Goal: Information Seeking & Learning: Check status

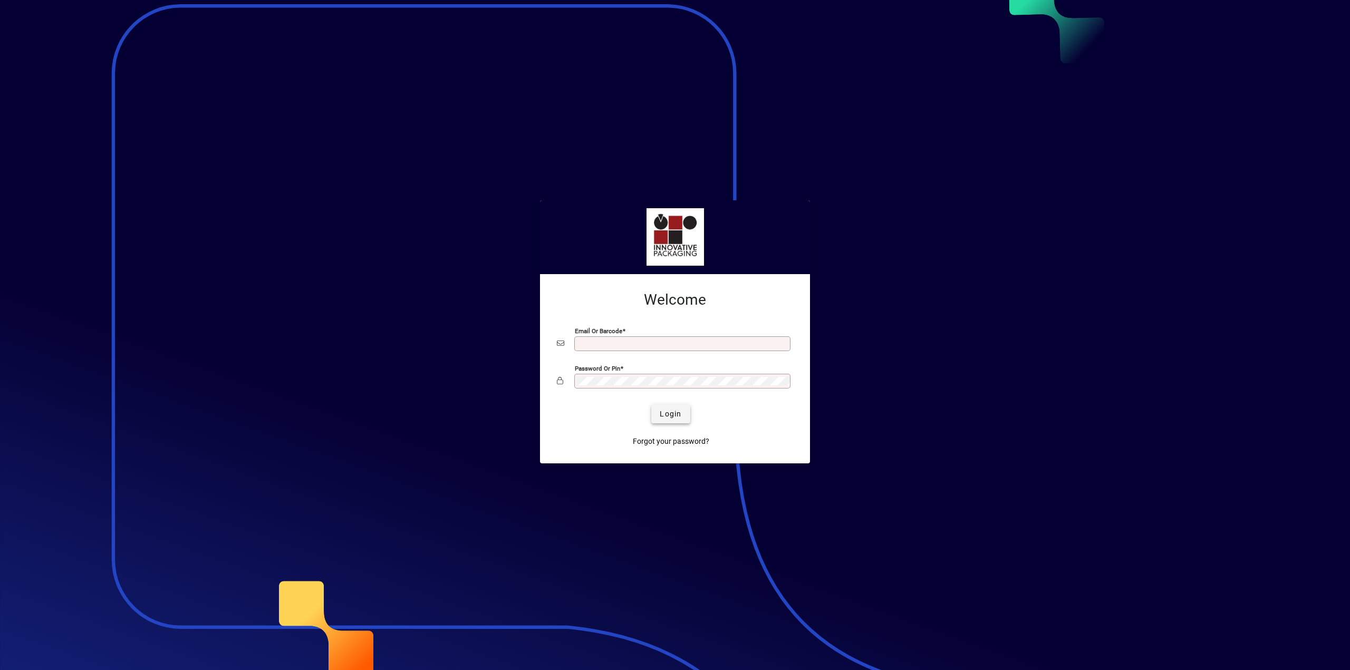
type input "**********"
click at [658, 410] on span "submit" at bounding box center [670, 413] width 39 height 25
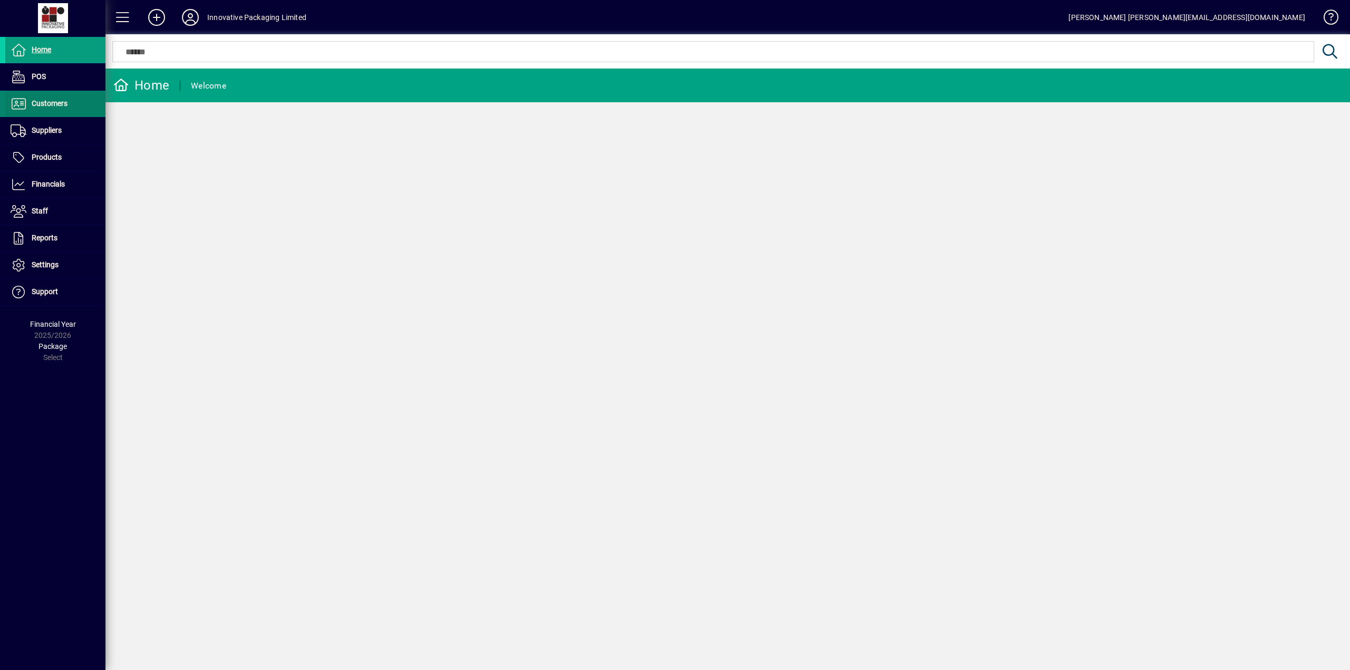
click at [53, 104] on span "Customers" at bounding box center [50, 103] width 36 height 8
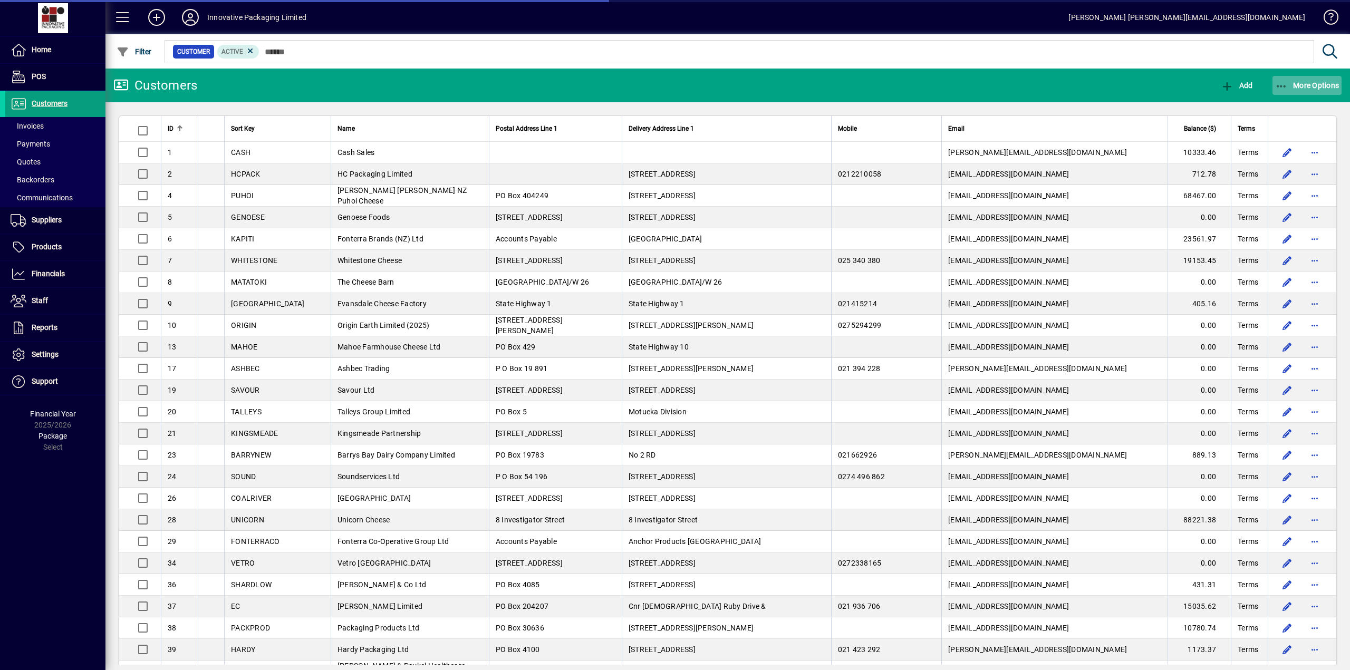
click at [1319, 84] on span "More Options" at bounding box center [1307, 85] width 64 height 8
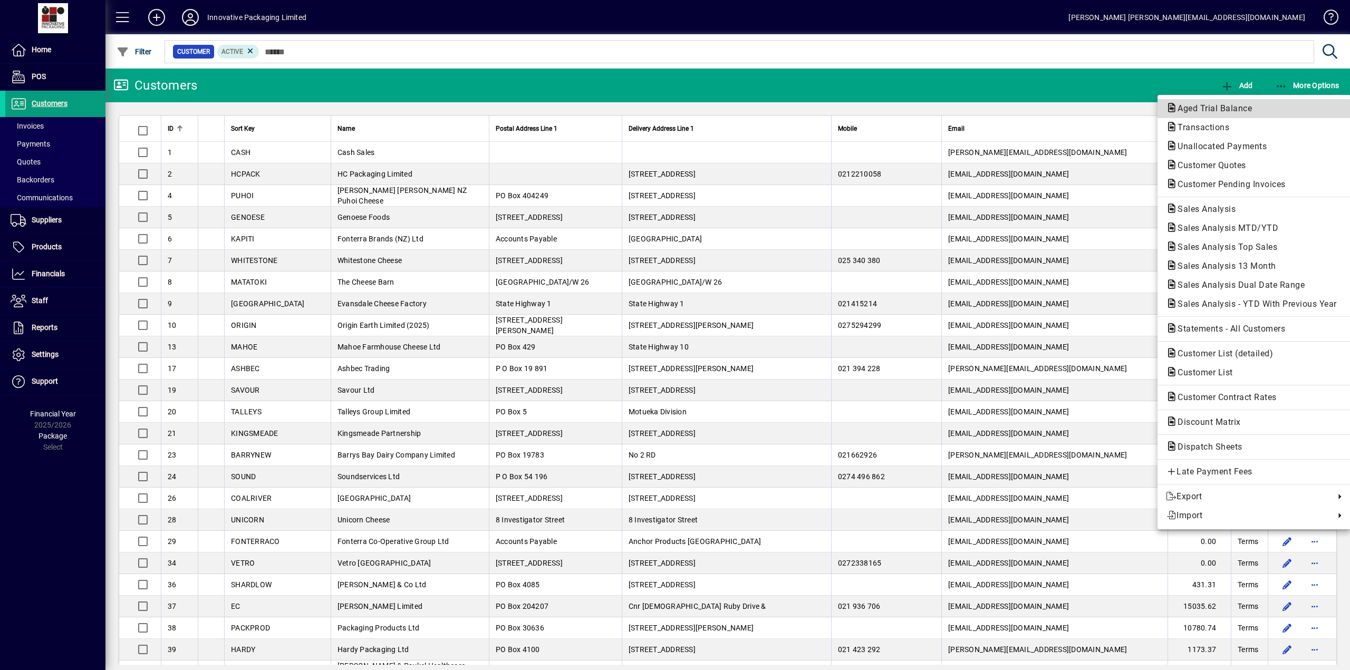
click at [1204, 109] on span "Aged Trial Balance" at bounding box center [1211, 108] width 91 height 10
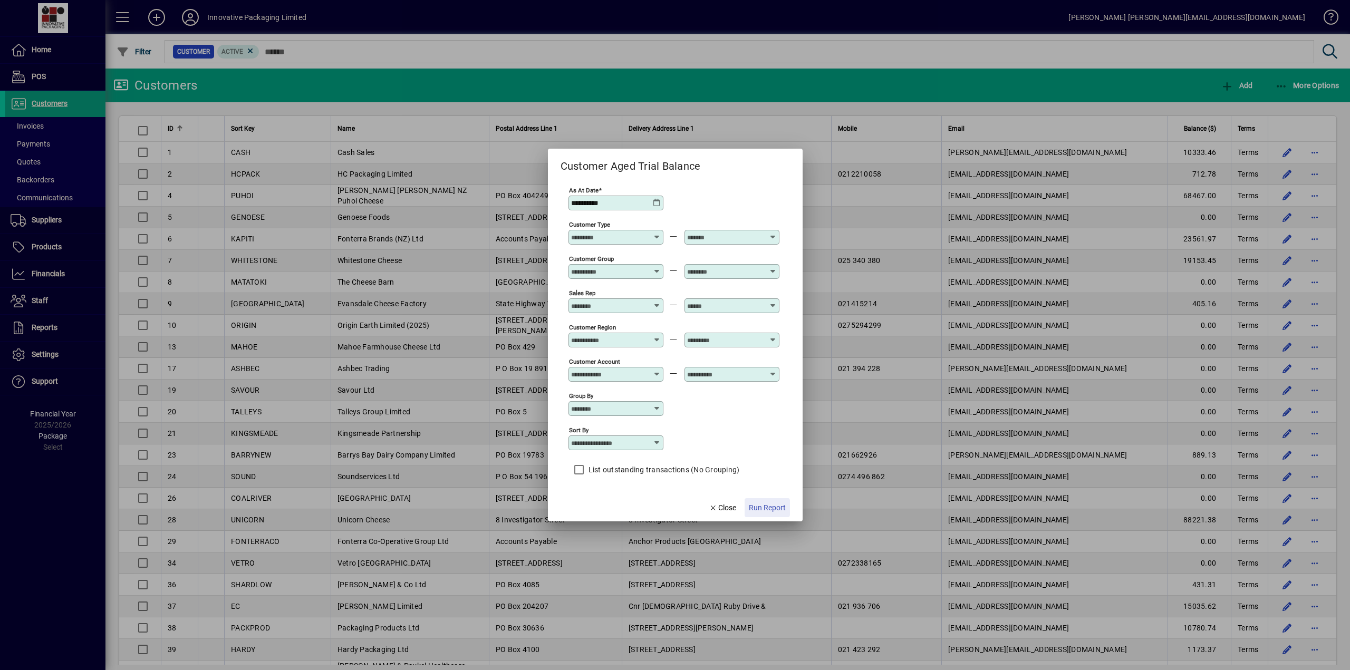
click at [764, 507] on span "Run Report" at bounding box center [767, 508] width 37 height 11
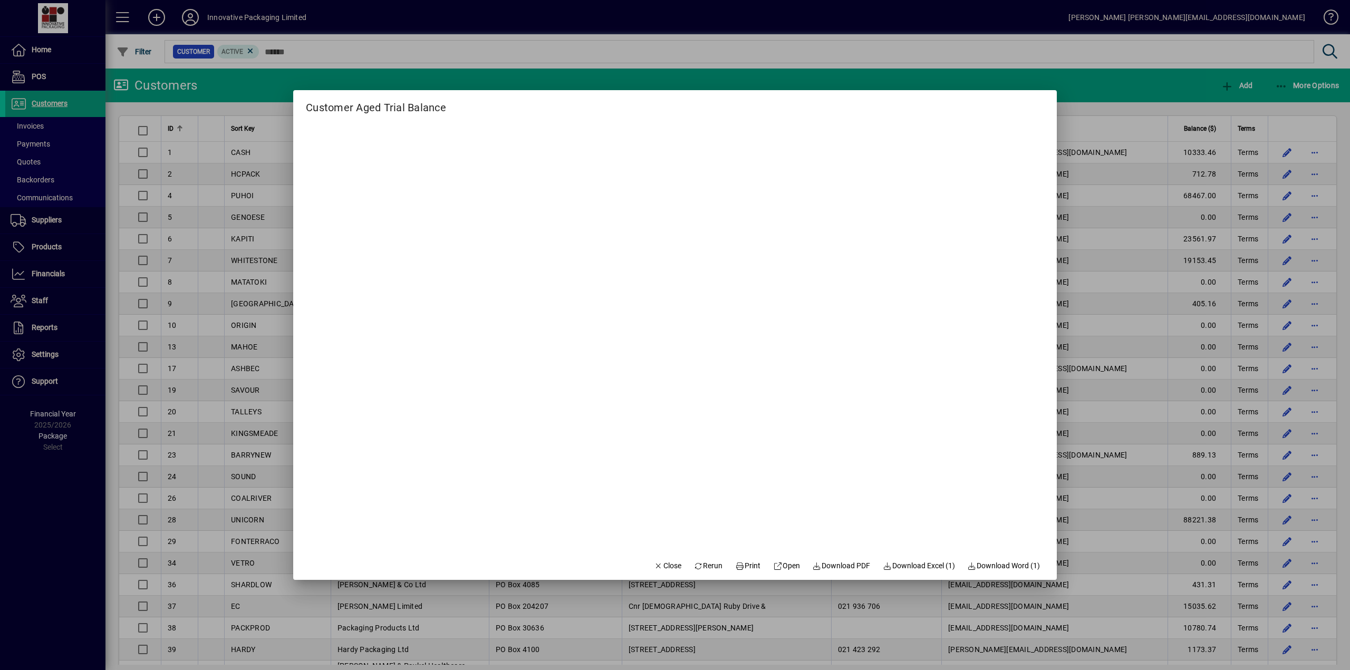
click at [671, 48] on div at bounding box center [675, 335] width 1350 height 670
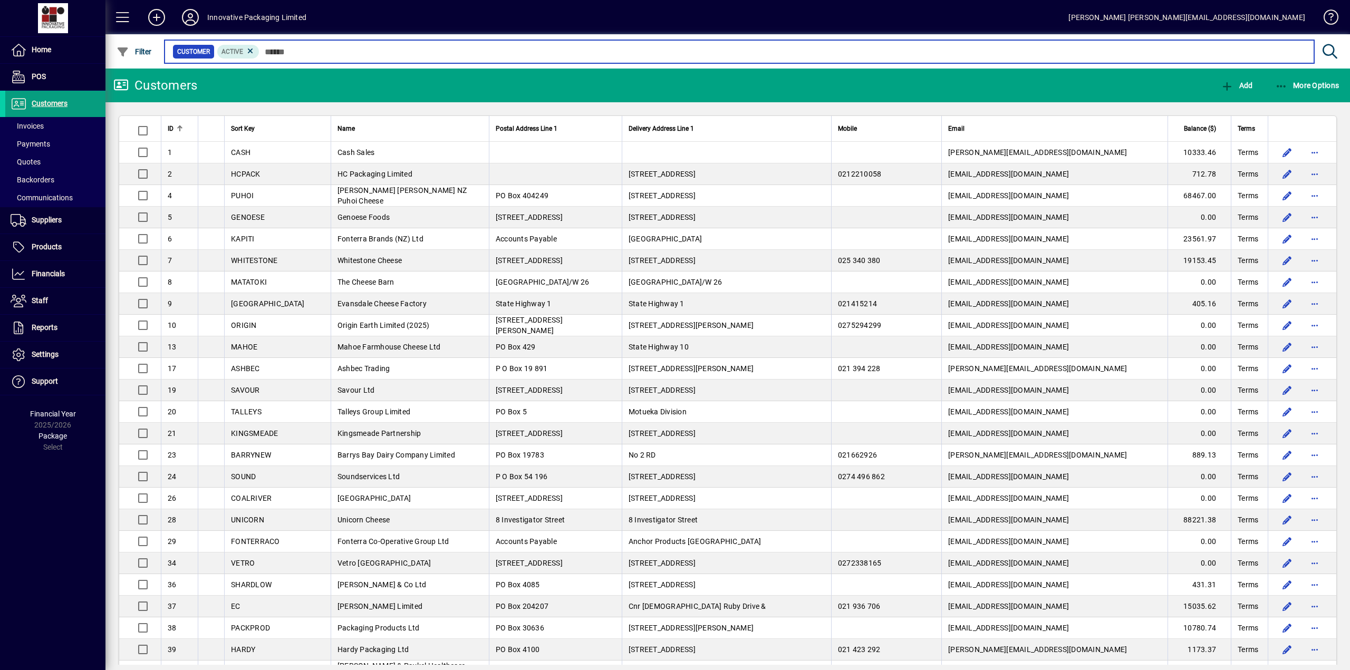
click at [300, 48] on input "text" at bounding box center [783, 51] width 1046 height 15
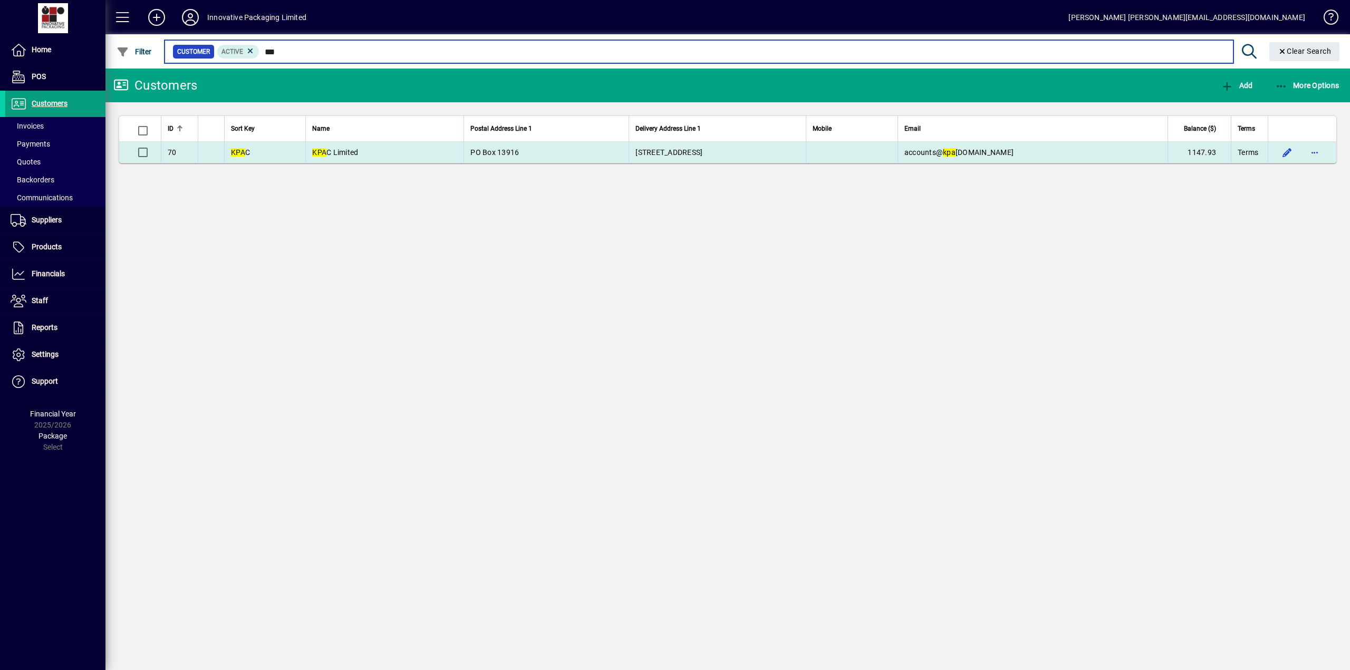
type input "***"
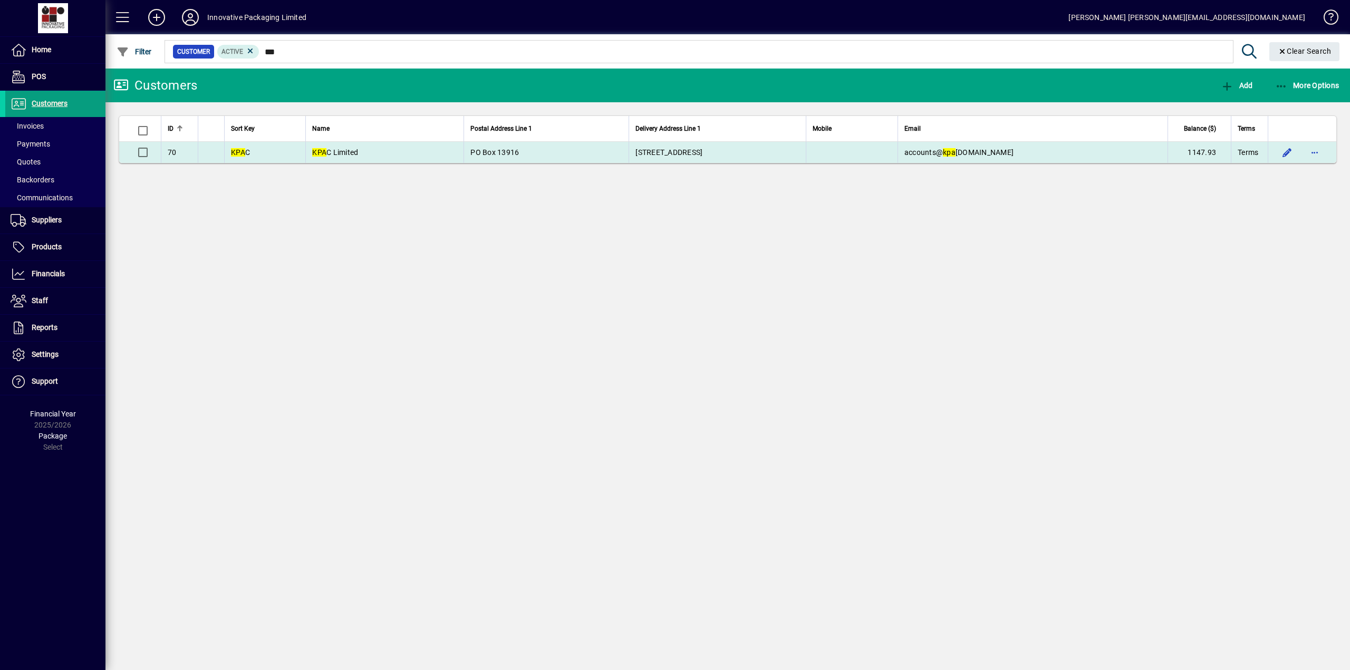
click at [328, 149] on span "KPA C Limited" at bounding box center [335, 152] width 46 height 8
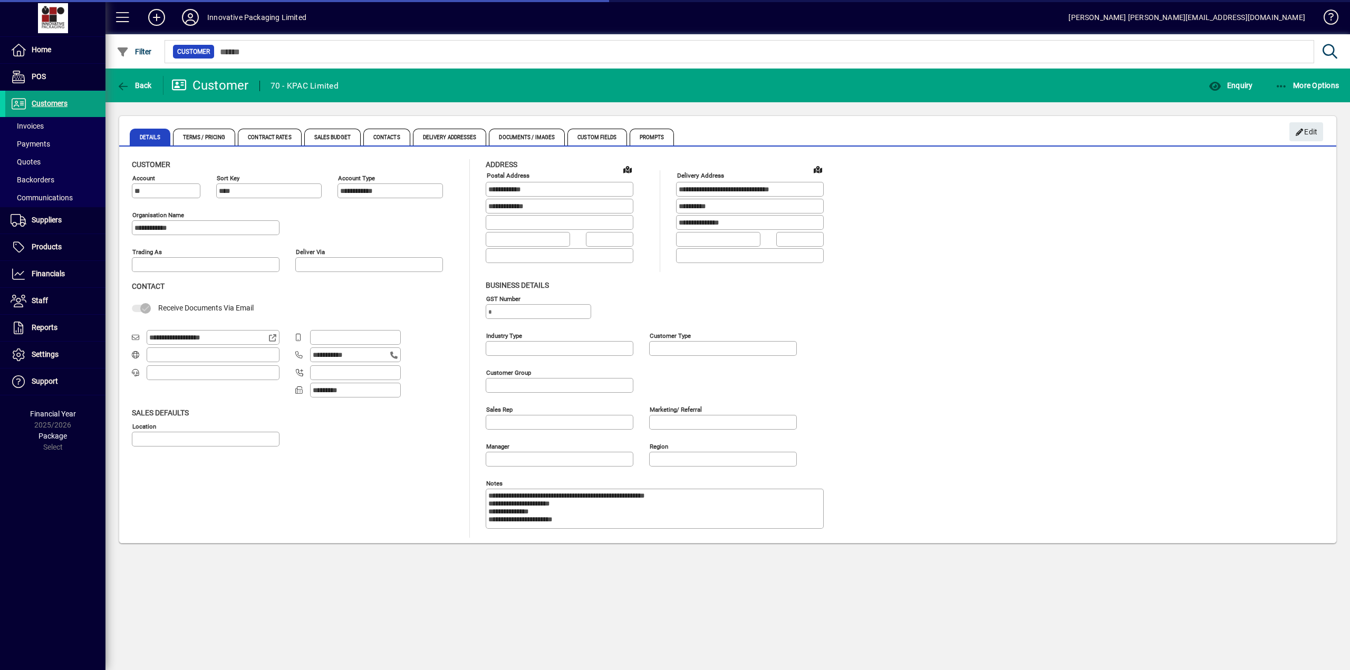
type input "**********"
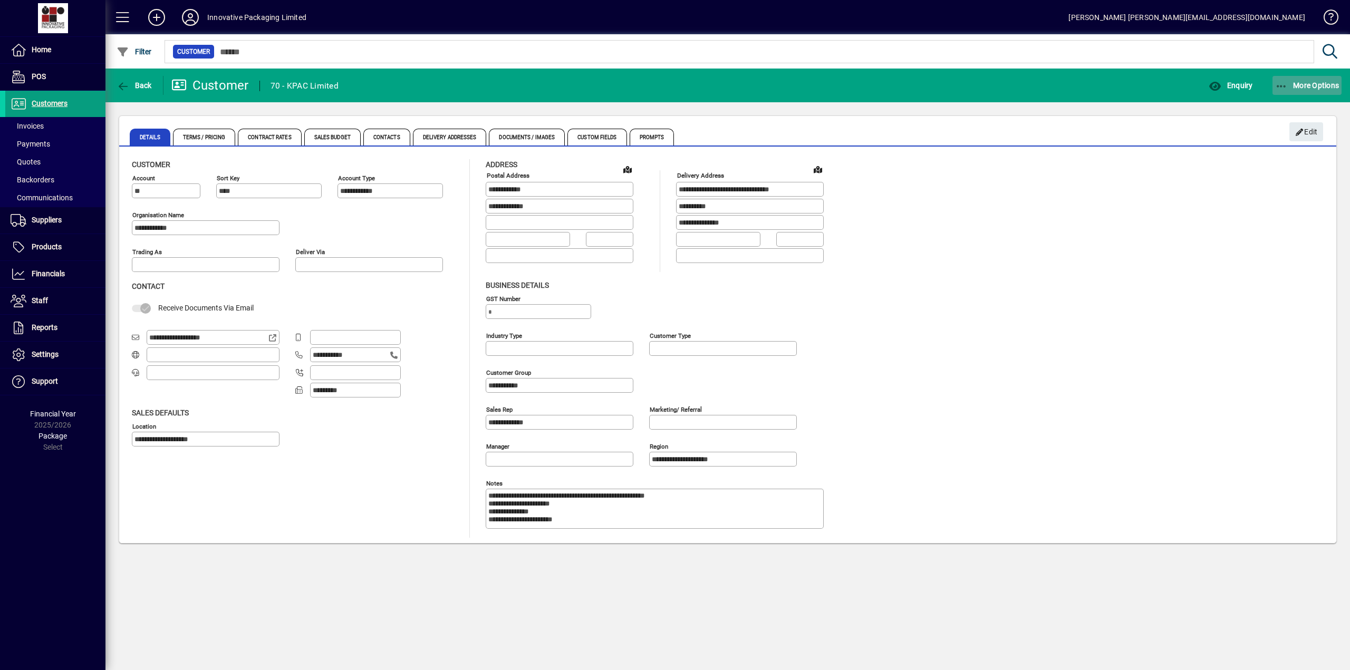
click at [1305, 84] on span "More Options" at bounding box center [1307, 85] width 64 height 8
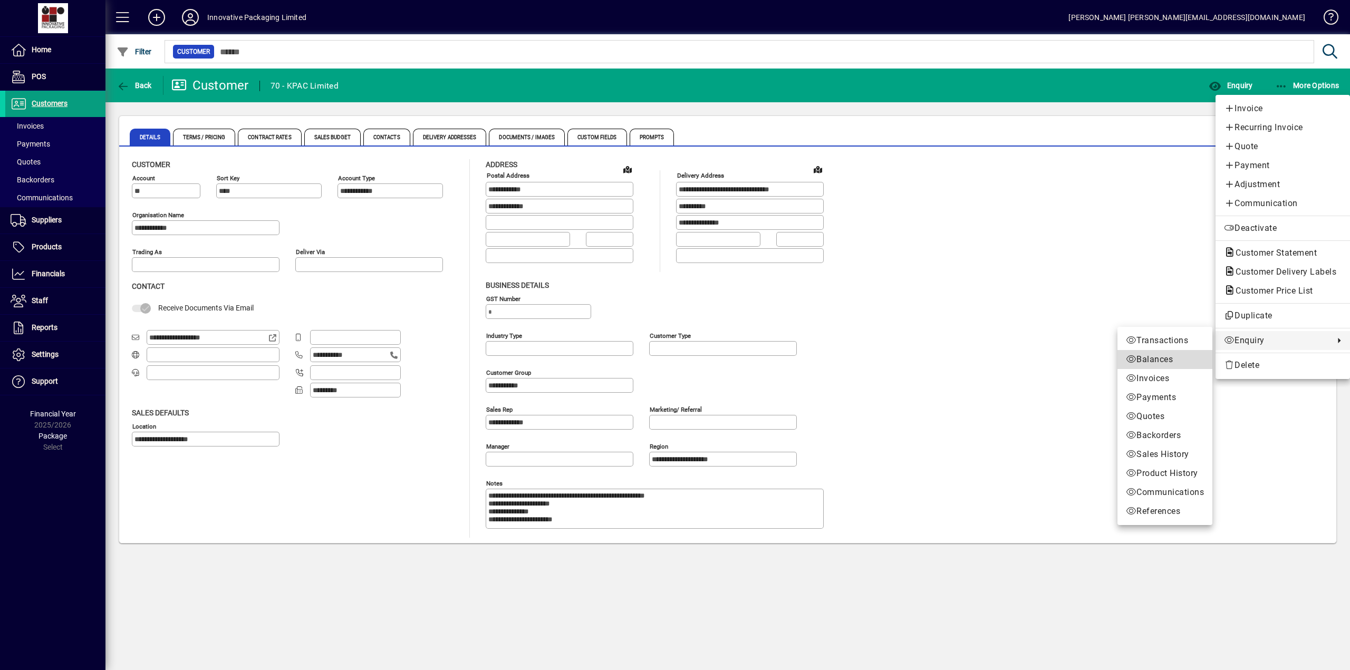
click at [1149, 357] on span "Balances" at bounding box center [1165, 359] width 78 height 13
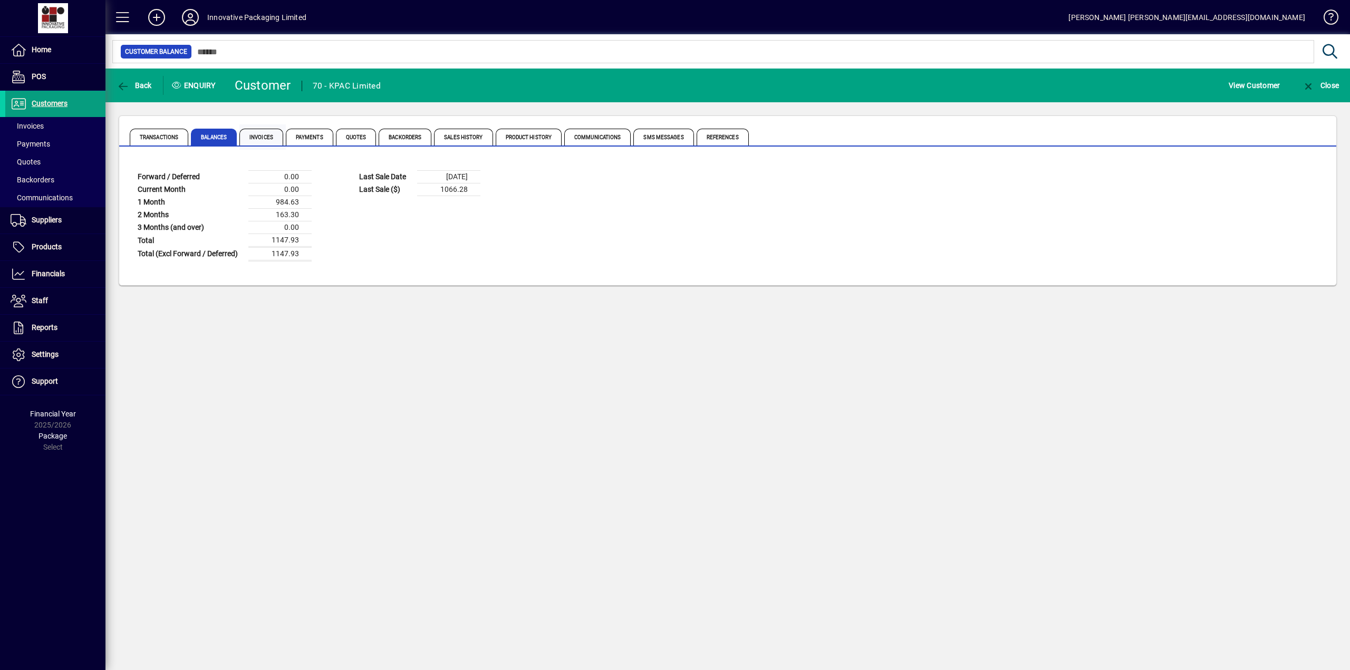
click at [268, 138] on span "Invoices" at bounding box center [261, 137] width 44 height 17
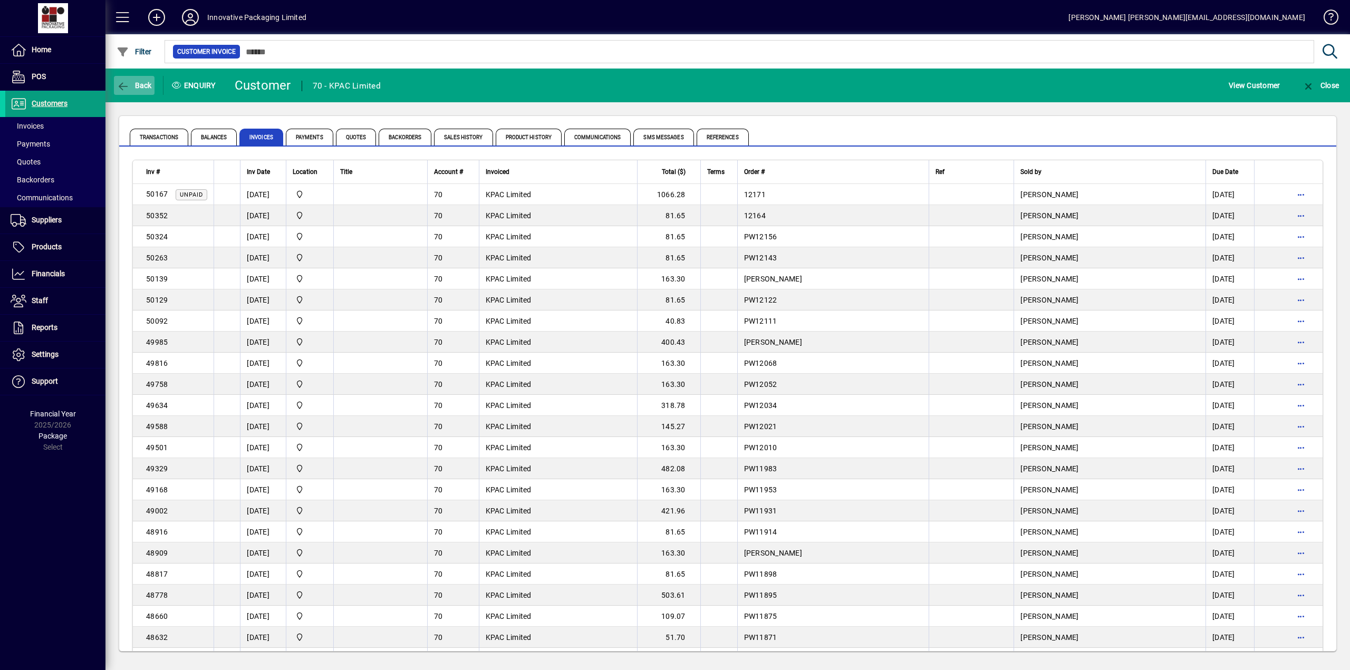
click at [127, 81] on icon "button" at bounding box center [123, 86] width 13 height 11
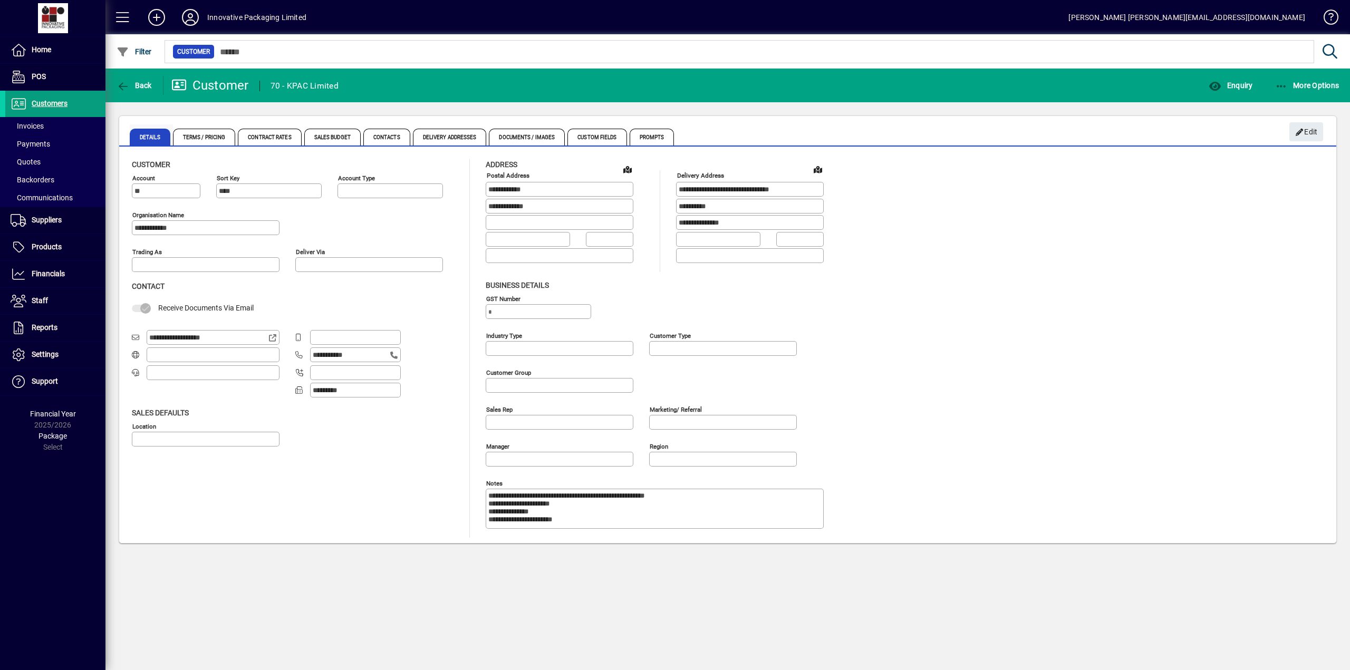
type input "**********"
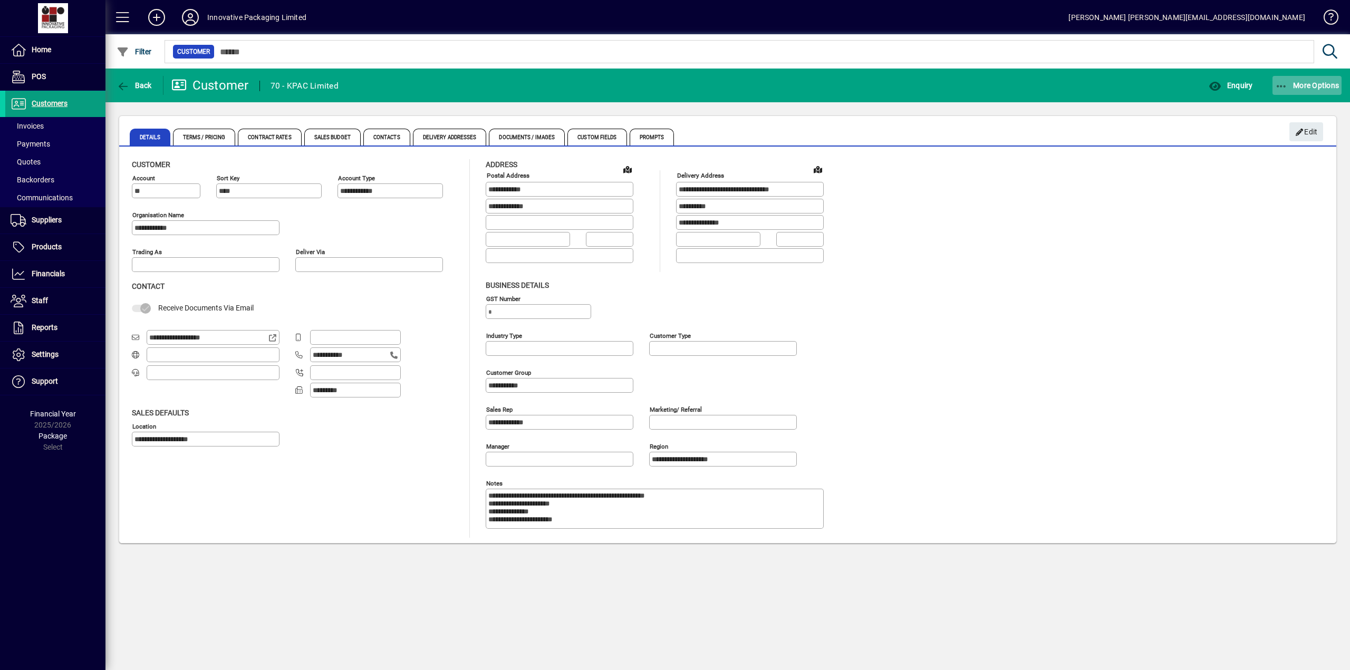
click at [1301, 79] on span "button" at bounding box center [1308, 85] width 70 height 25
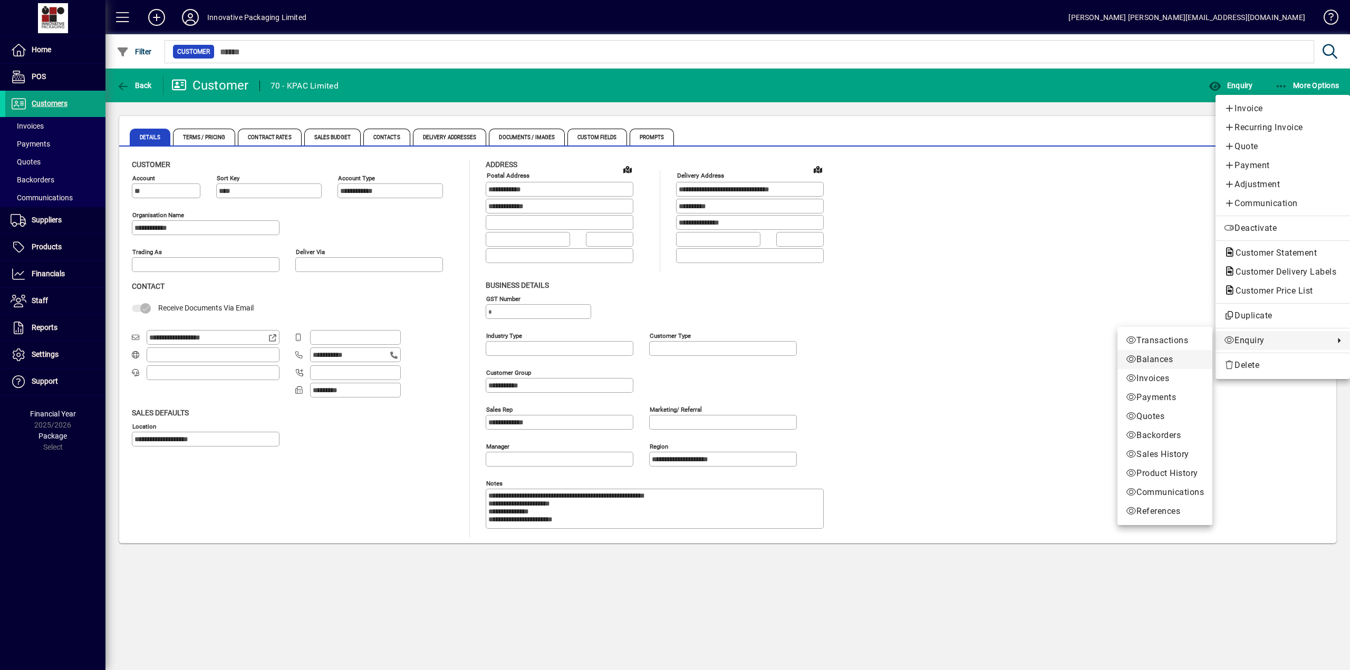
click at [1169, 360] on span "Balances" at bounding box center [1165, 359] width 78 height 13
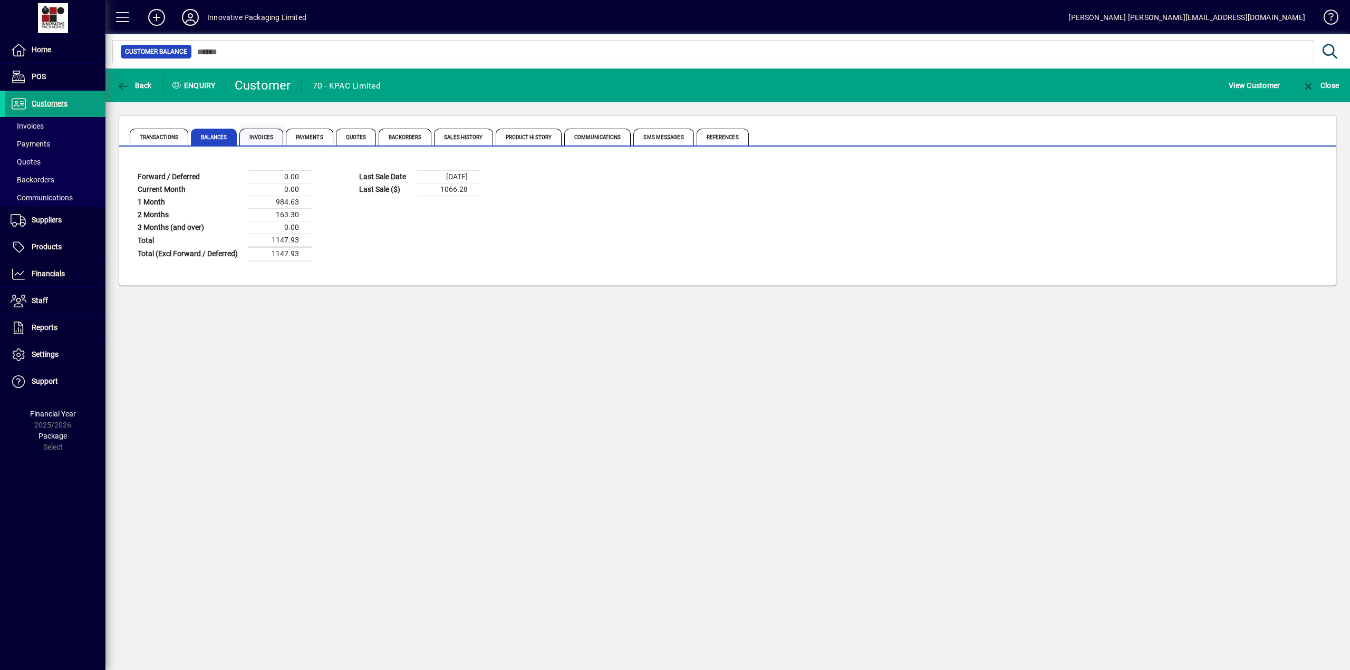
click at [261, 129] on span "Invoices" at bounding box center [261, 137] width 44 height 17
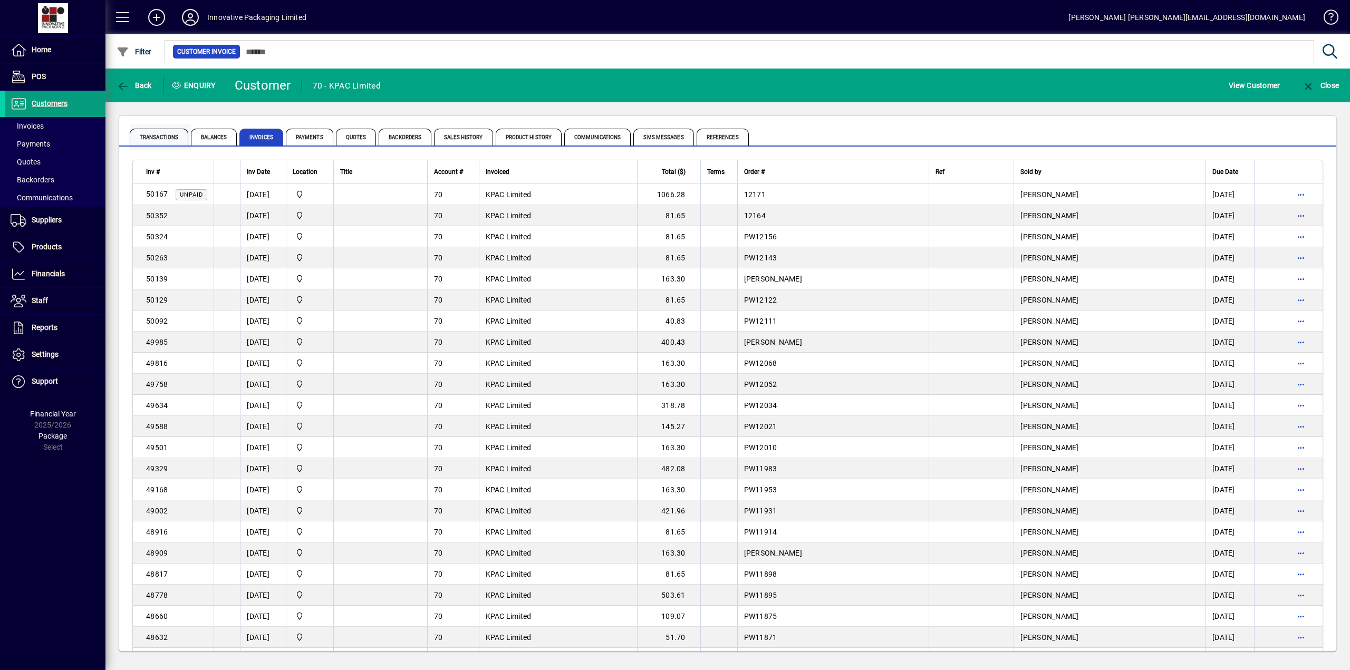
click at [169, 136] on span "Transactions" at bounding box center [159, 137] width 59 height 17
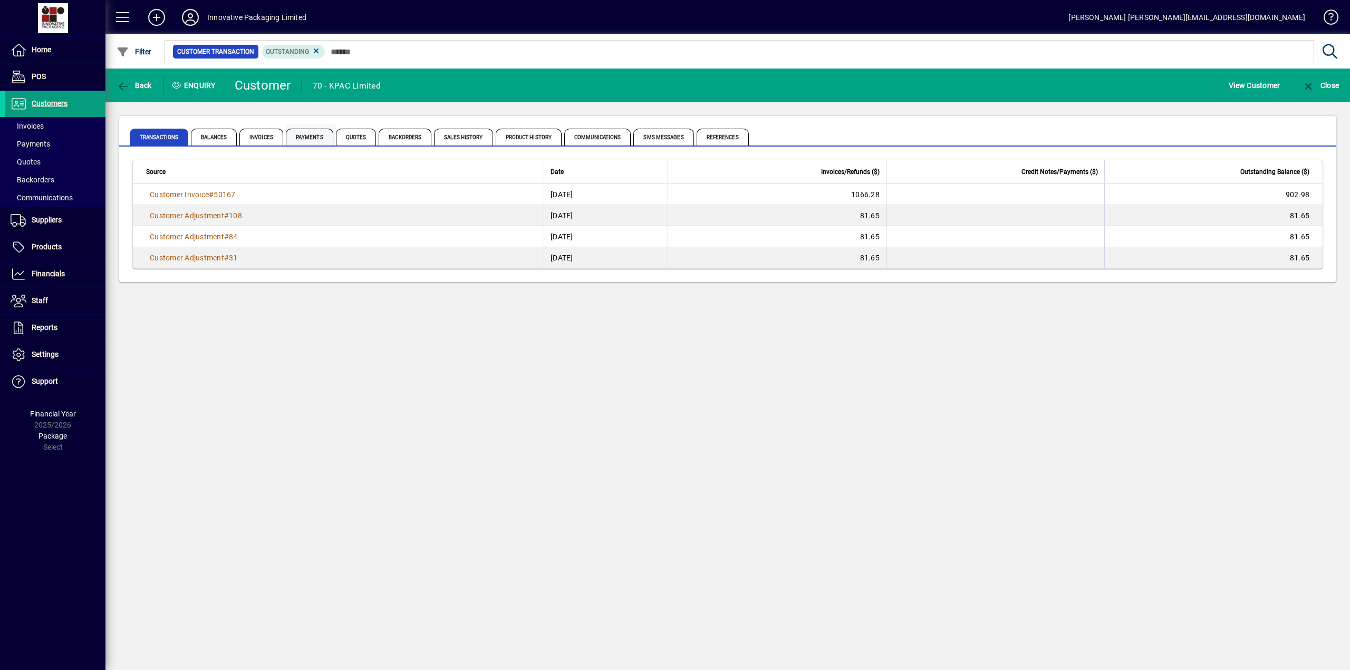
click at [302, 136] on span "Payments" at bounding box center [309, 137] width 47 height 17
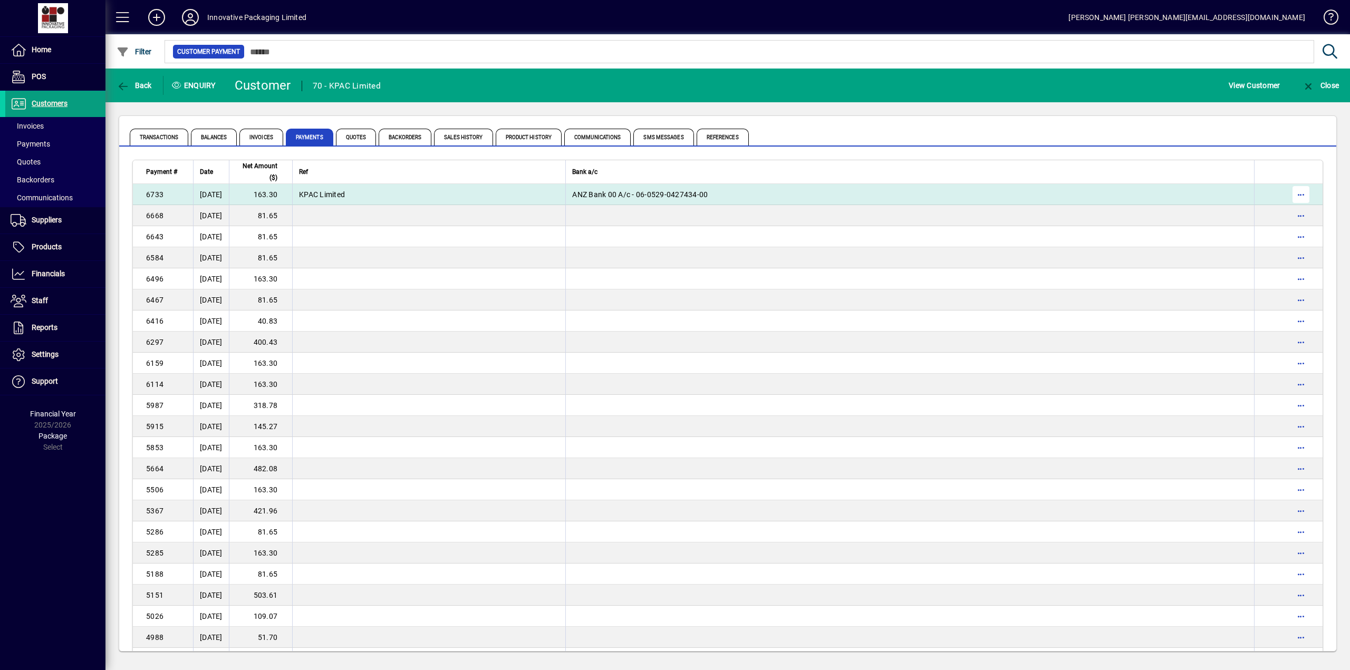
click at [1293, 194] on span "button" at bounding box center [1301, 194] width 25 height 25
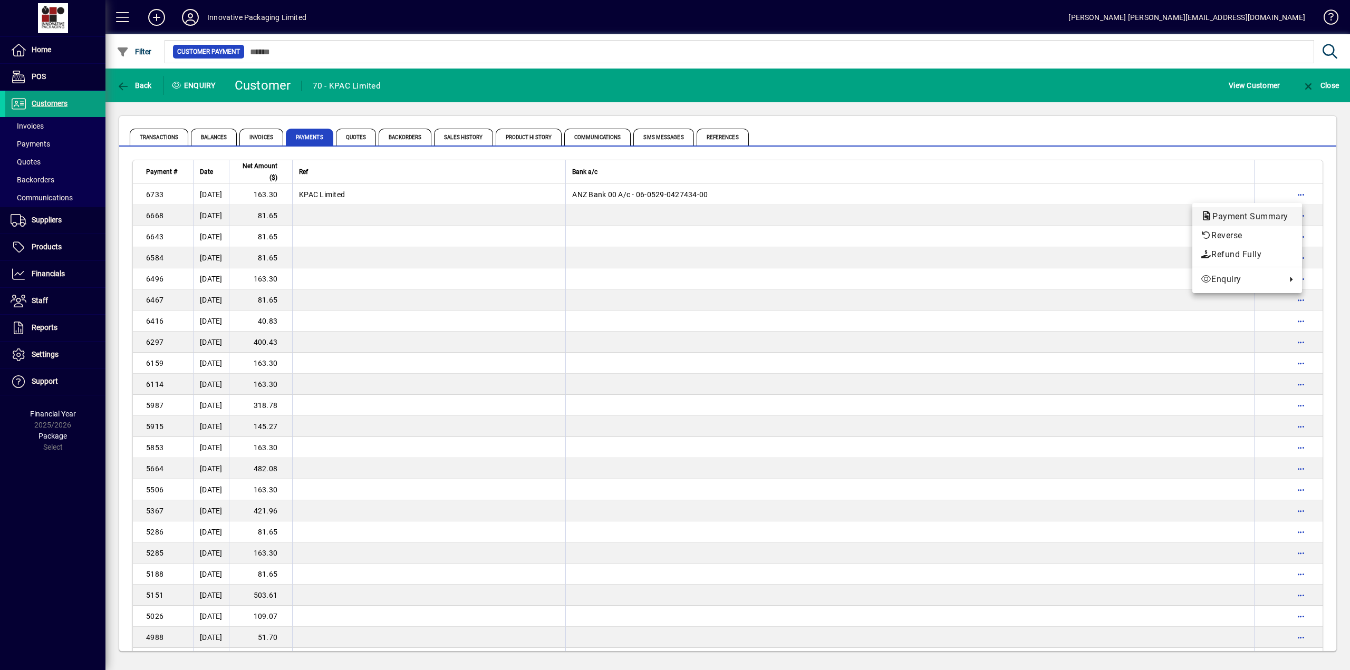
click at [1235, 212] on span "Payment Summary" at bounding box center [1247, 217] width 93 height 10
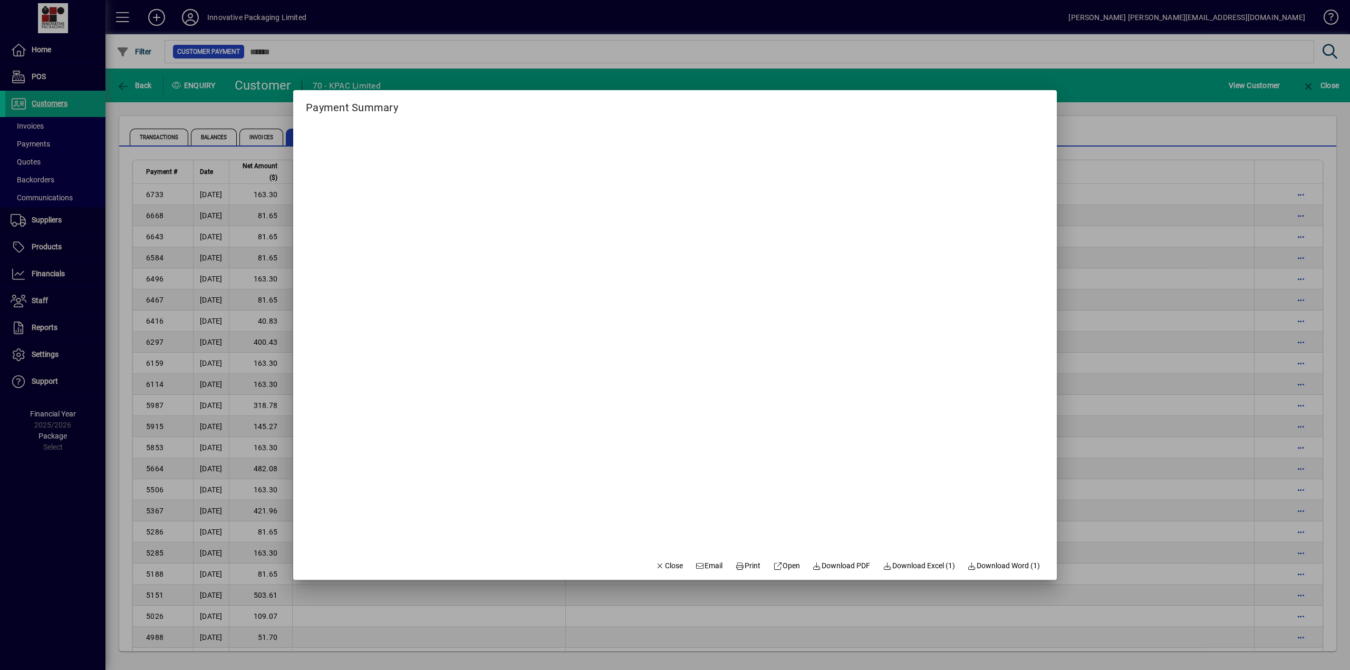
click at [1181, 214] on div at bounding box center [675, 335] width 1350 height 670
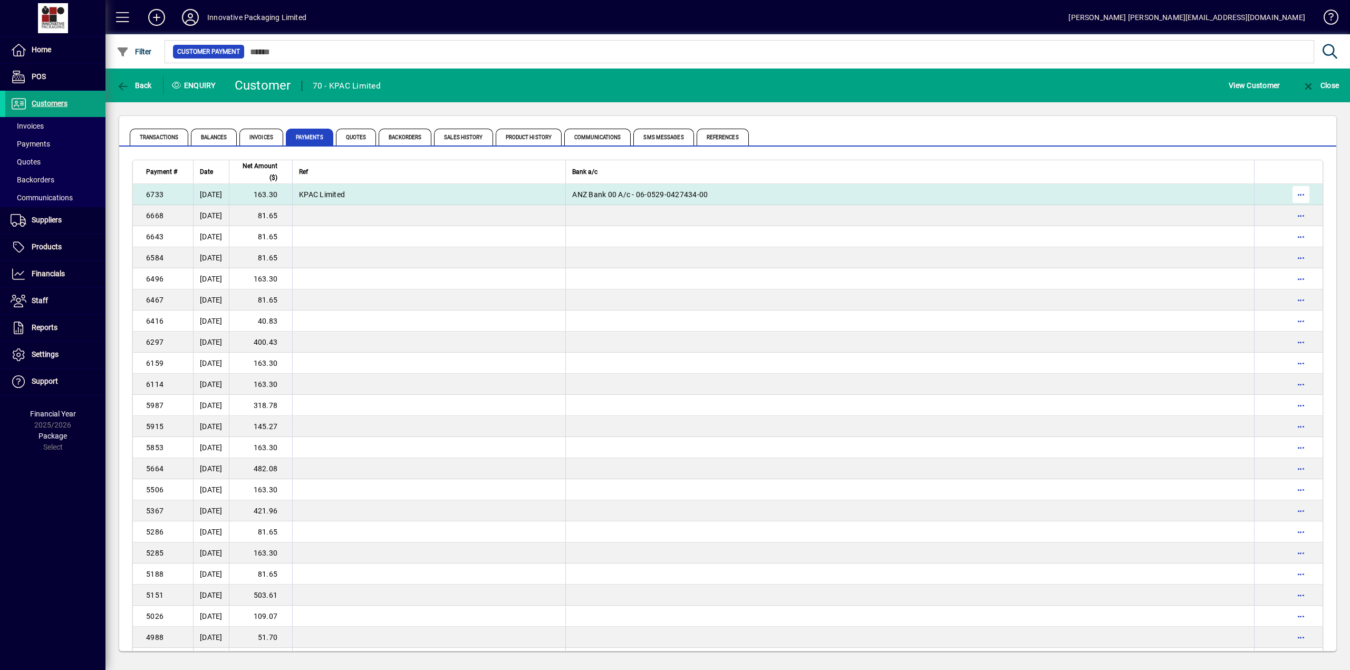
click at [1290, 192] on span "button" at bounding box center [1301, 194] width 25 height 25
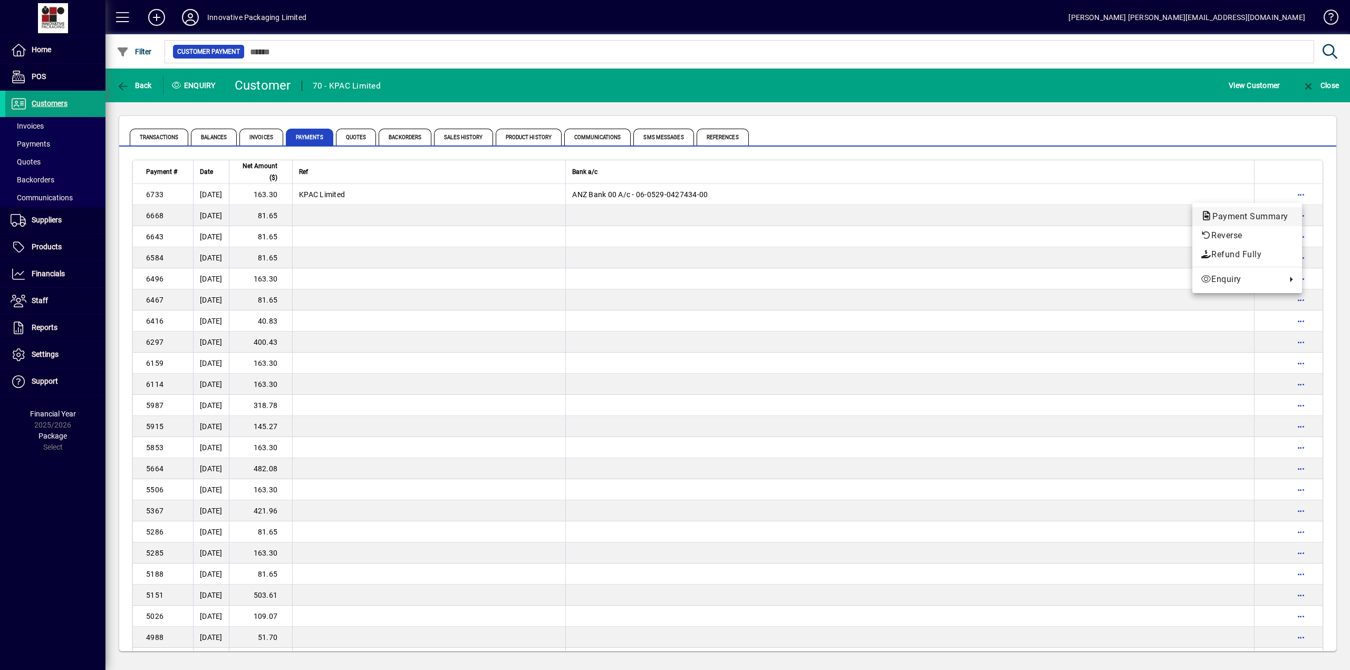
click at [1263, 216] on span "Payment Summary" at bounding box center [1247, 217] width 93 height 10
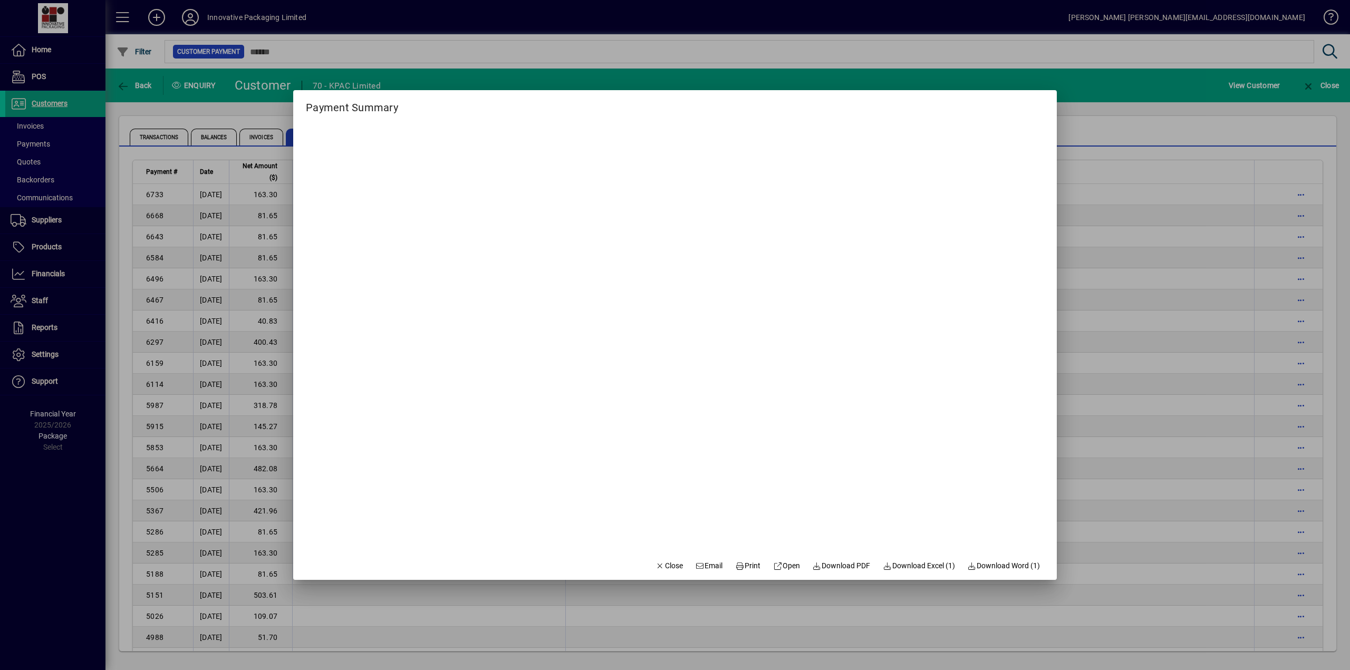
click at [1107, 82] on div at bounding box center [675, 335] width 1350 height 670
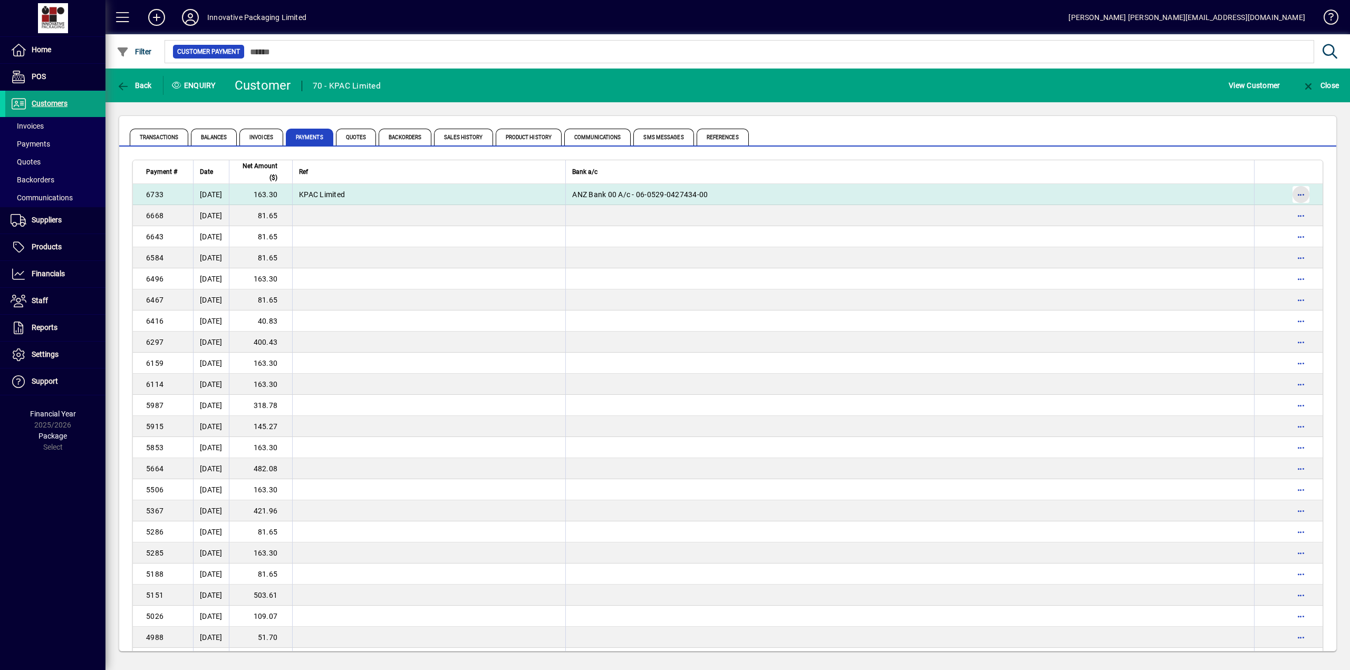
click at [1292, 194] on span "button" at bounding box center [1301, 194] width 25 height 25
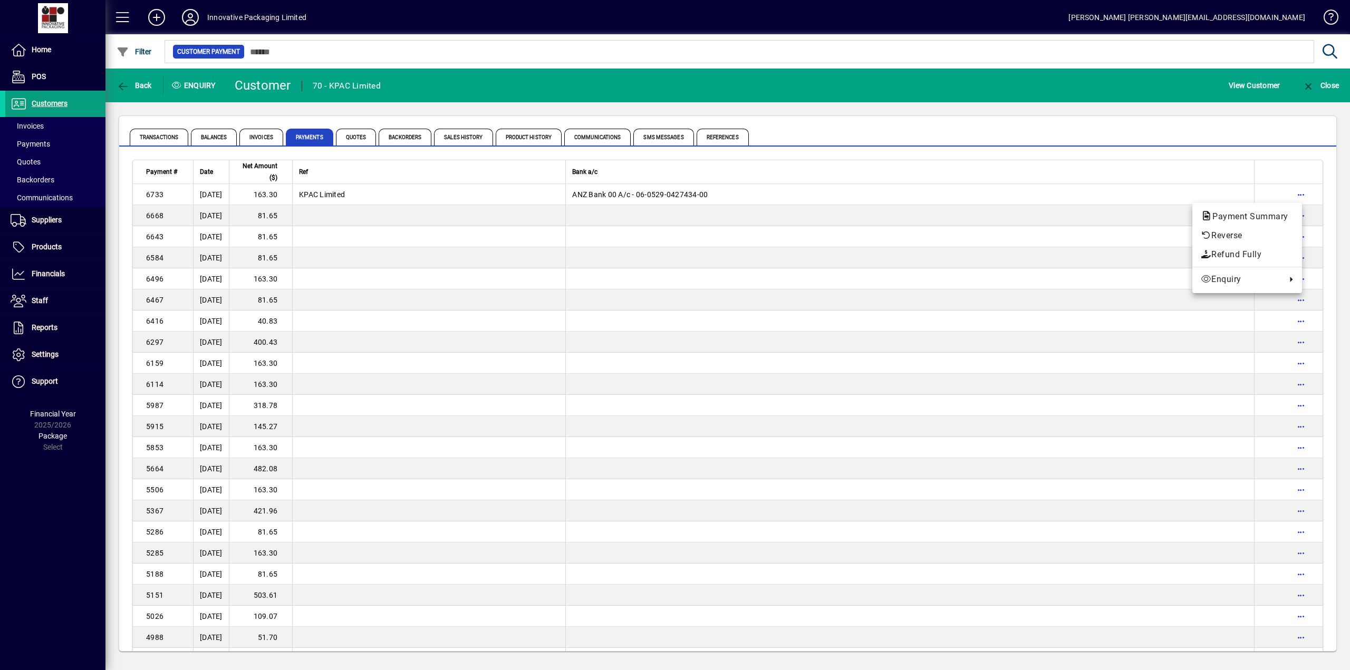
click at [1294, 192] on div at bounding box center [675, 335] width 1350 height 670
click at [1294, 192] on span "button" at bounding box center [1301, 194] width 25 height 25
click at [1149, 255] on span "Transaction" at bounding box center [1154, 260] width 58 height 13
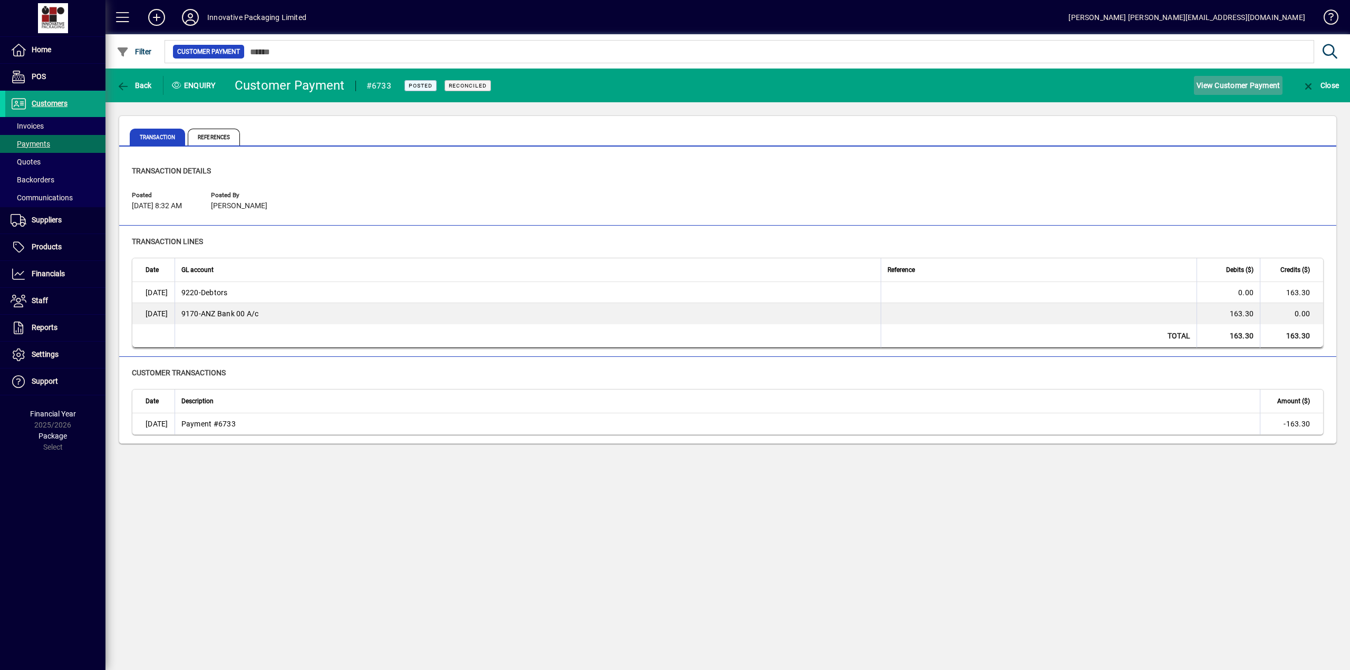
click at [1241, 84] on span "View Customer Payment" at bounding box center [1238, 85] width 83 height 17
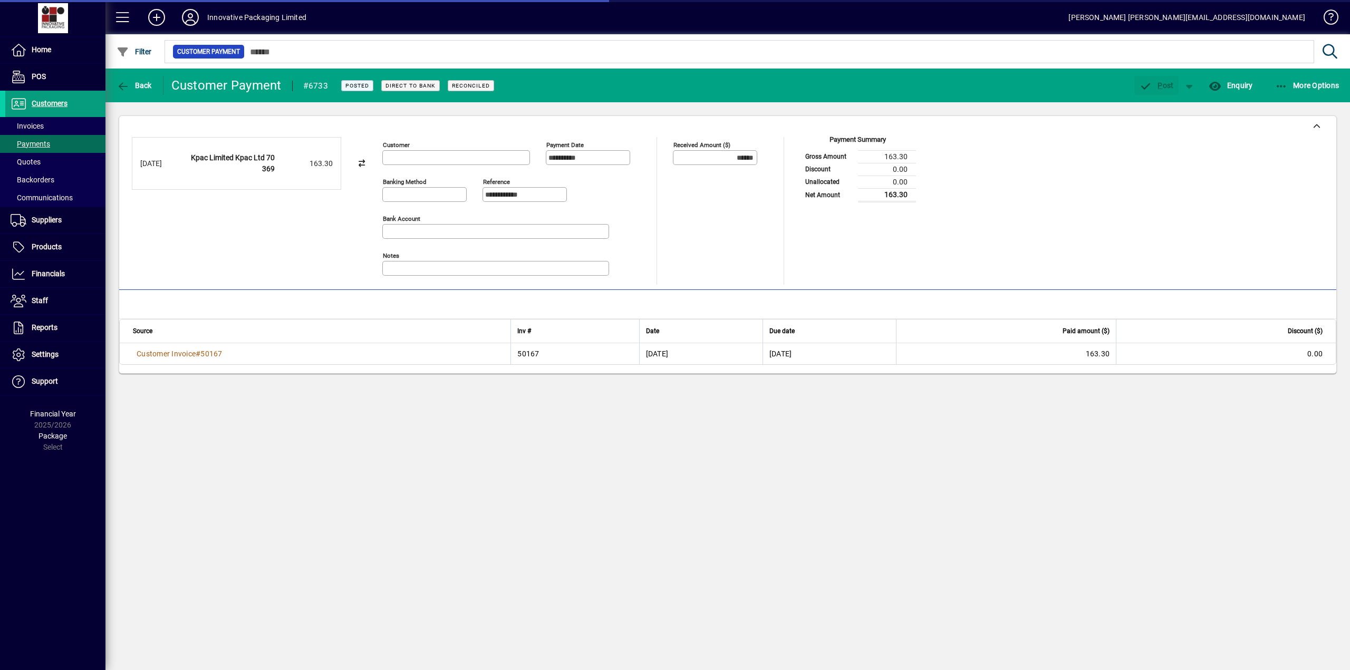
type input "**********"
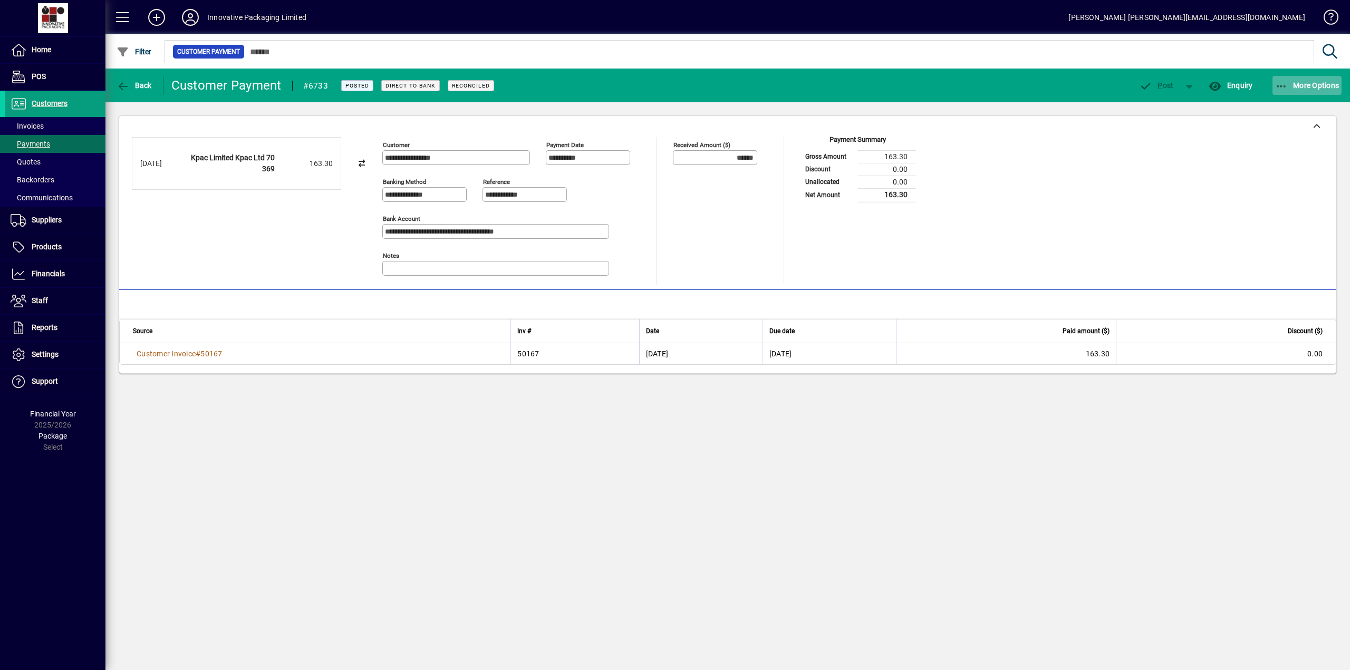
click at [1313, 81] on span "More Options" at bounding box center [1307, 85] width 64 height 8
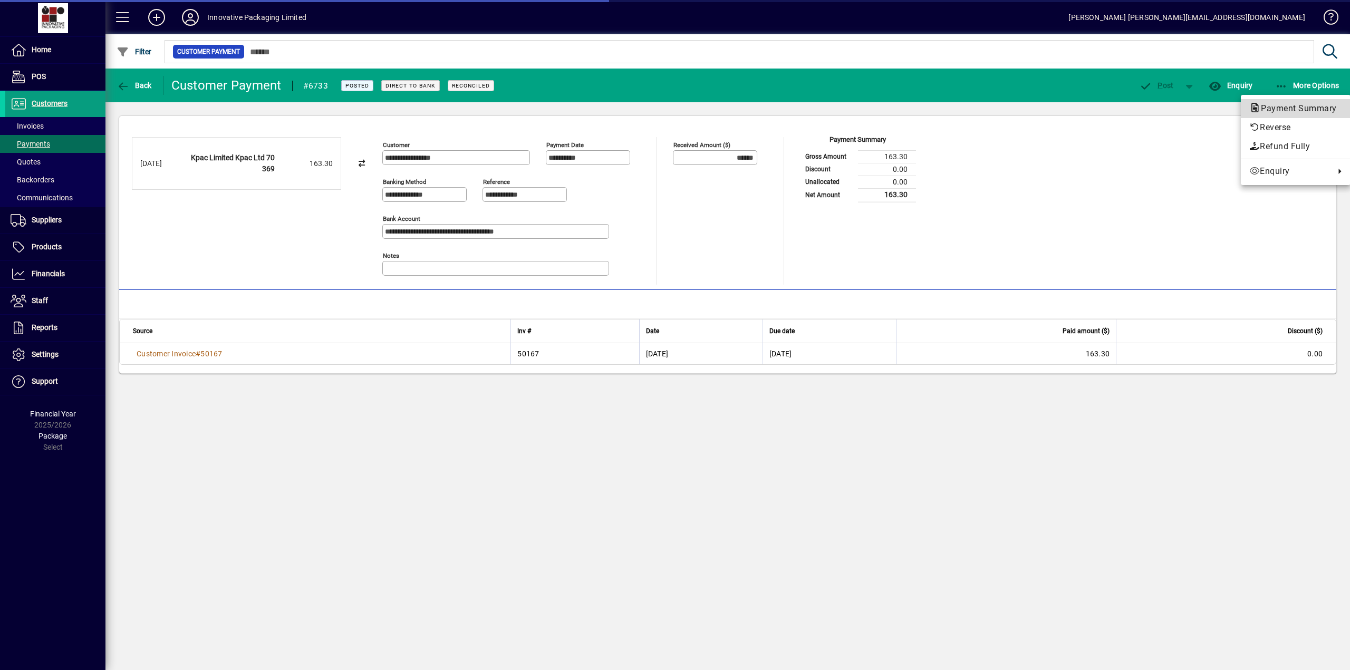
click at [1293, 109] on span "Payment Summary" at bounding box center [1296, 108] width 93 height 10
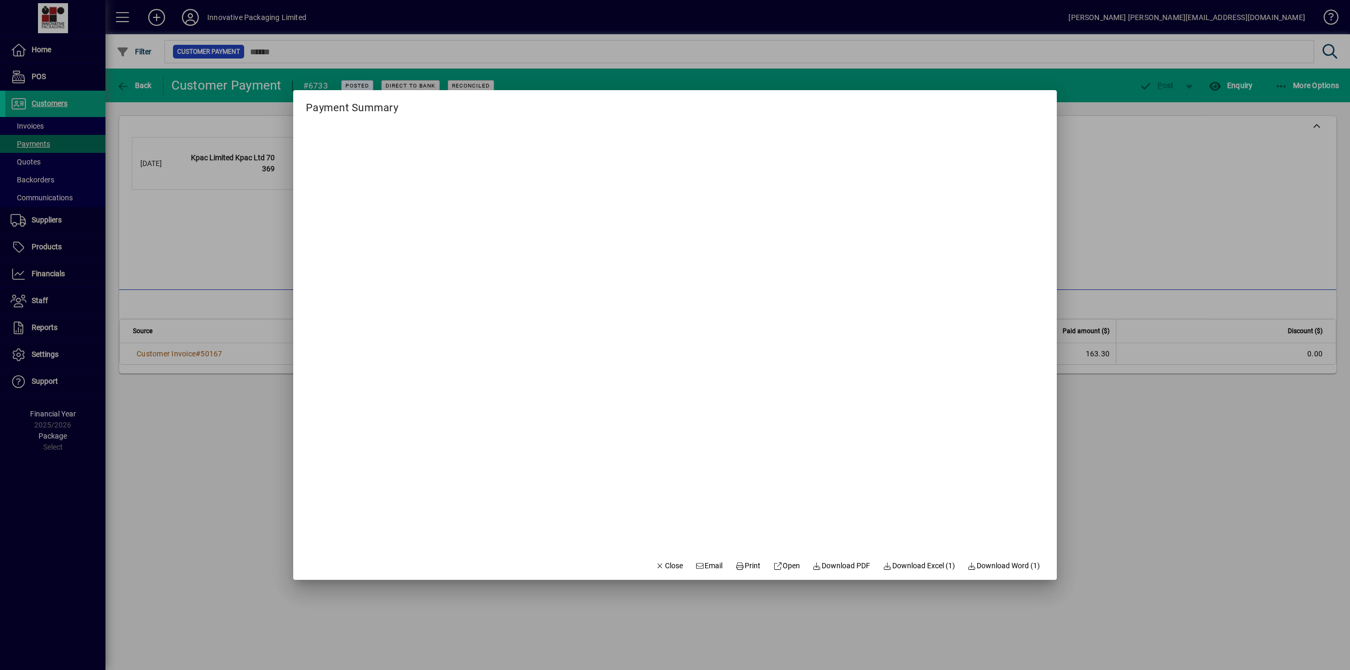
click at [1131, 49] on div at bounding box center [675, 335] width 1350 height 670
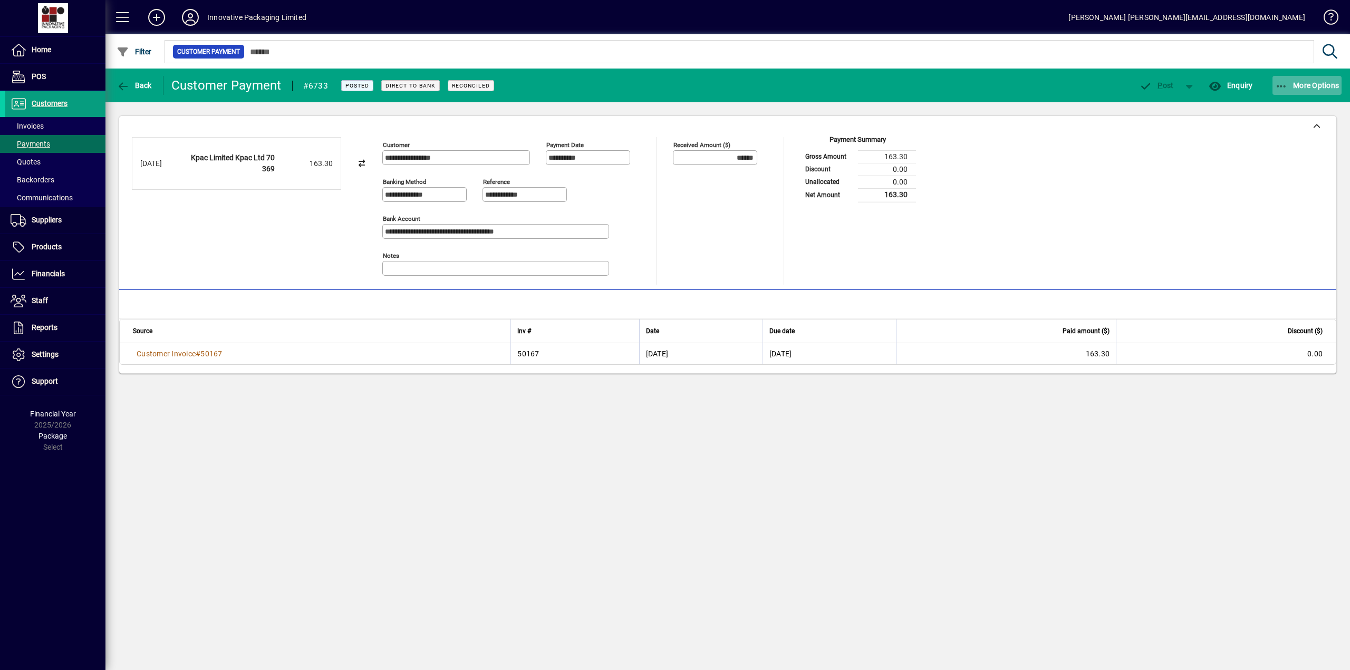
click at [1314, 83] on span "More Options" at bounding box center [1307, 85] width 64 height 8
click at [1277, 124] on span "Reverse" at bounding box center [1296, 127] width 93 height 13
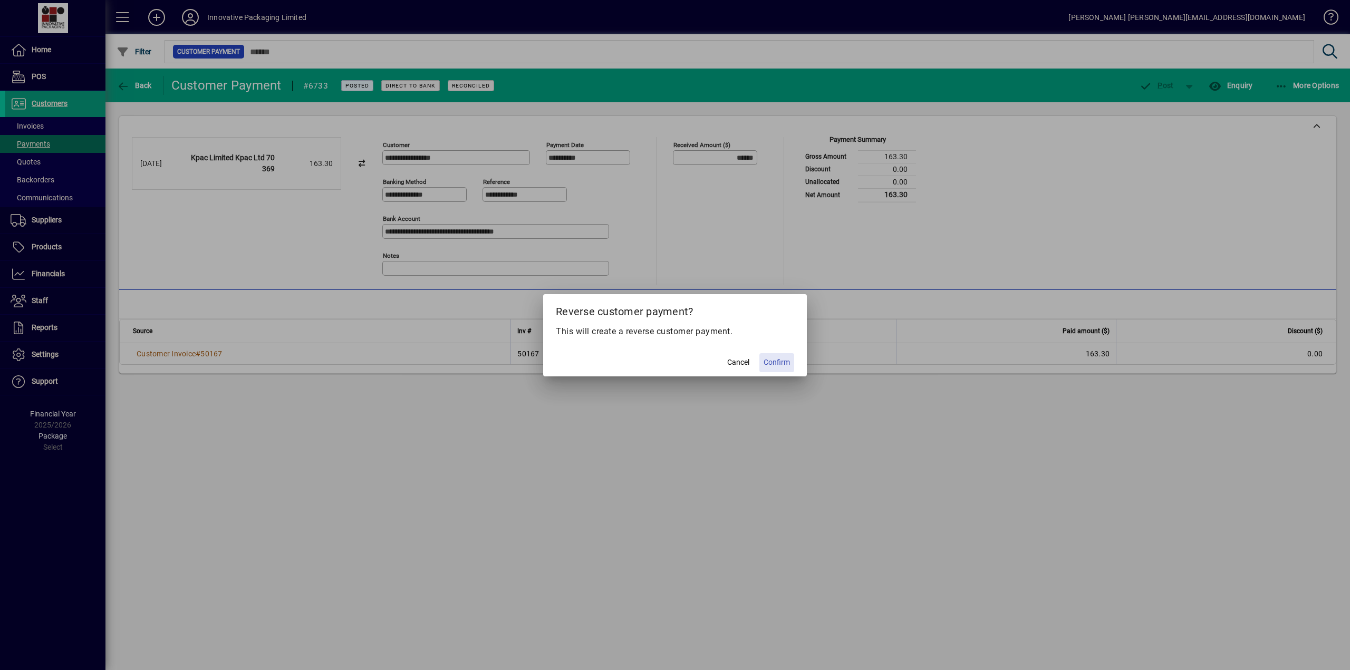
click at [774, 366] on span "Confirm" at bounding box center [777, 362] width 26 height 11
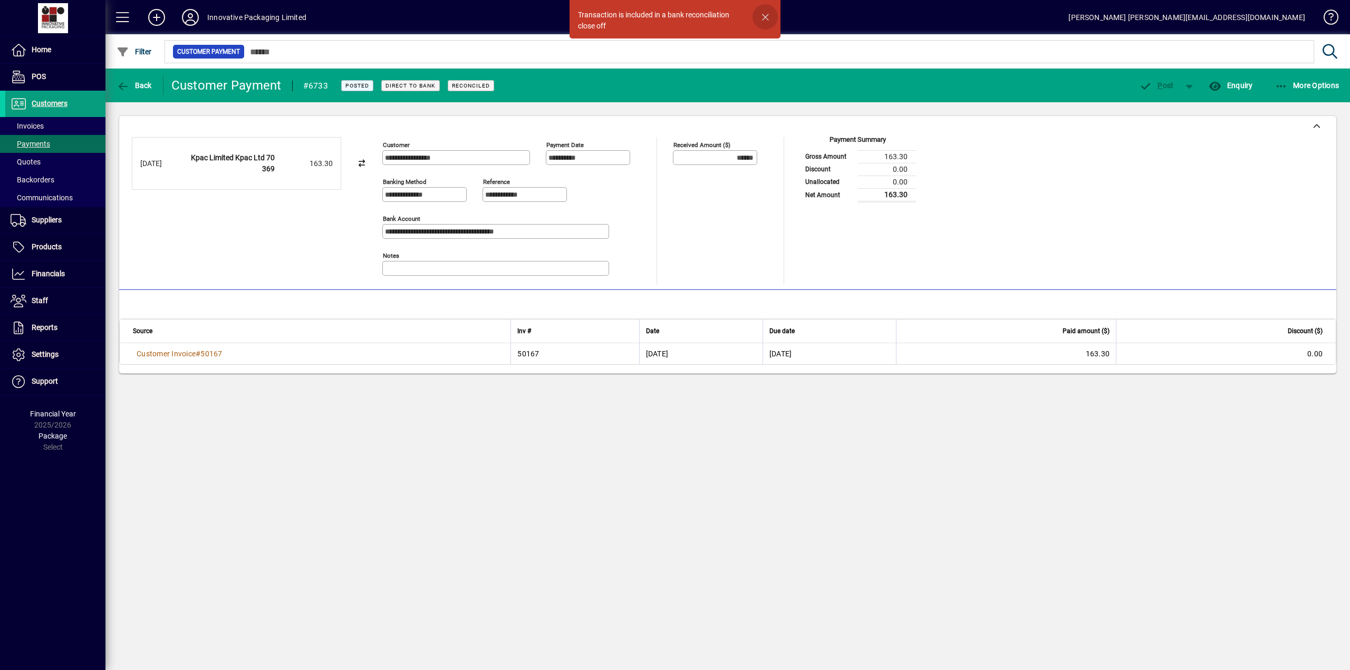
click at [766, 15] on span "button" at bounding box center [765, 16] width 25 height 25
click at [33, 142] on span "Payments" at bounding box center [31, 144] width 40 height 8
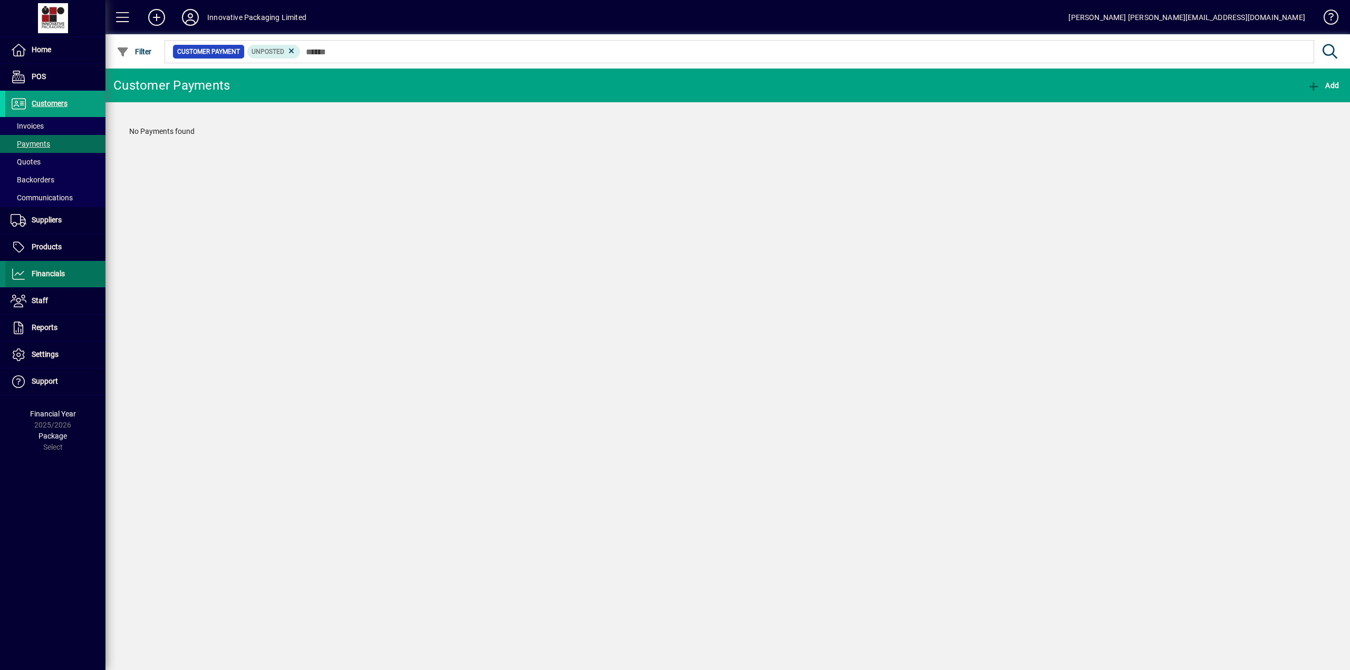
click at [48, 272] on span "Financials" at bounding box center [48, 274] width 33 height 8
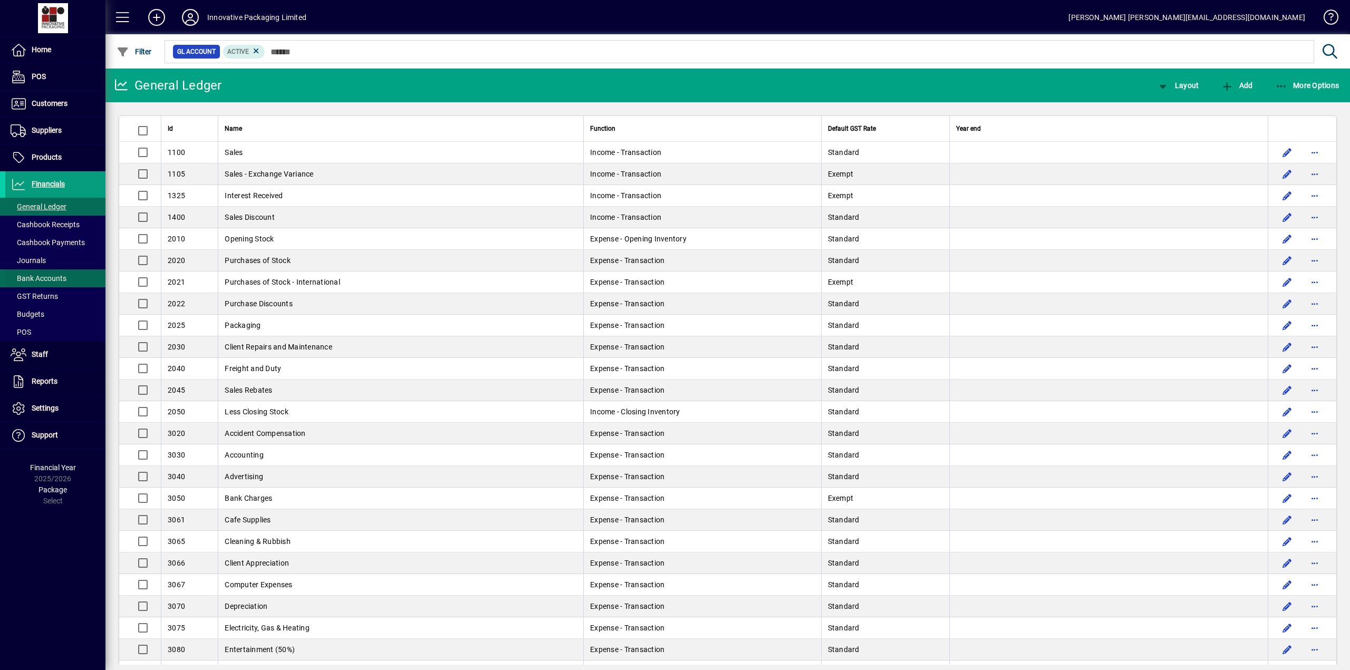
click at [48, 278] on span "Bank Accounts" at bounding box center [39, 278] width 56 height 8
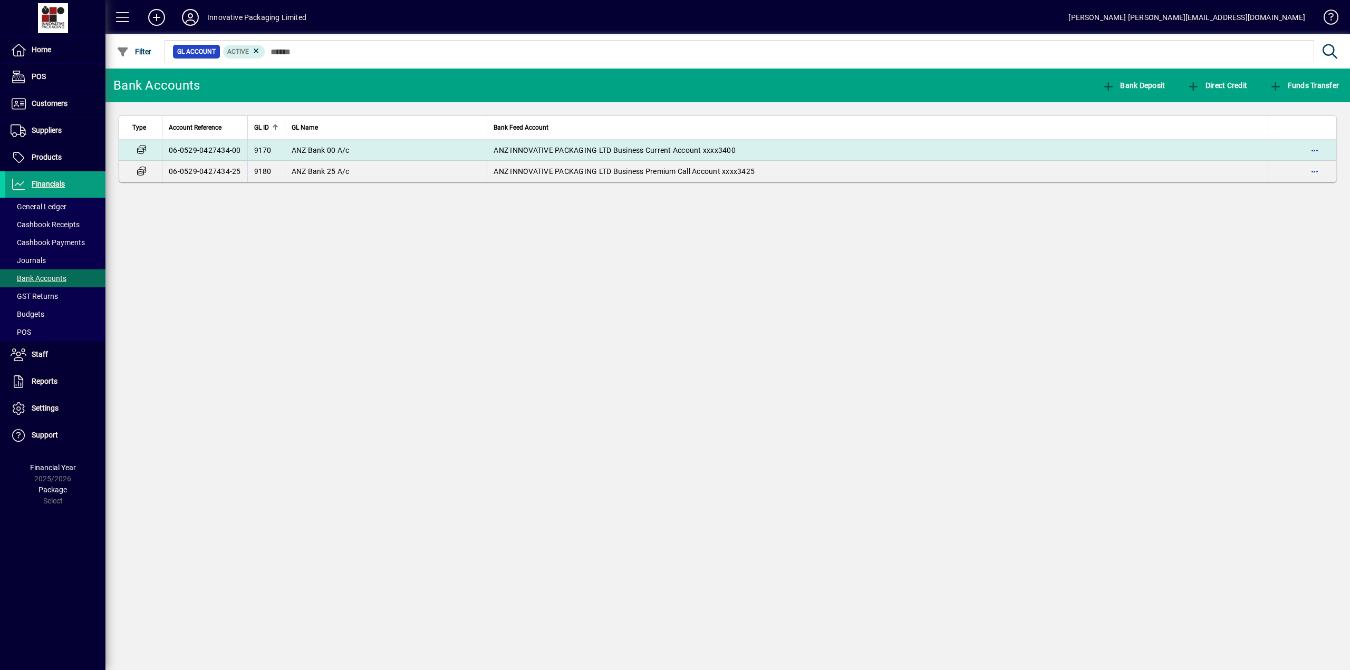
click at [338, 153] on span "ANZ Bank 00 A/c" at bounding box center [321, 150] width 58 height 8
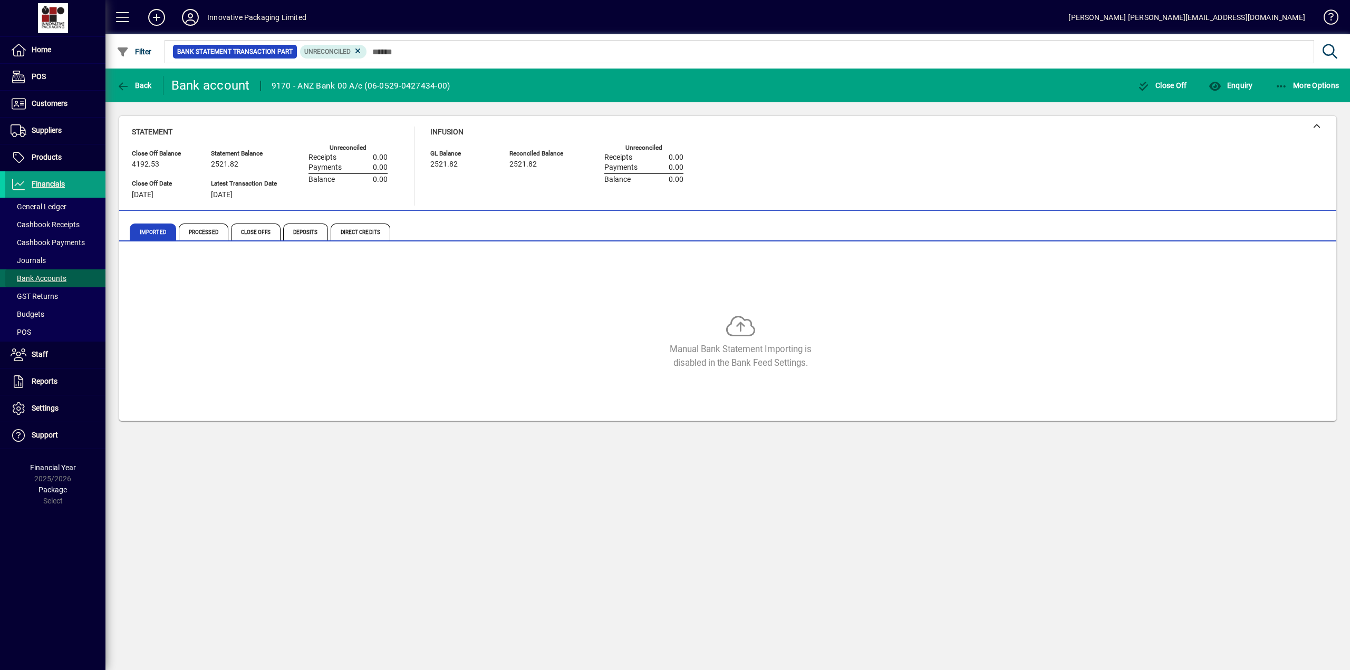
click at [52, 278] on span "Bank Accounts" at bounding box center [39, 278] width 56 height 8
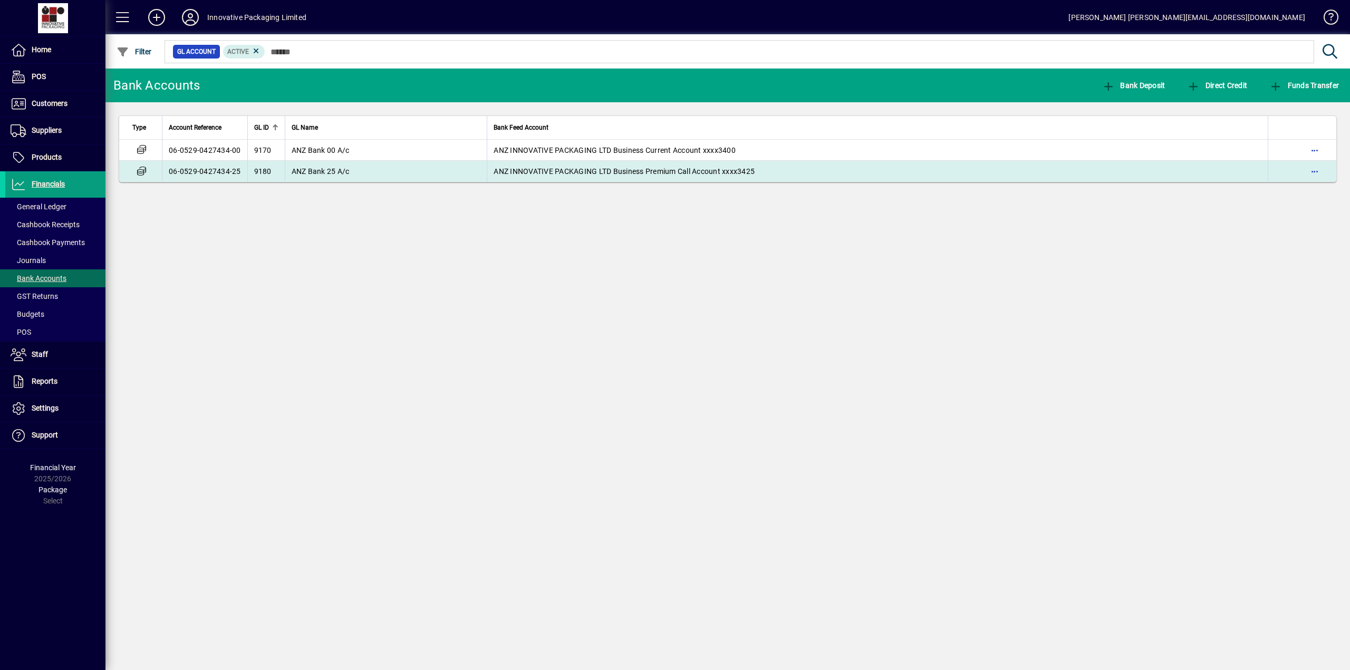
click at [530, 175] on span "ANZ INNOVATIVE PACKAGING LTD Business Premium Call Account xxxx3425" at bounding box center [624, 171] width 261 height 8
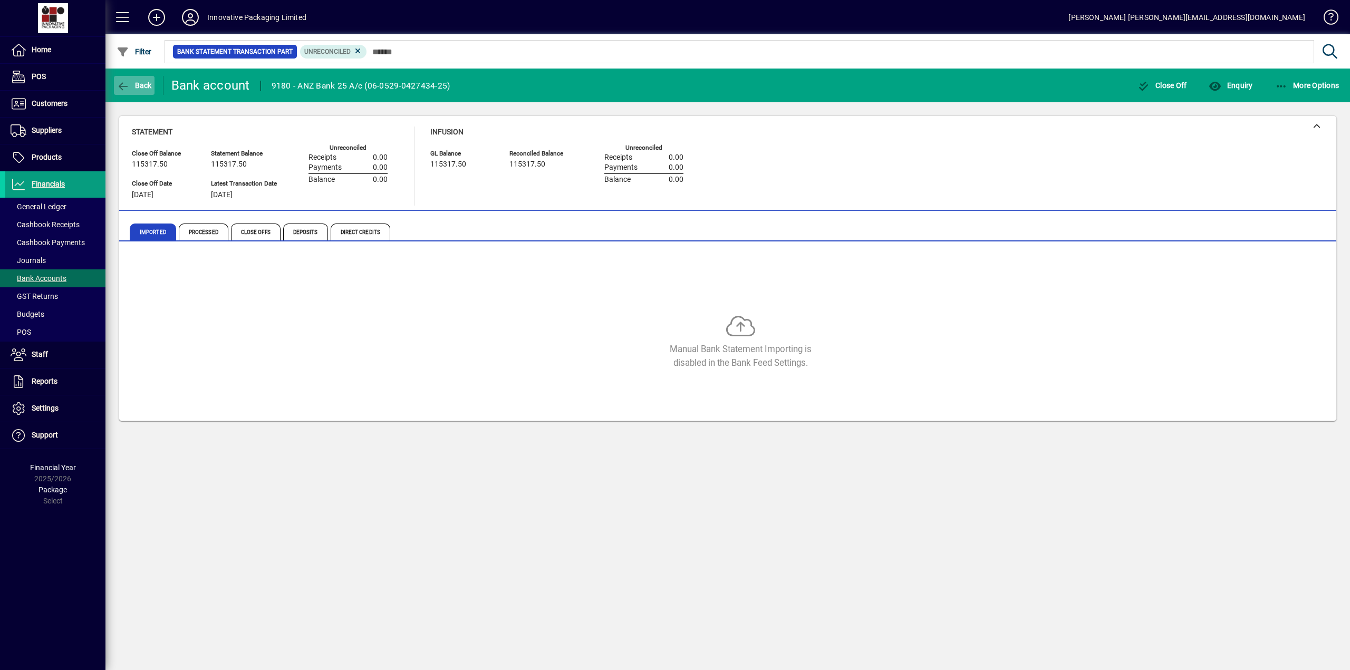
click at [131, 82] on span "Back" at bounding box center [134, 85] width 35 height 8
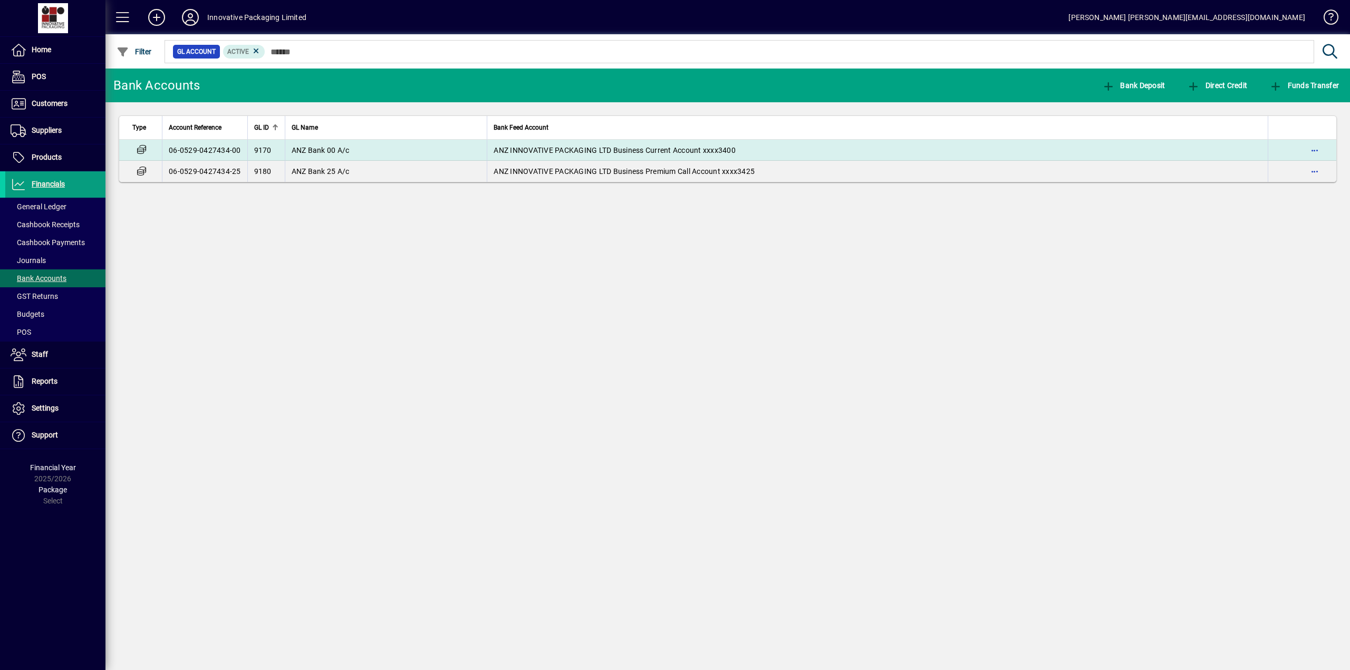
click at [283, 146] on td "9170" at bounding box center [265, 150] width 37 height 21
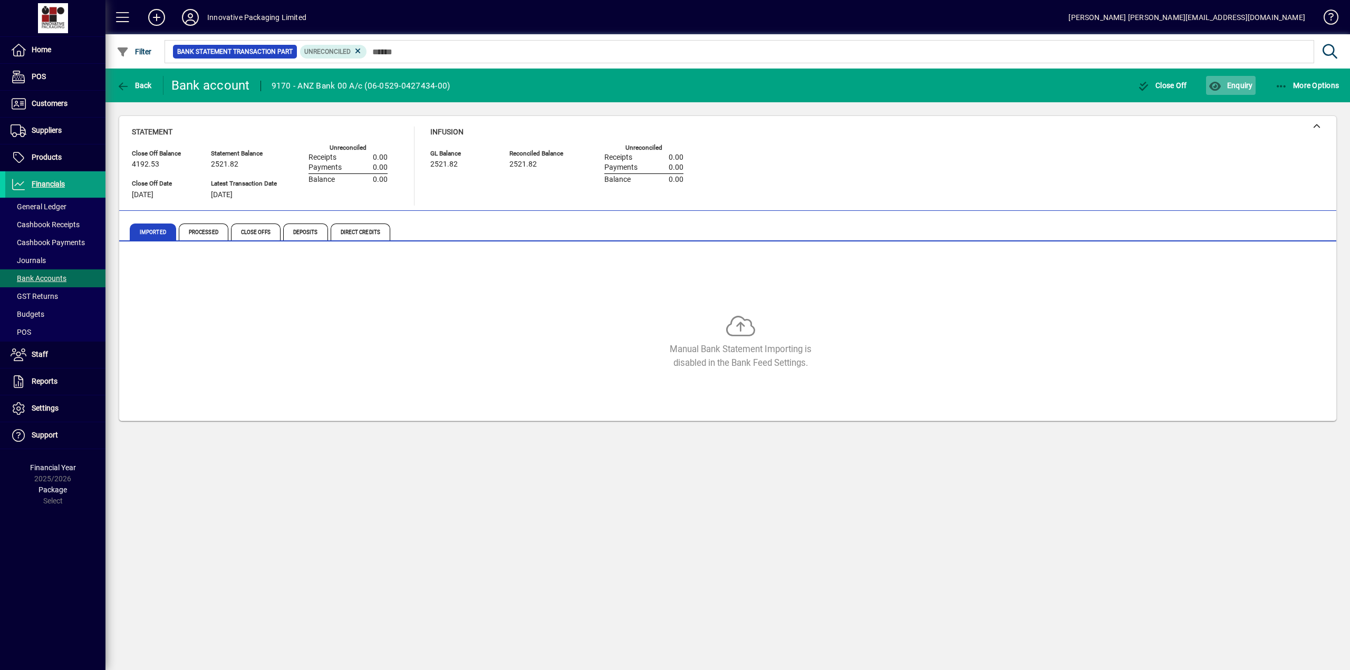
click at [1243, 81] on span "Enquiry" at bounding box center [1231, 85] width 44 height 8
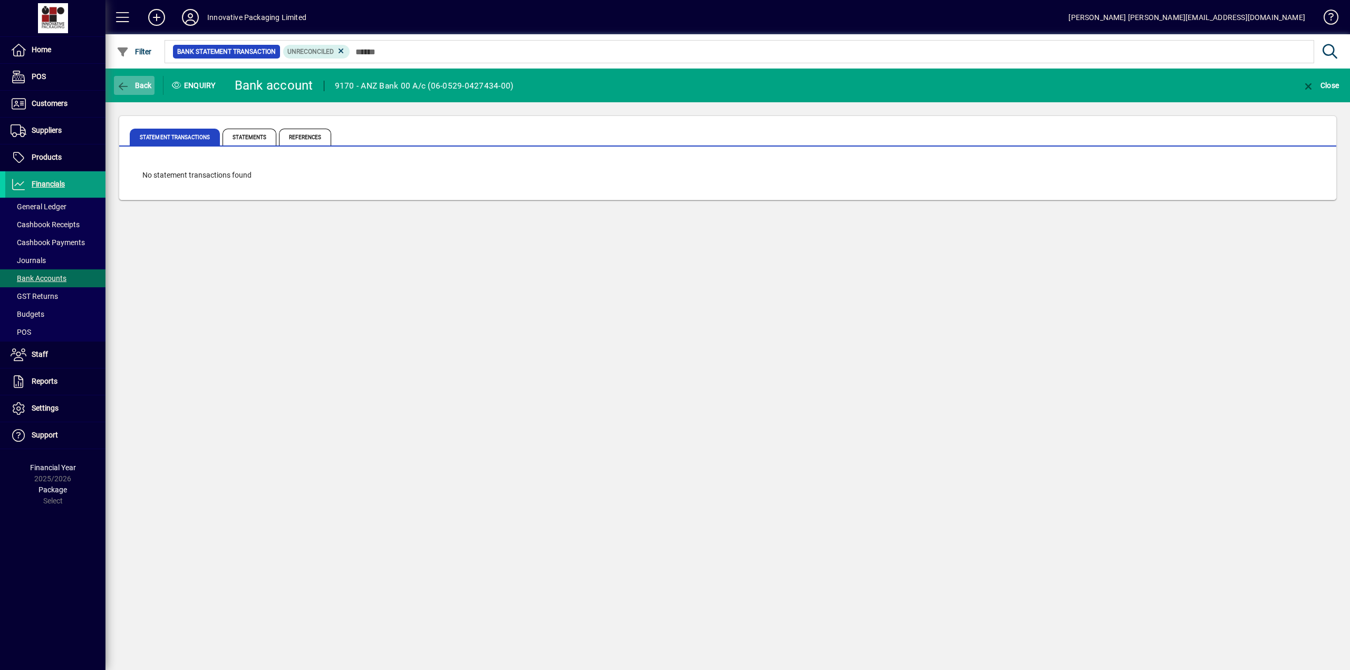
click at [128, 86] on icon "button" at bounding box center [123, 86] width 13 height 11
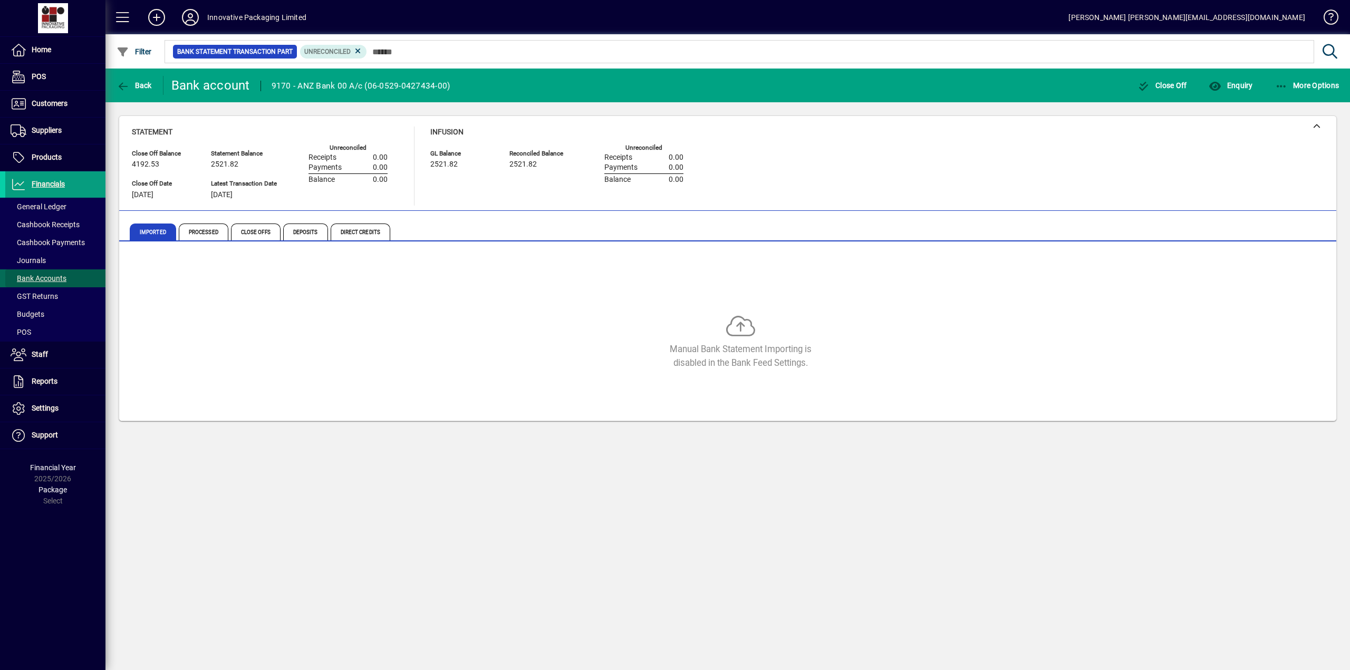
click at [44, 276] on span "Bank Accounts" at bounding box center [39, 278] width 56 height 8
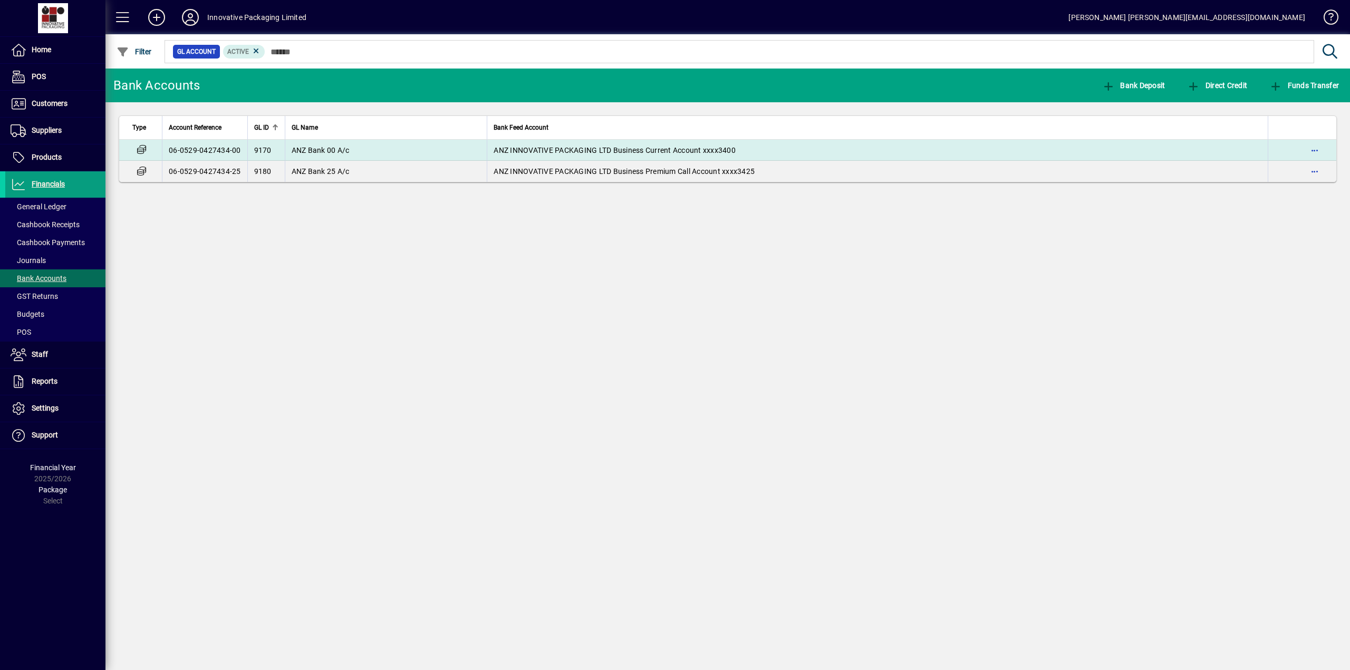
click at [324, 152] on span "ANZ Bank 00 A/c" at bounding box center [321, 150] width 58 height 8
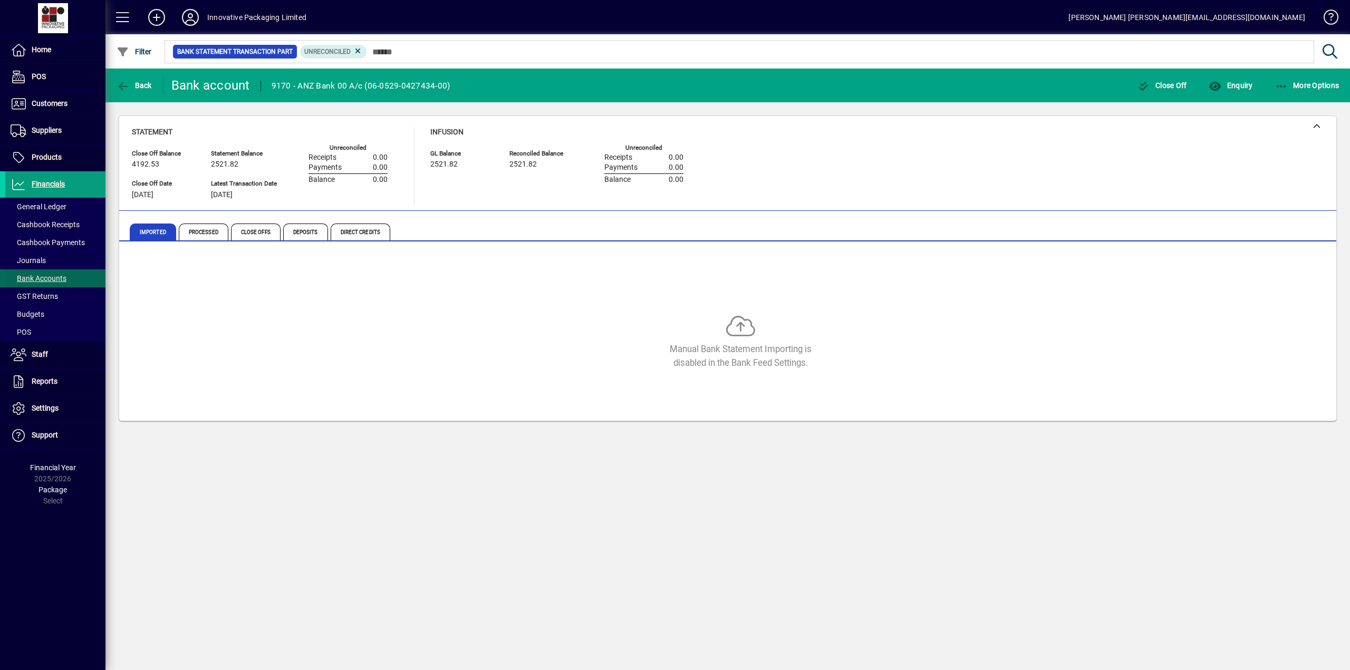
click at [53, 279] on span "Bank Accounts" at bounding box center [39, 278] width 56 height 8
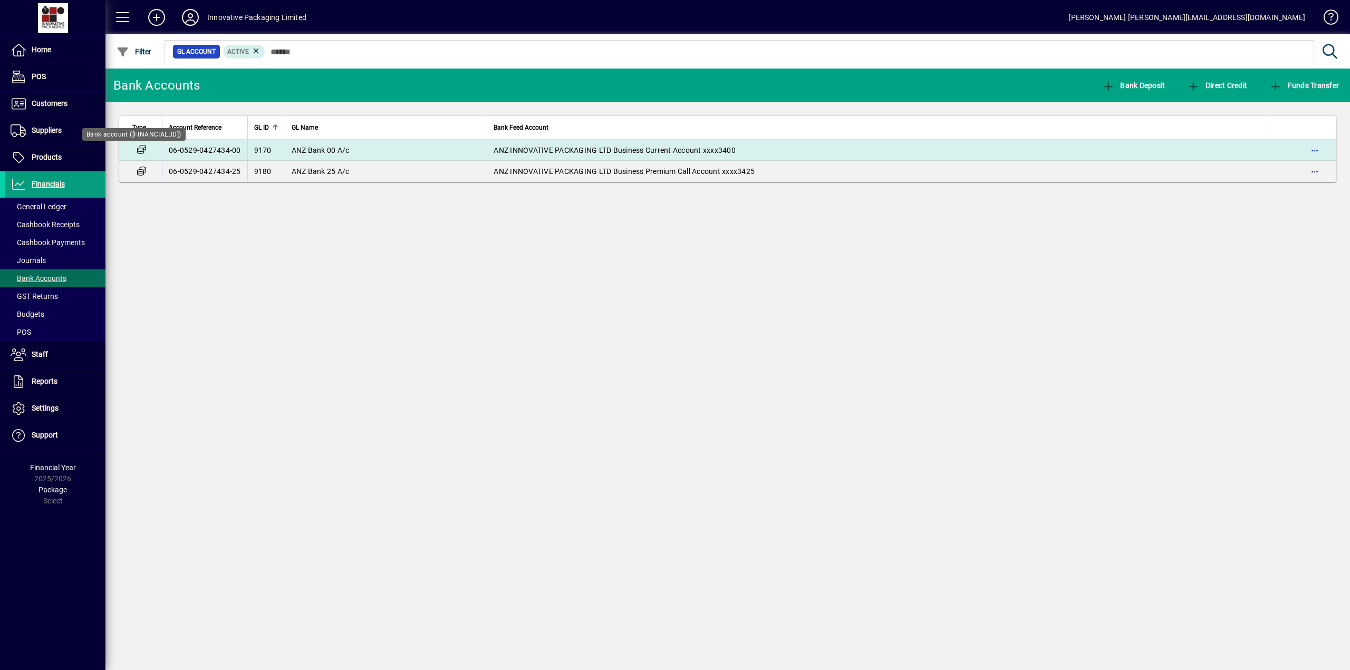
click at [144, 146] on icon at bounding box center [141, 150] width 11 height 9
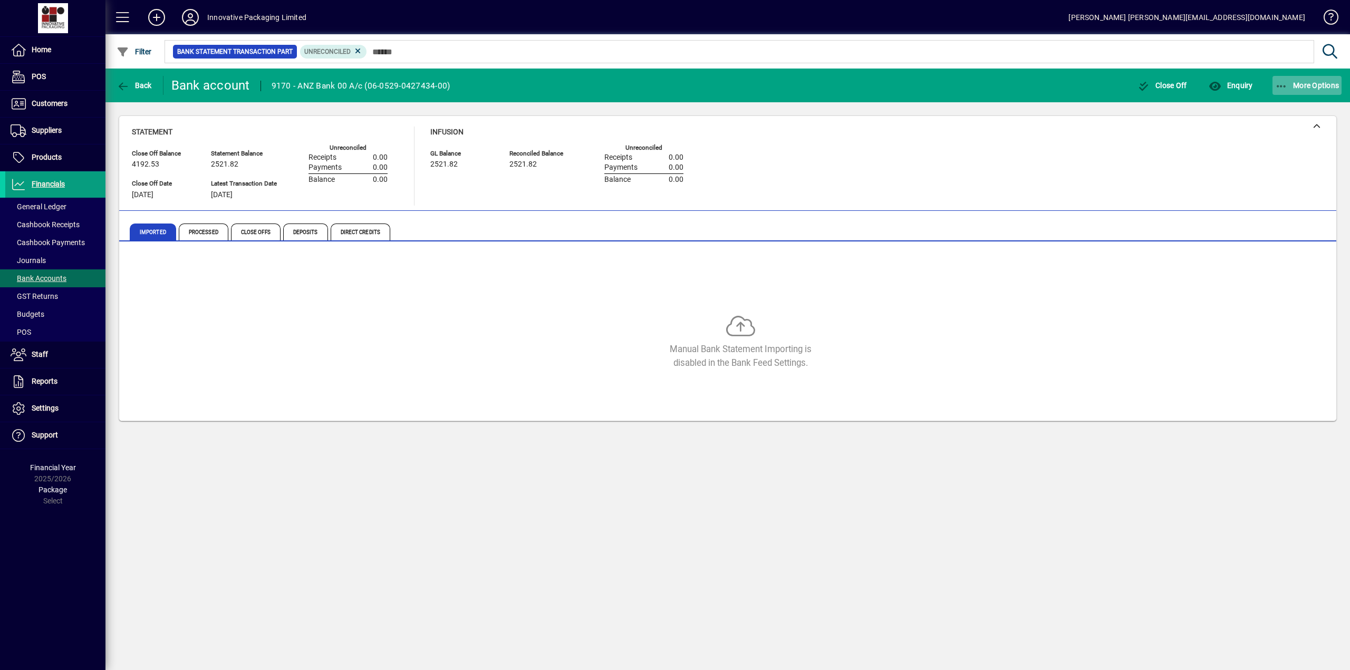
click at [1304, 88] on span "More Options" at bounding box center [1307, 85] width 64 height 8
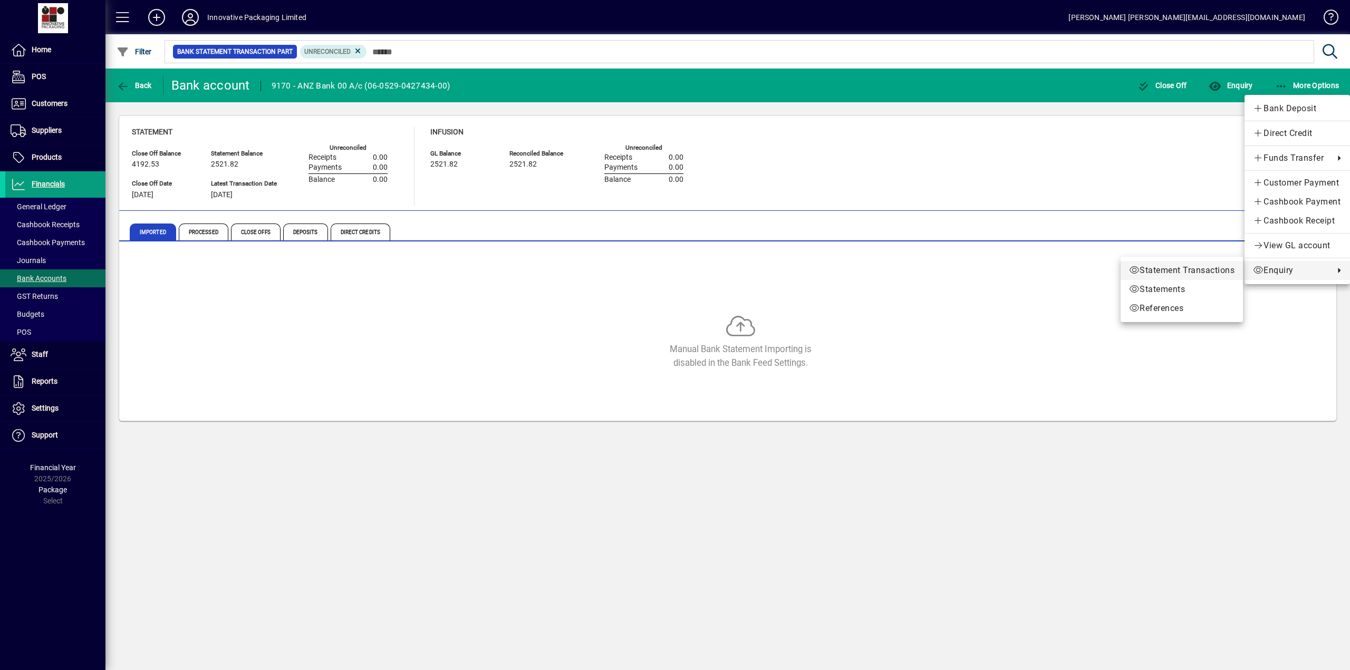
click at [1185, 268] on span "Statement Transactions" at bounding box center [1181, 270] width 105 height 13
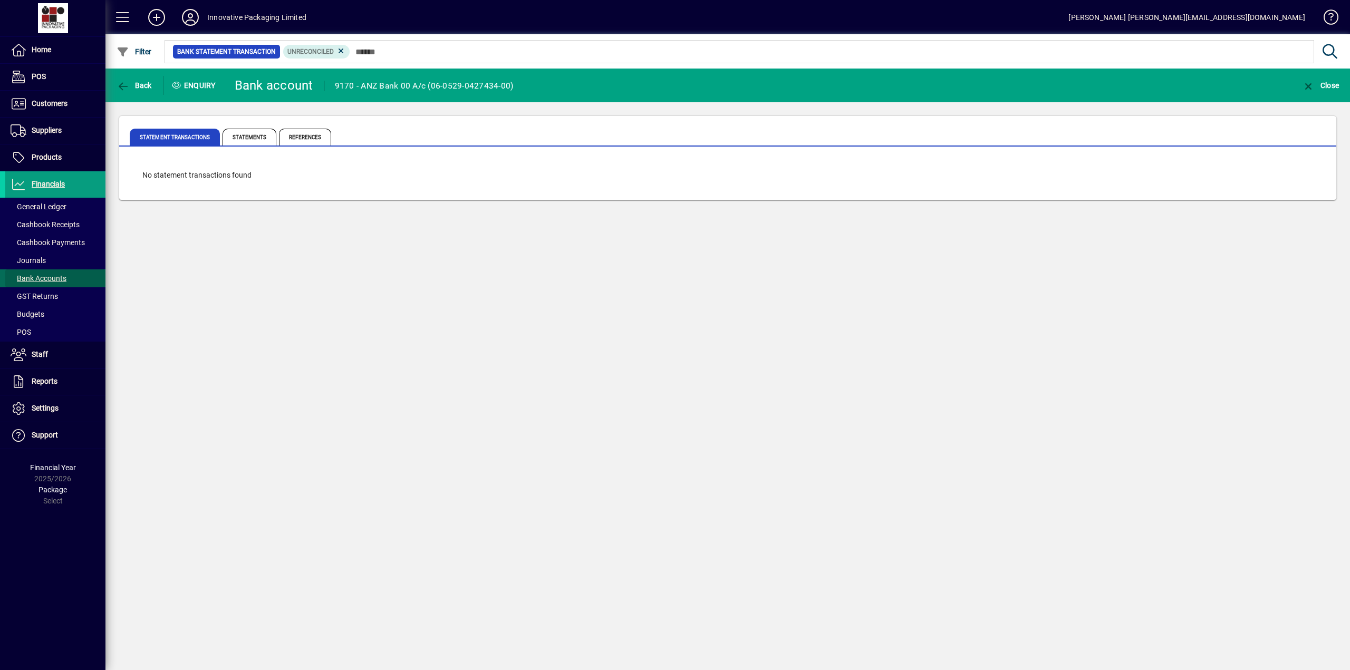
click at [44, 280] on span "Bank Accounts" at bounding box center [39, 278] width 56 height 8
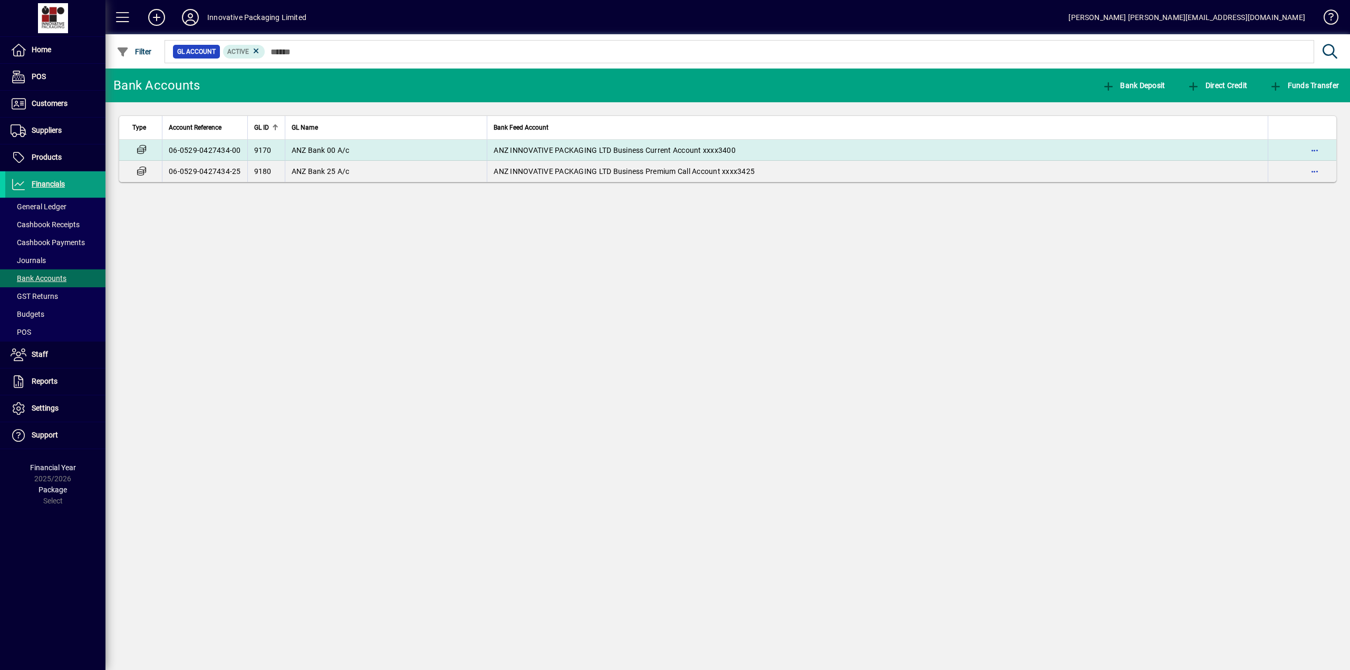
click at [344, 147] on span "ANZ Bank 00 A/c" at bounding box center [321, 150] width 58 height 8
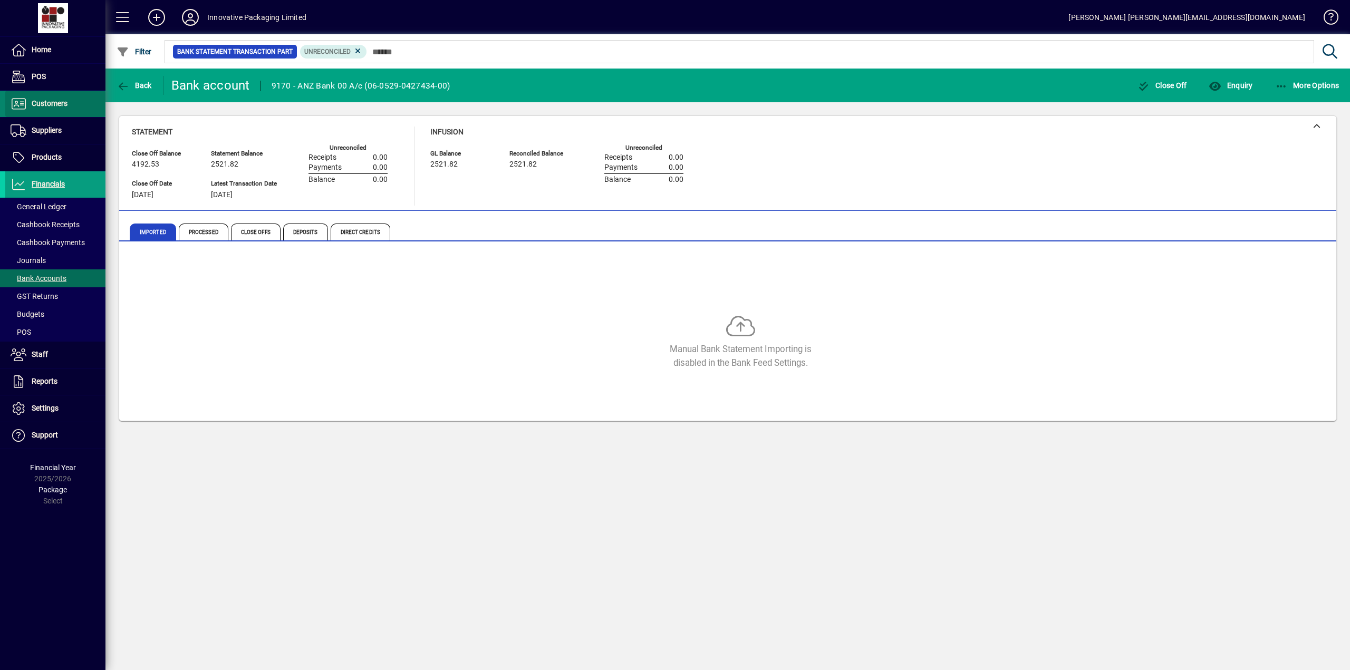
click at [45, 104] on span "Customers" at bounding box center [50, 103] width 36 height 8
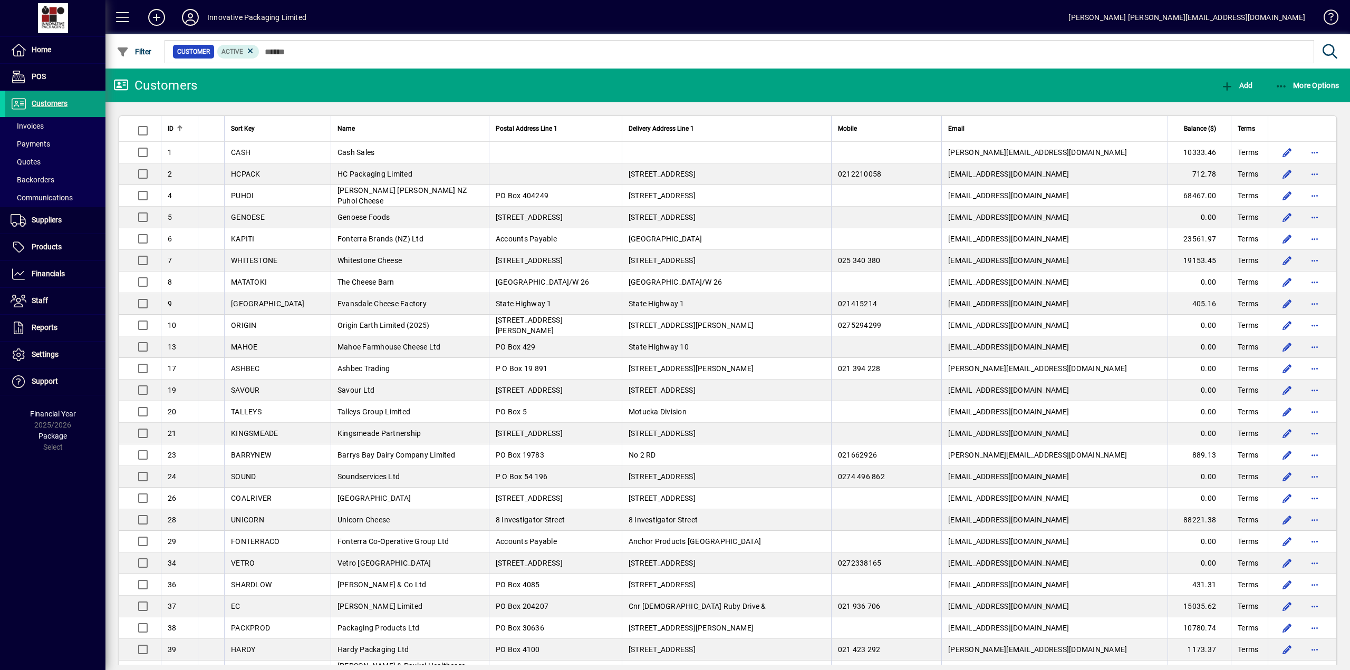
click at [271, 45] on div at bounding box center [785, 40] width 1245 height 12
click at [270, 43] on div at bounding box center [785, 40] width 1245 height 12
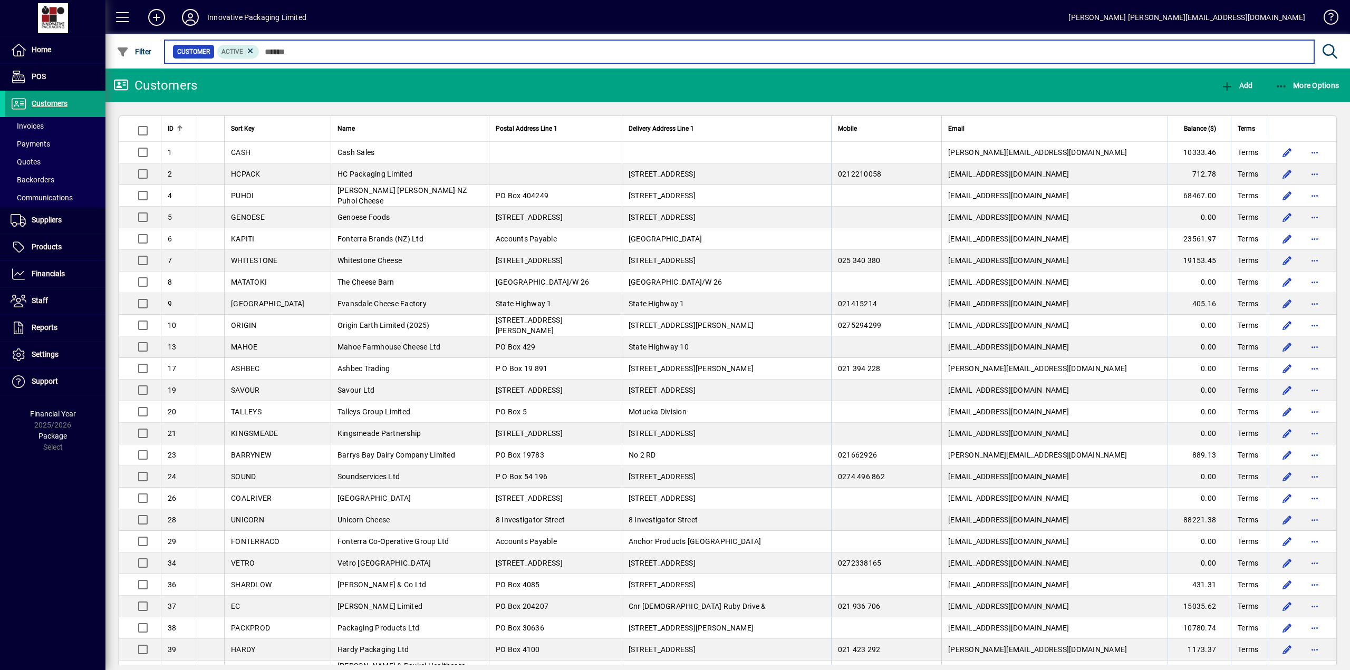
click at [268, 49] on input "text" at bounding box center [783, 51] width 1046 height 15
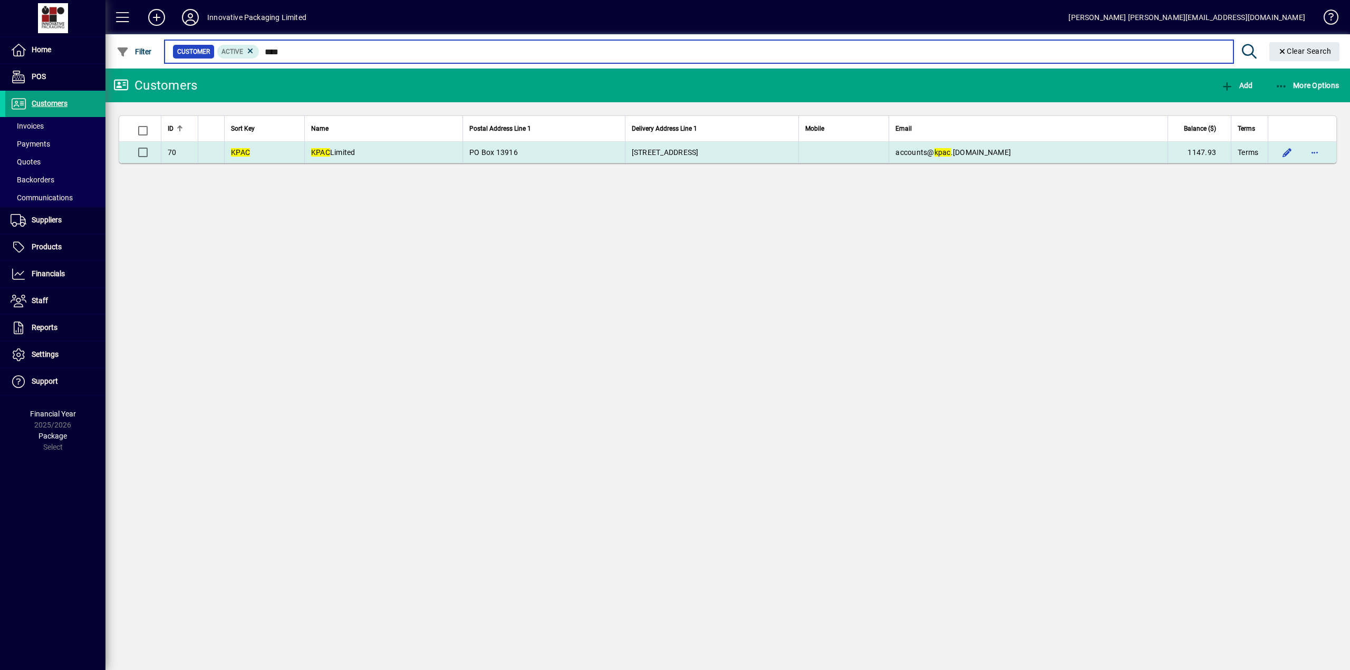
type input "****"
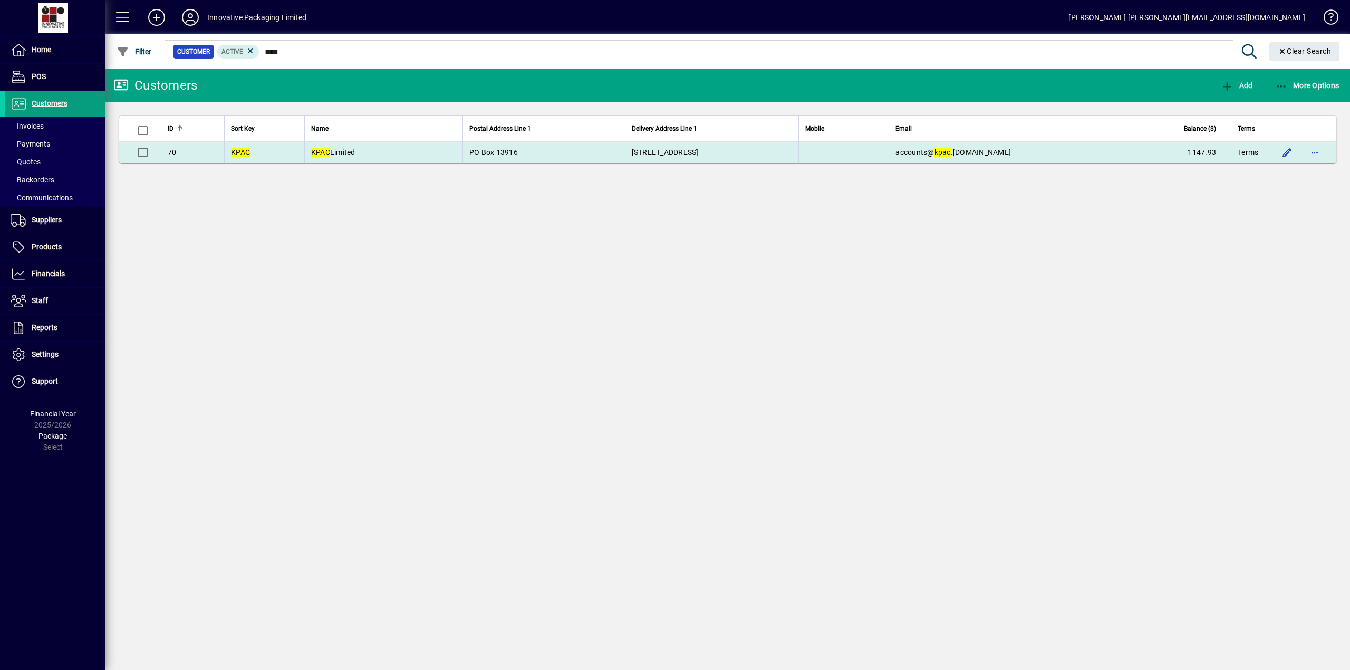
click at [318, 153] on em "KPAC" at bounding box center [320, 152] width 19 height 8
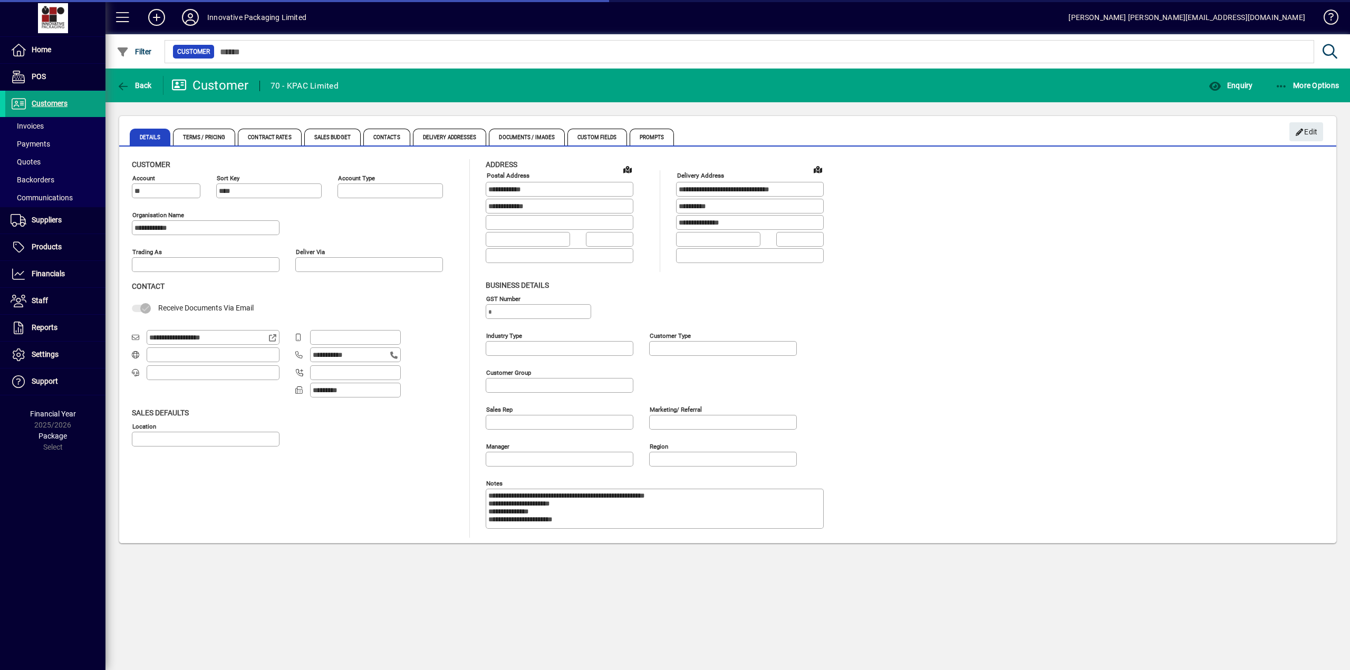
type input "**********"
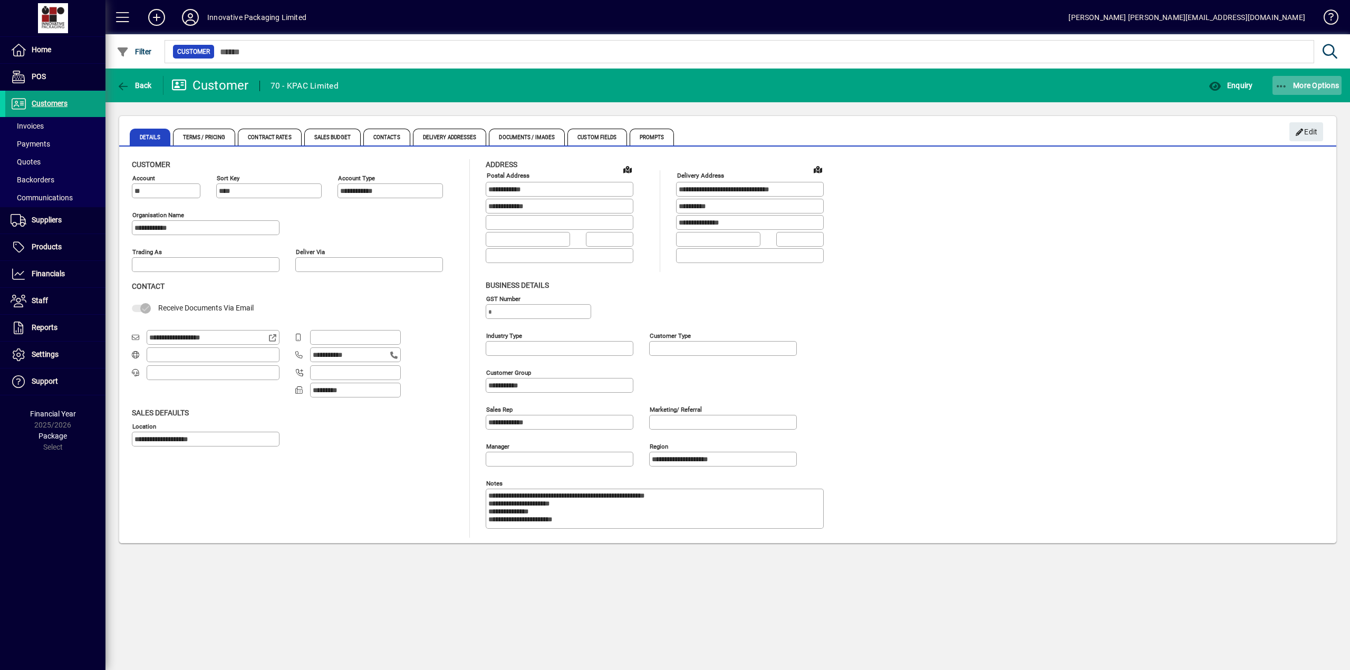
click at [1306, 85] on span "More Options" at bounding box center [1307, 85] width 64 height 8
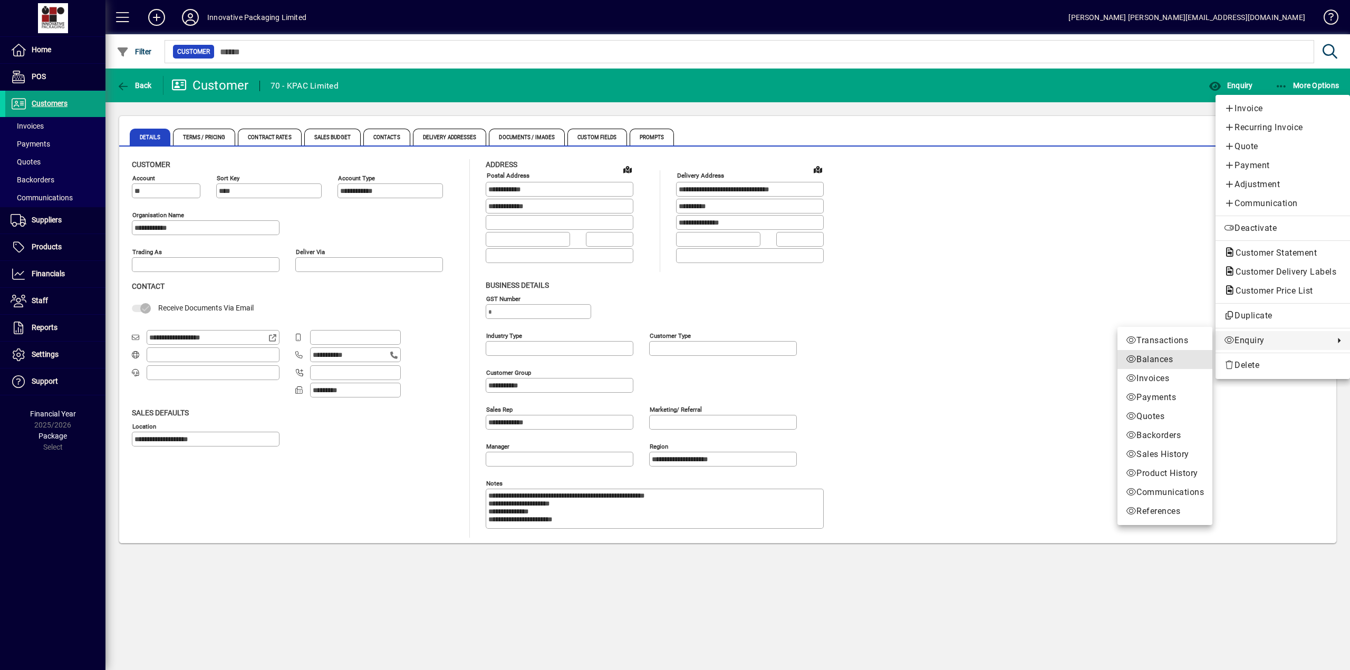
click at [1167, 361] on span "Balances" at bounding box center [1165, 359] width 78 height 13
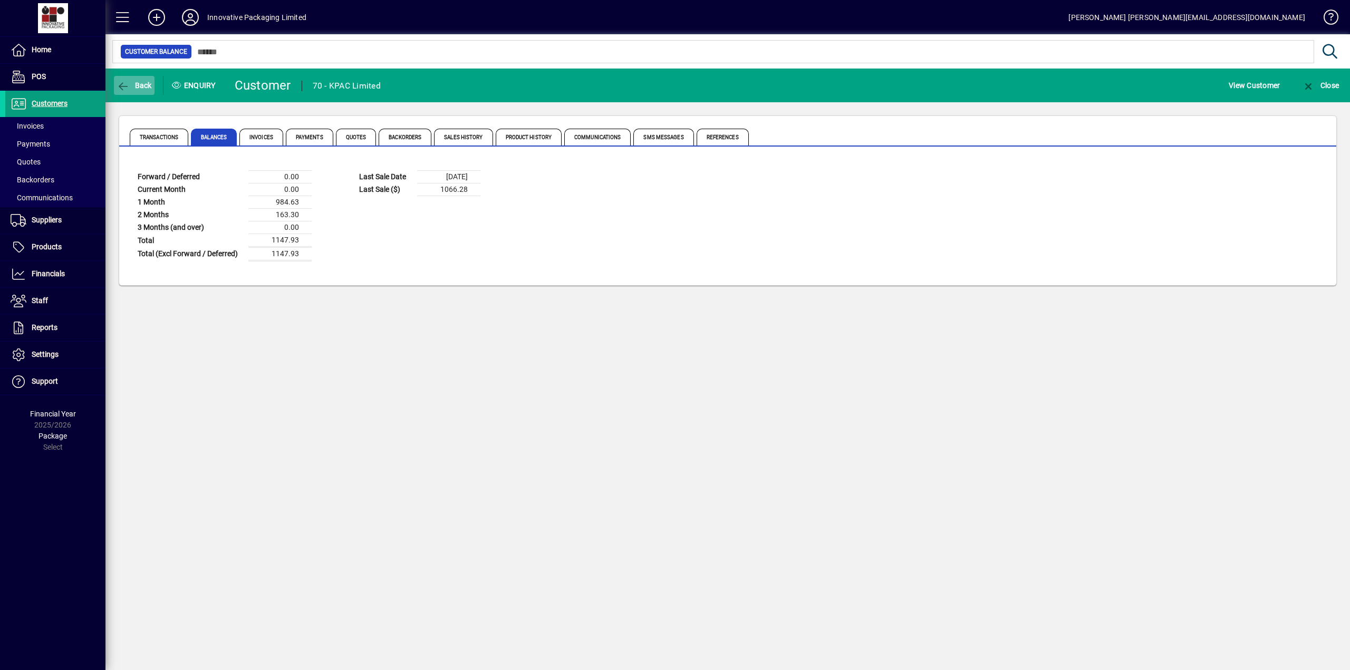
click at [145, 84] on span "Back" at bounding box center [134, 85] width 35 height 8
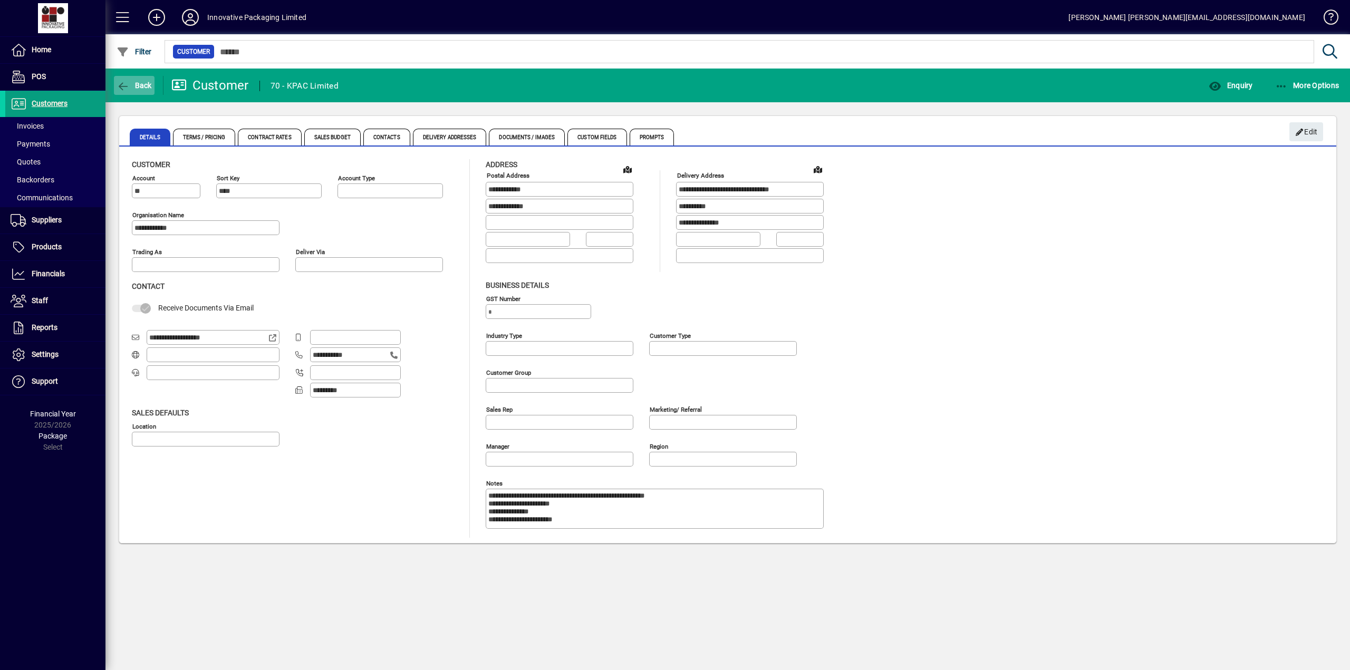
type input "**********"
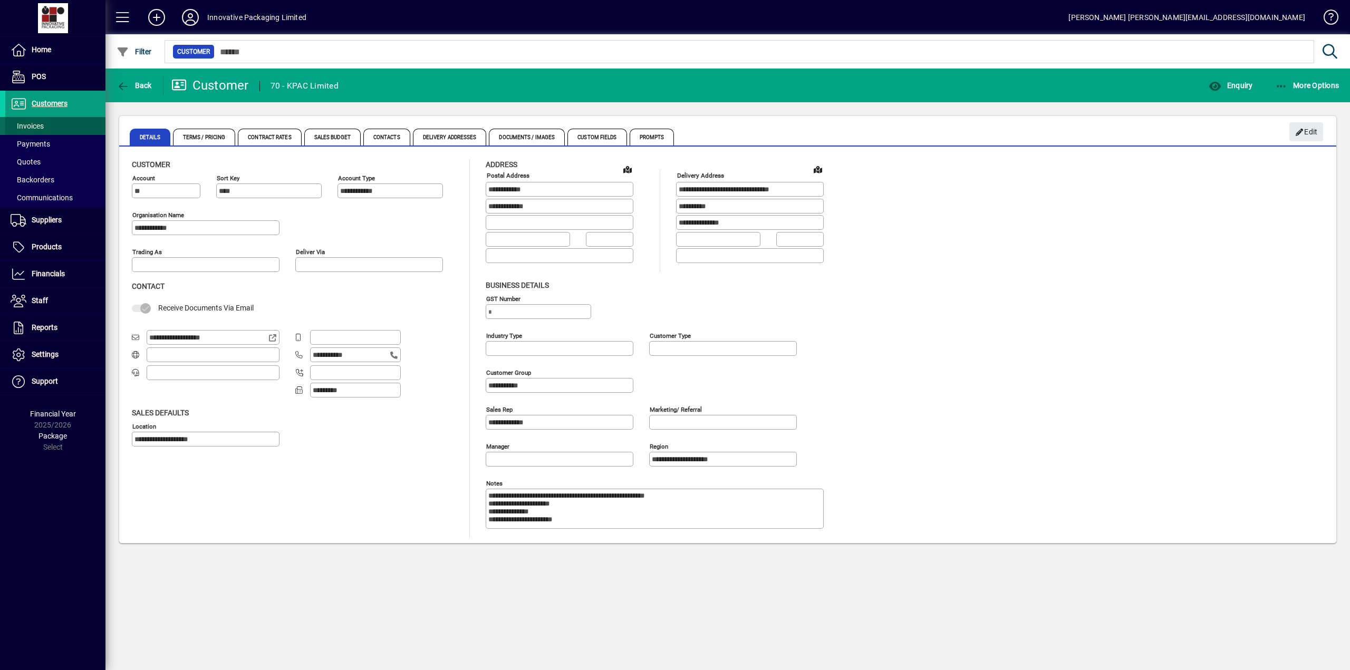
click at [34, 126] on span "Invoices" at bounding box center [27, 126] width 33 height 8
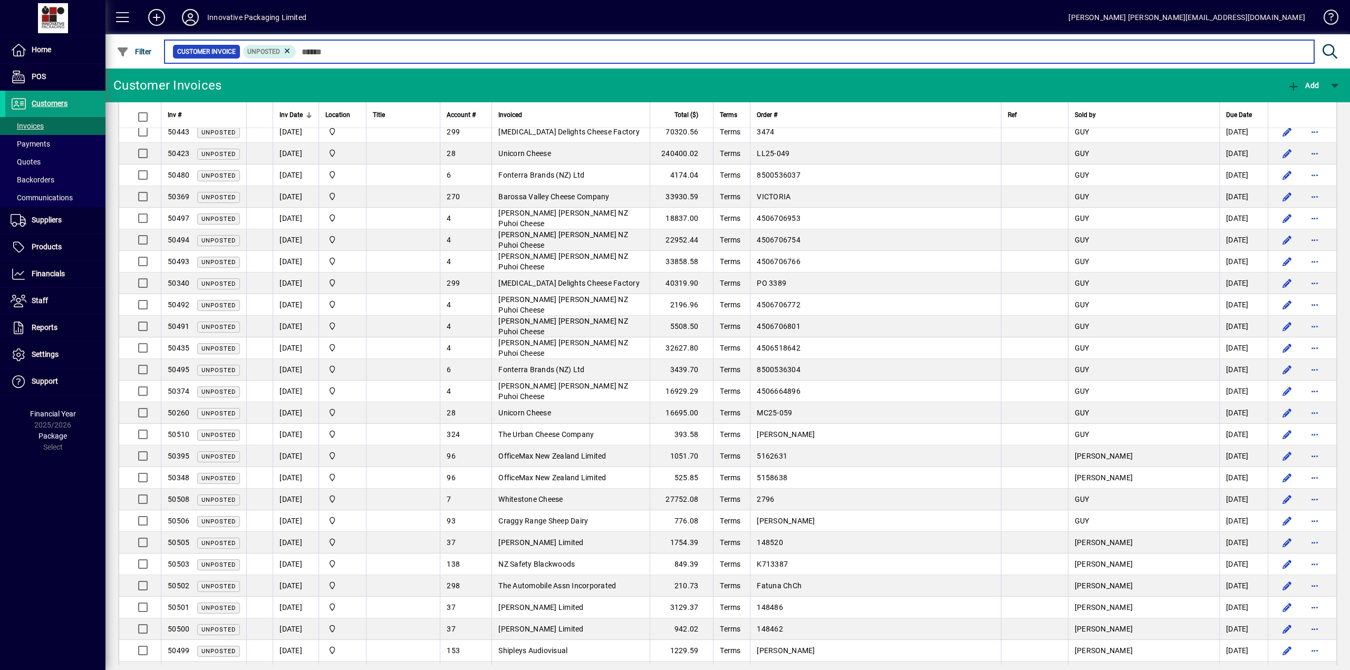
scroll to position [20, 0]
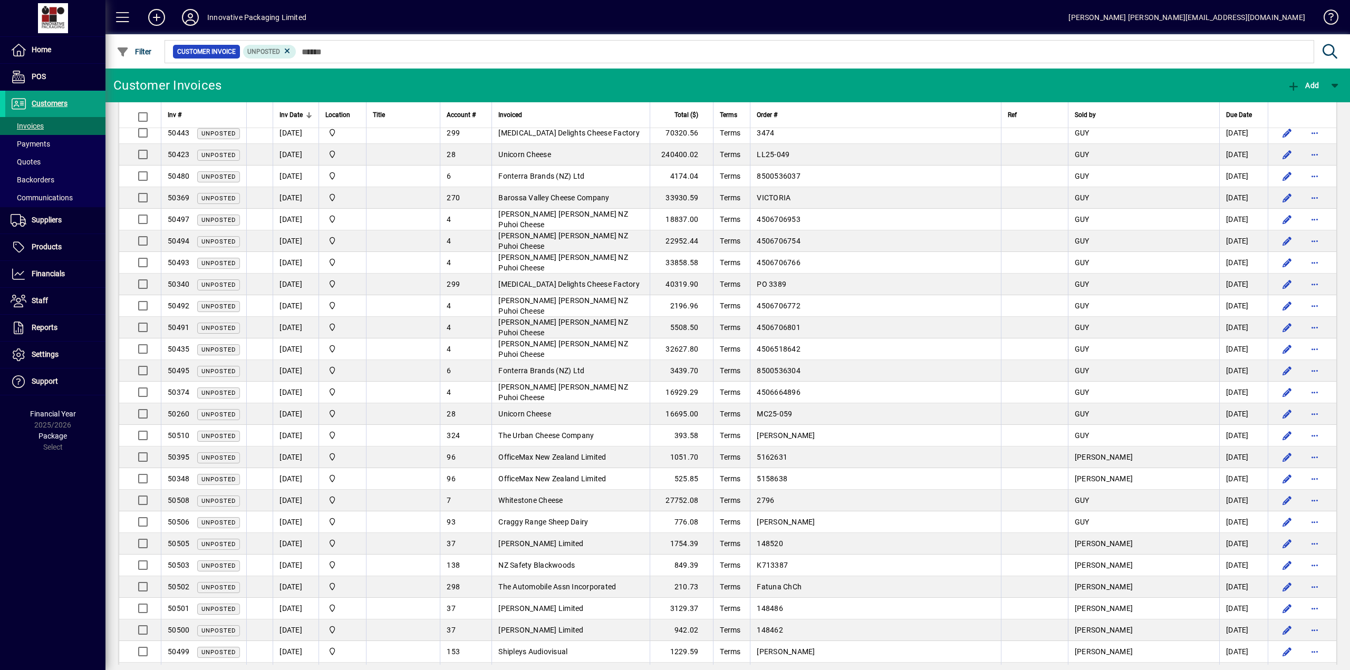
click at [297, 120] on span "Inv Date" at bounding box center [291, 115] width 23 height 12
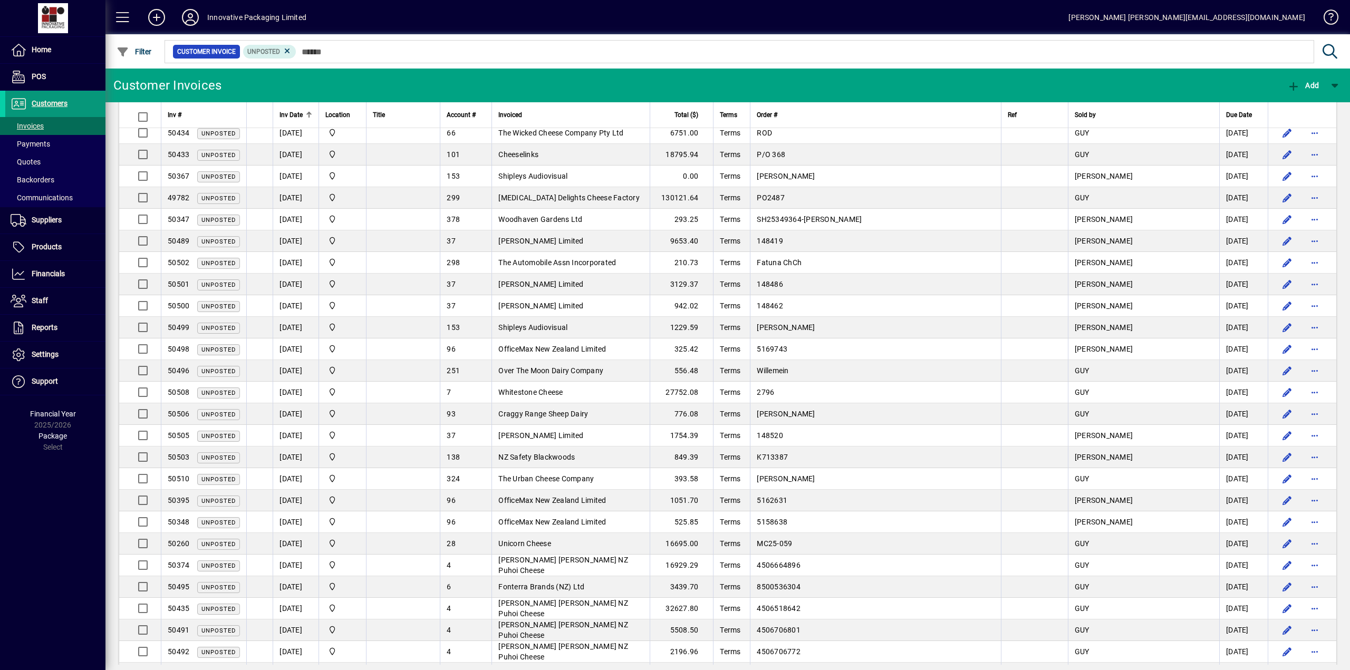
click at [55, 104] on span "Customers" at bounding box center [50, 103] width 36 height 8
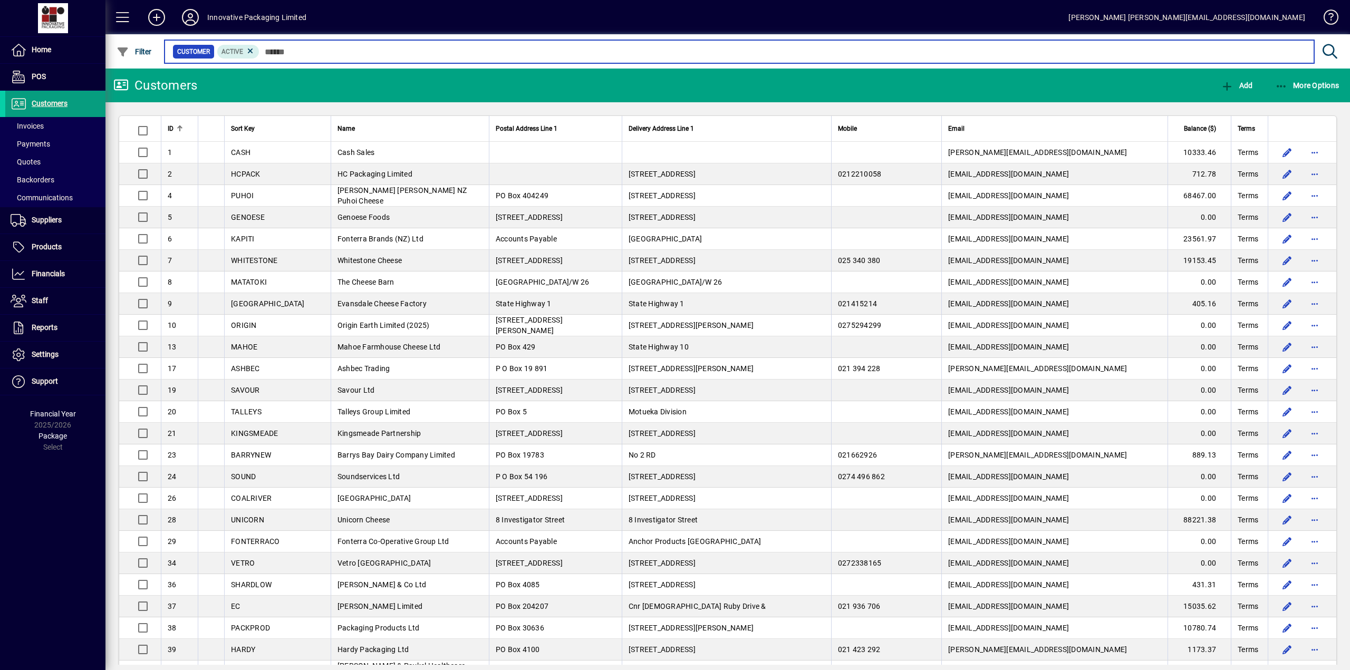
click at [321, 48] on input "text" at bounding box center [783, 51] width 1046 height 15
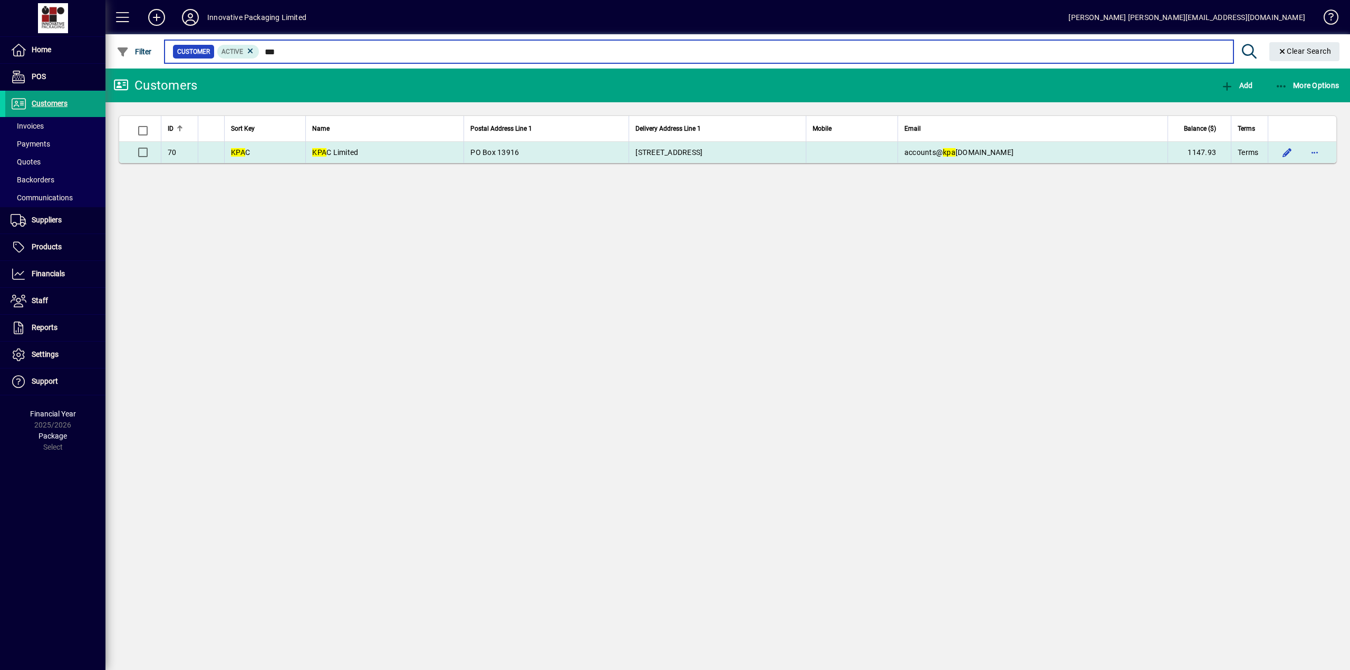
type input "***"
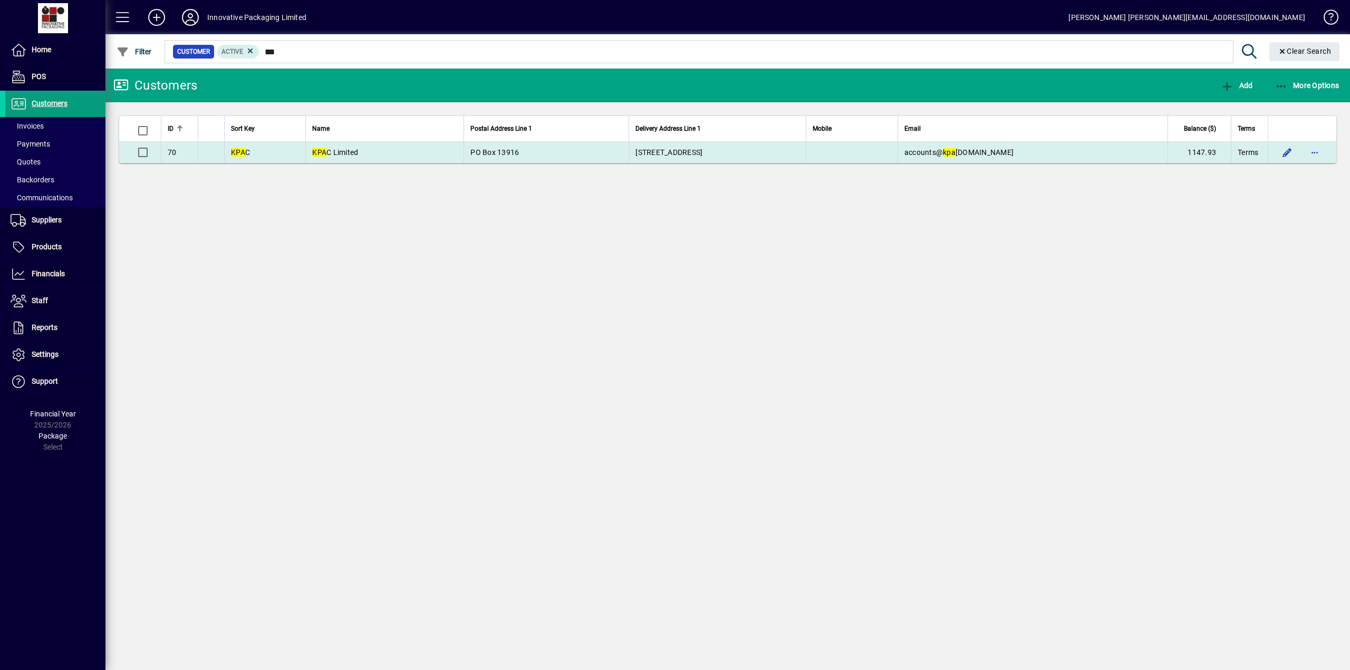
click at [332, 152] on span "KPA C Limited" at bounding box center [335, 152] width 46 height 8
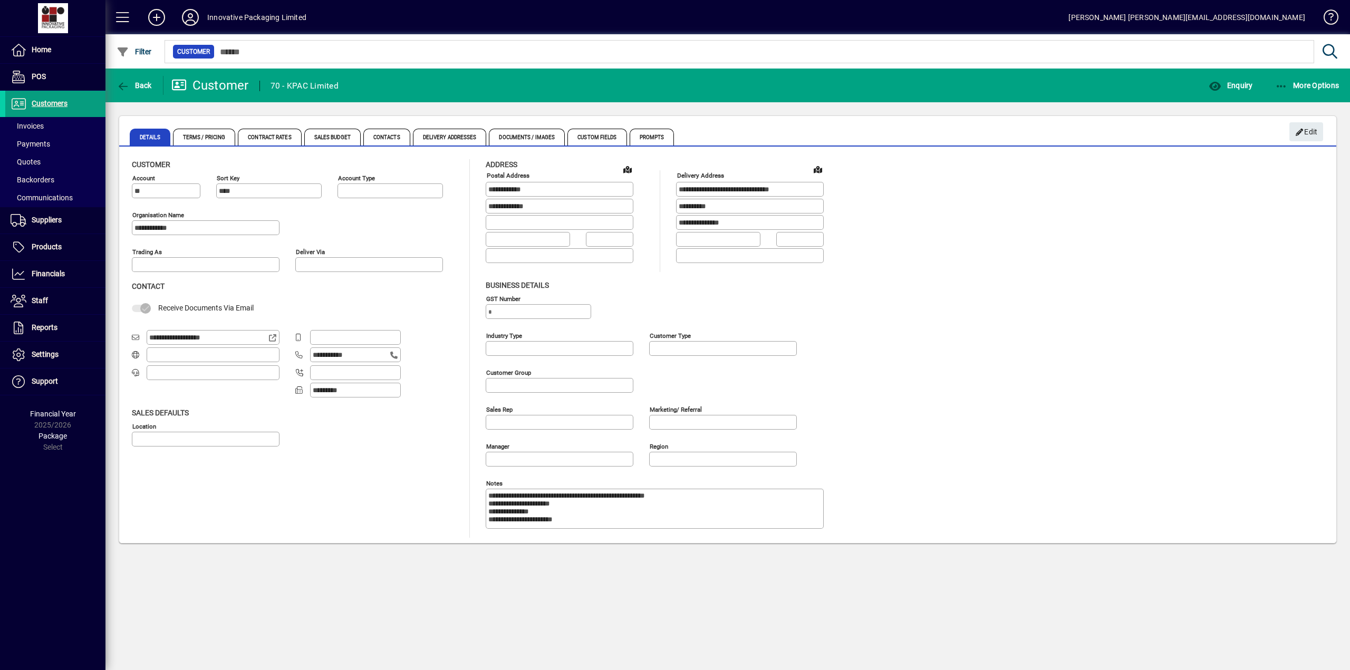
type input "**********"
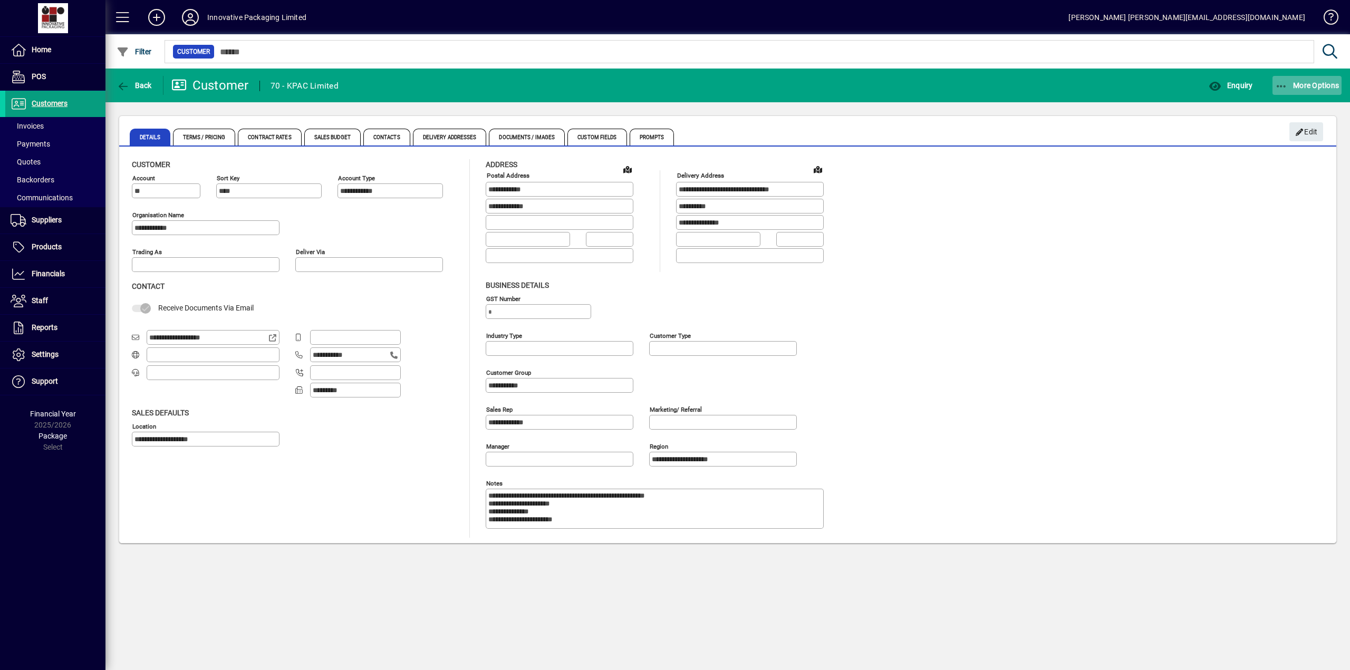
click at [1305, 84] on span "More Options" at bounding box center [1307, 85] width 64 height 8
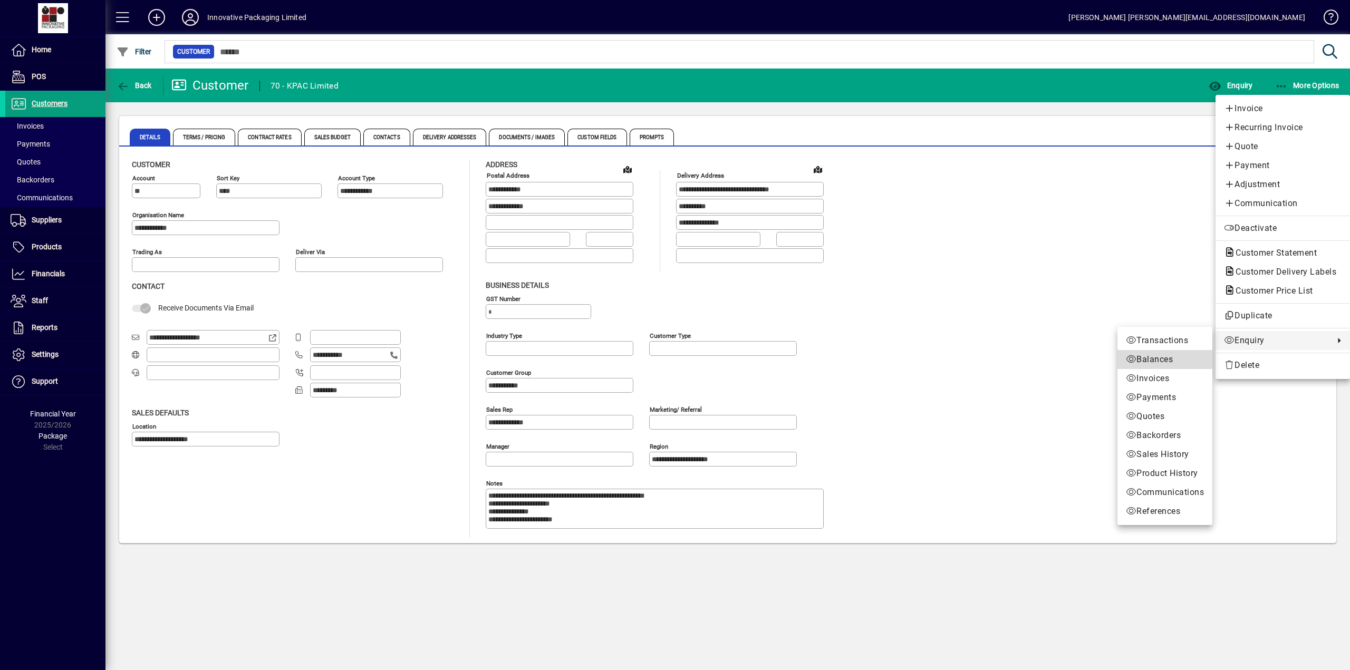
click at [1153, 358] on span "Balances" at bounding box center [1165, 359] width 78 height 13
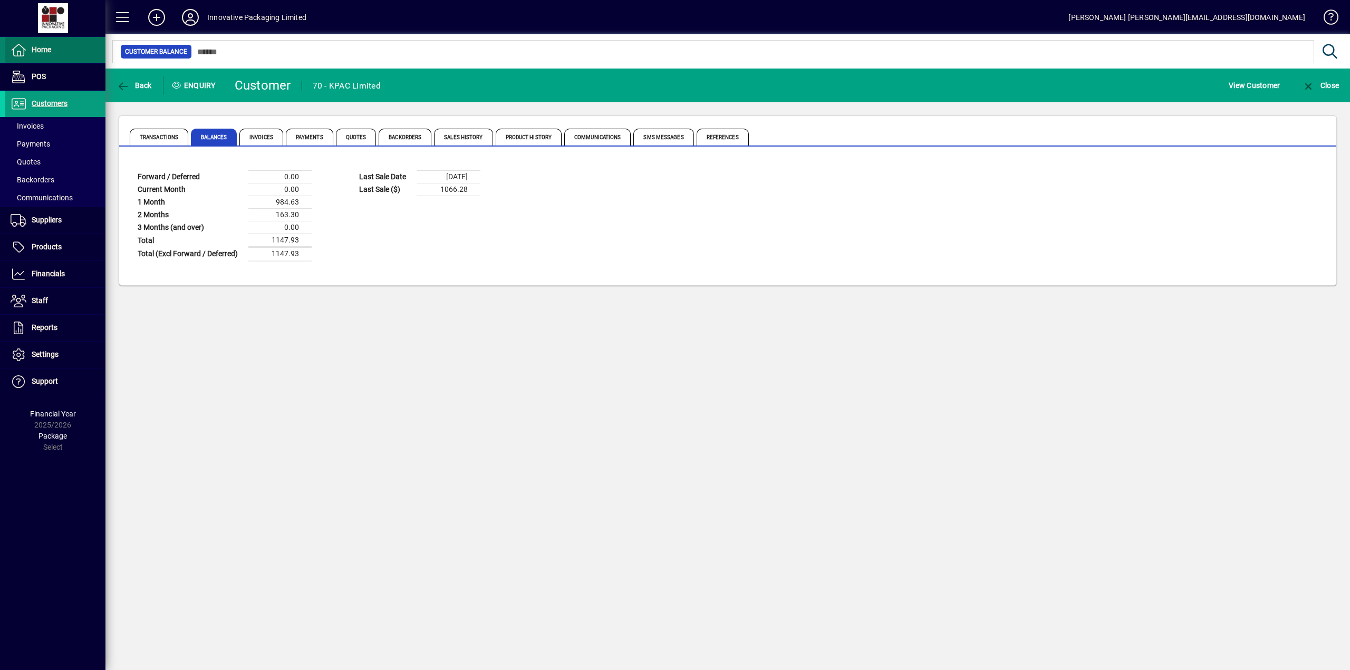
click at [42, 50] on span "Home" at bounding box center [42, 49] width 20 height 8
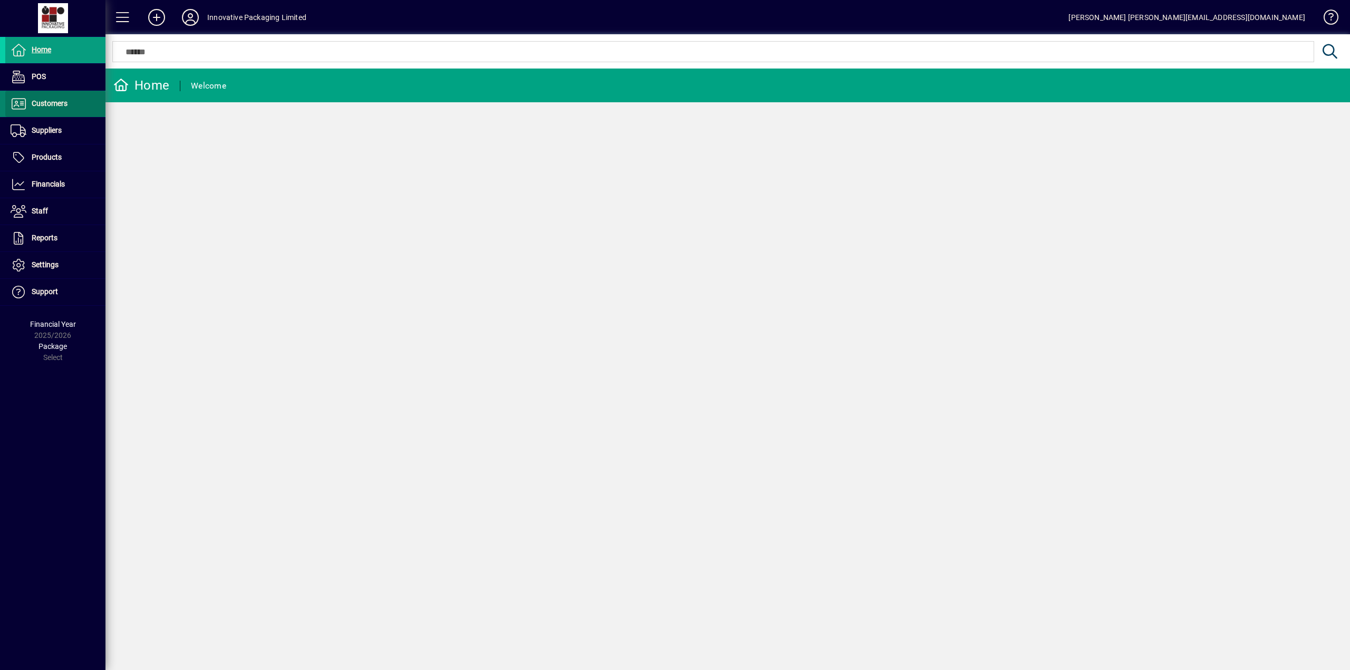
click at [44, 107] on span "Customers" at bounding box center [50, 103] width 36 height 8
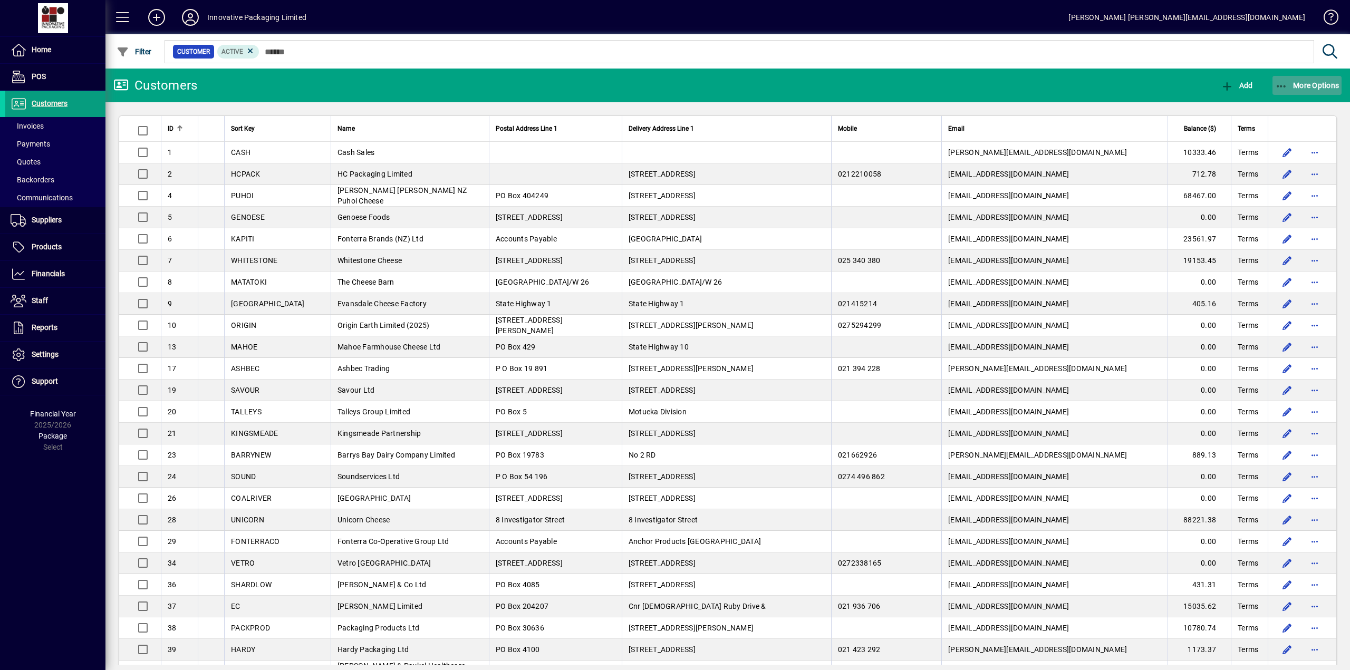
click at [1312, 82] on span "More Options" at bounding box center [1307, 85] width 64 height 8
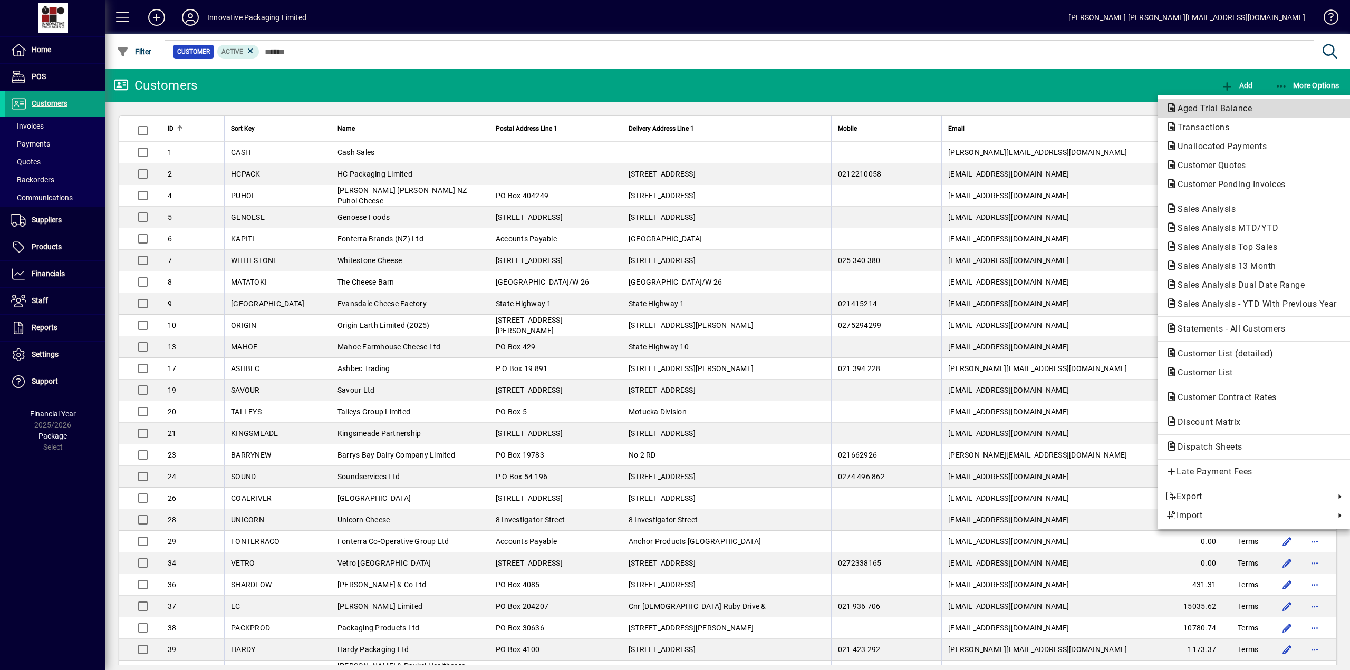
click at [1212, 108] on span "Aged Trial Balance" at bounding box center [1211, 108] width 91 height 10
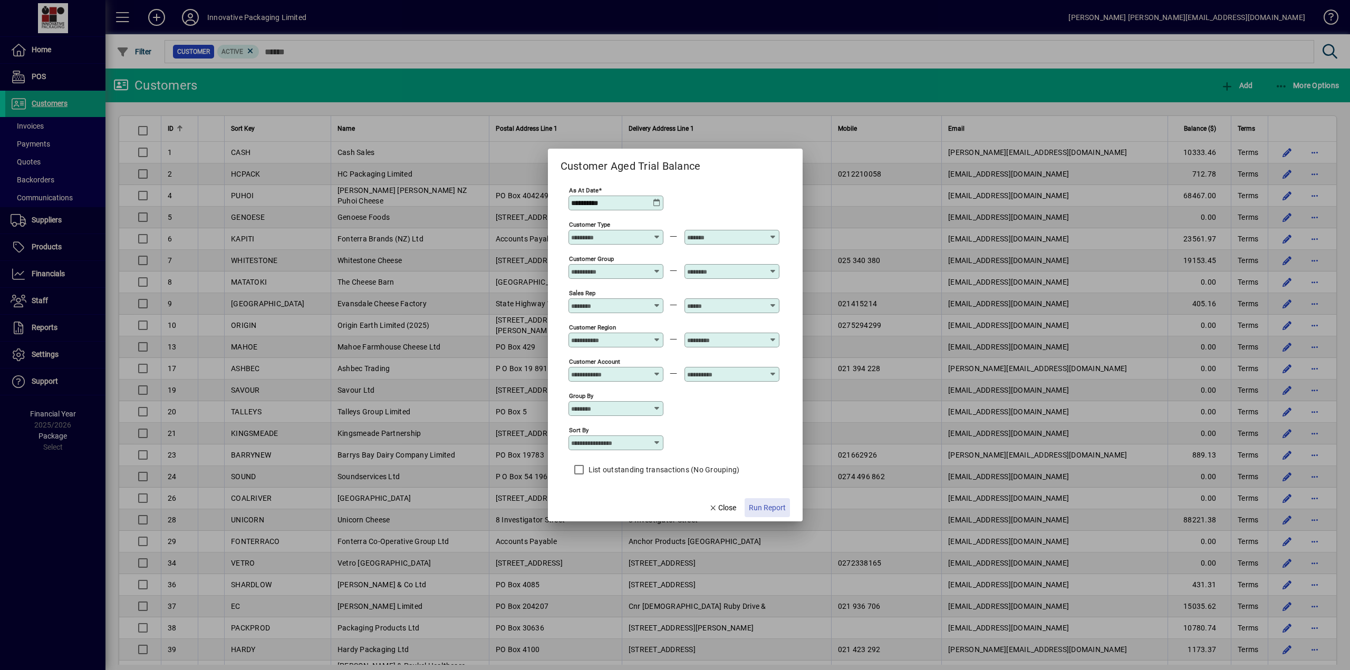
click at [770, 510] on span "Run Report" at bounding box center [767, 508] width 37 height 11
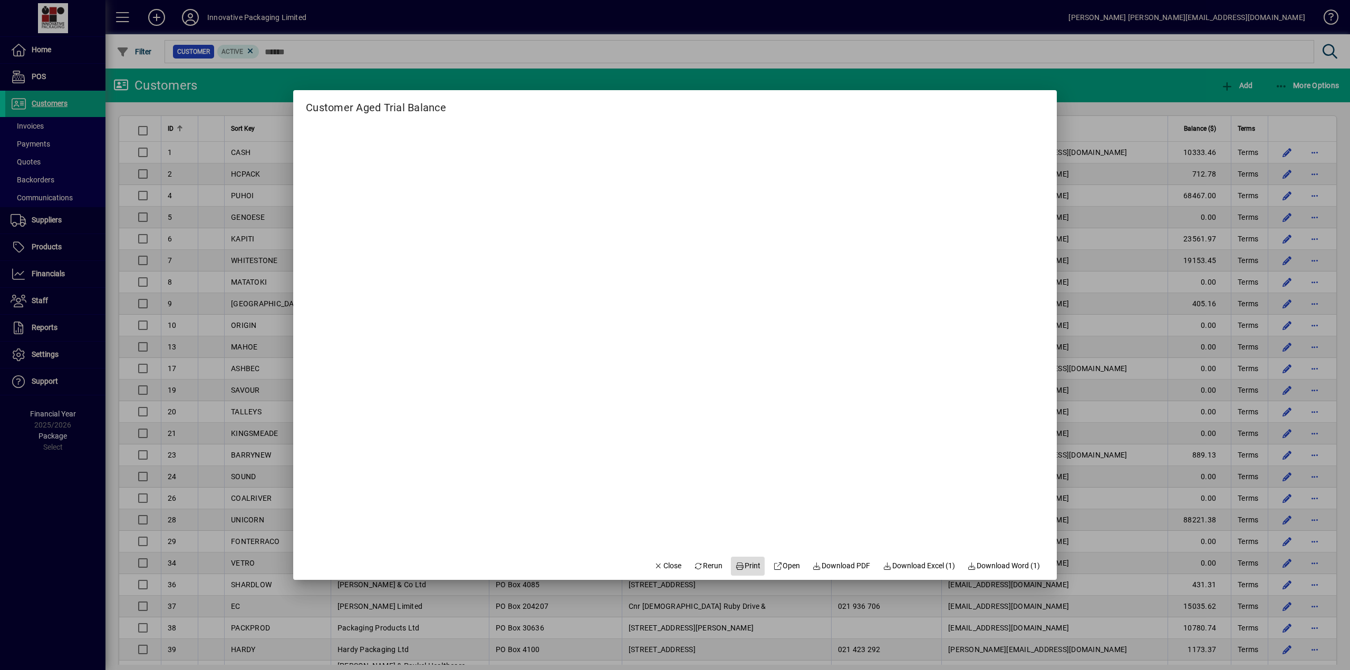
click at [737, 568] on span "Print" at bounding box center [747, 566] width 25 height 11
drag, startPoint x: 1344, startPoint y: 228, endPoint x: 1345, endPoint y: 264, distance: 36.4
click at [1345, 264] on div at bounding box center [675, 335] width 1350 height 670
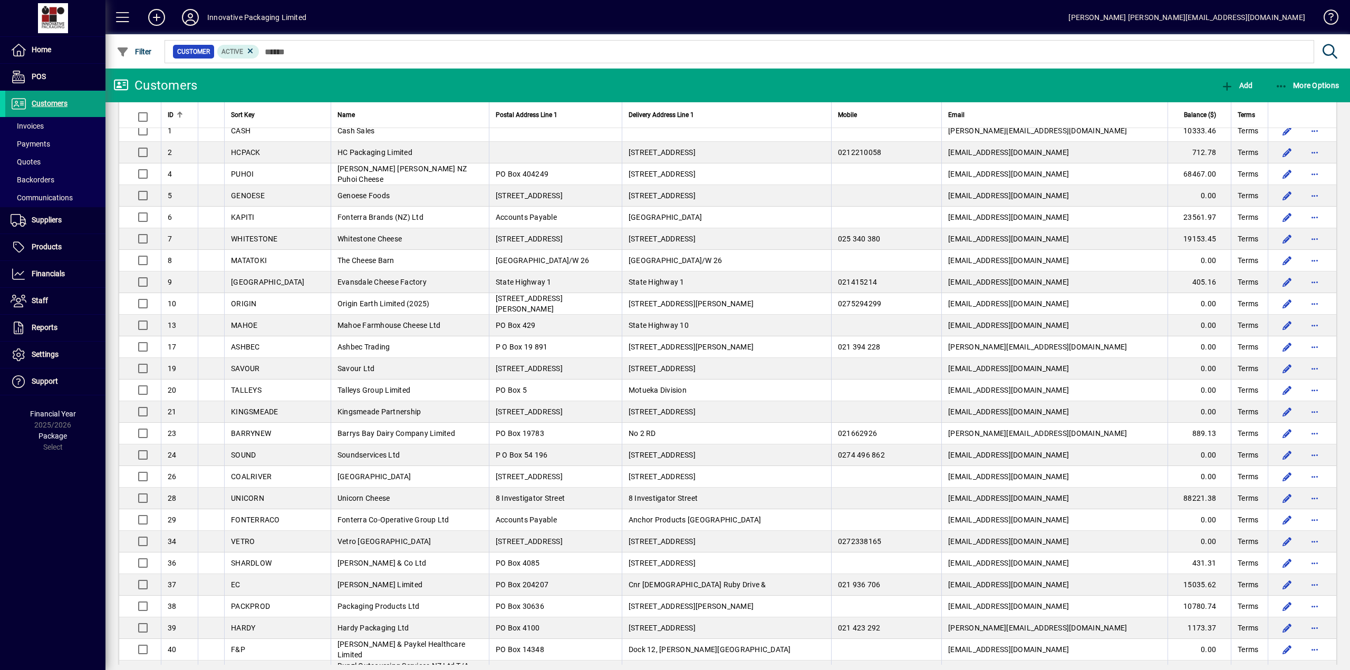
scroll to position [39, 0]
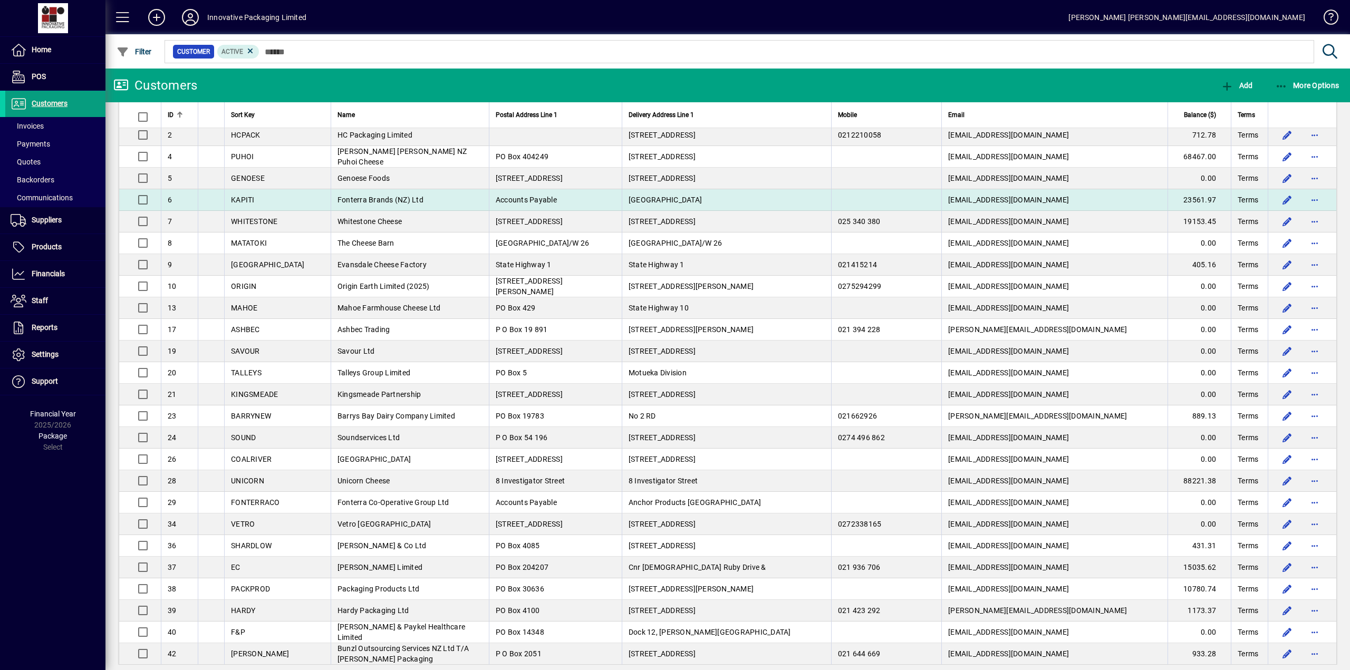
click at [357, 200] on span "Fonterra Brands (NZ) Ltd" at bounding box center [381, 200] width 86 height 8
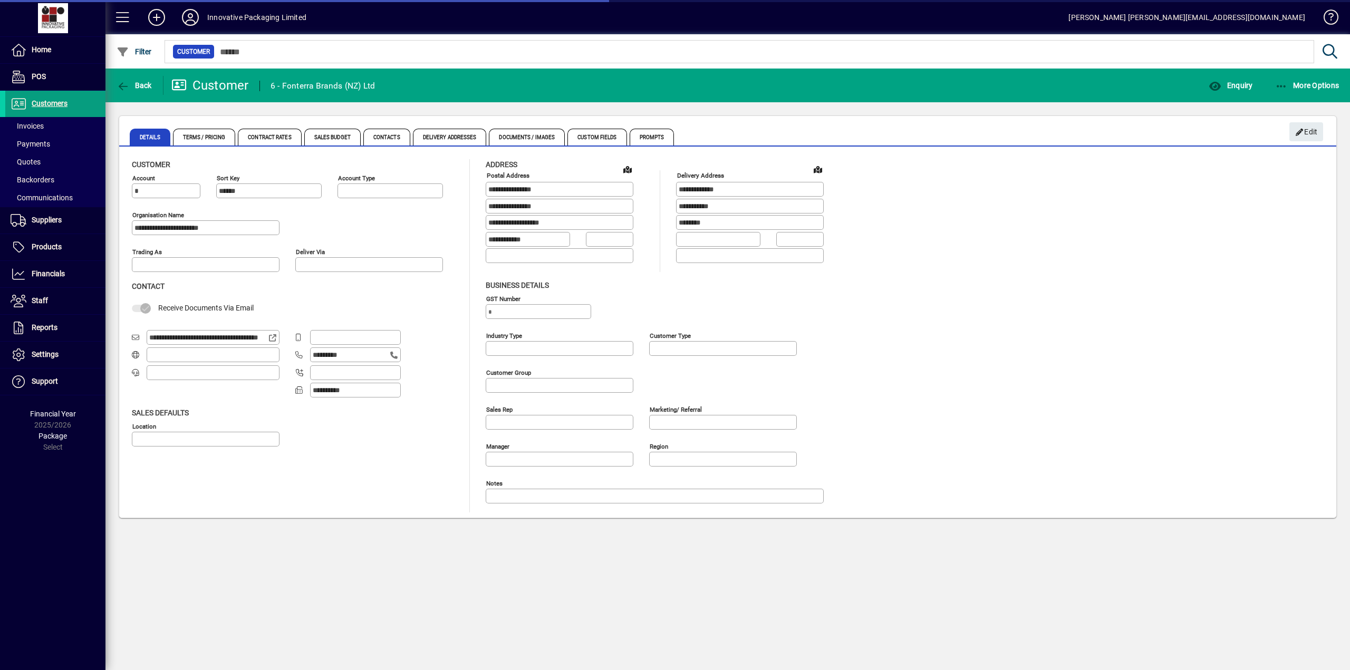
type input "**********"
type input "*********"
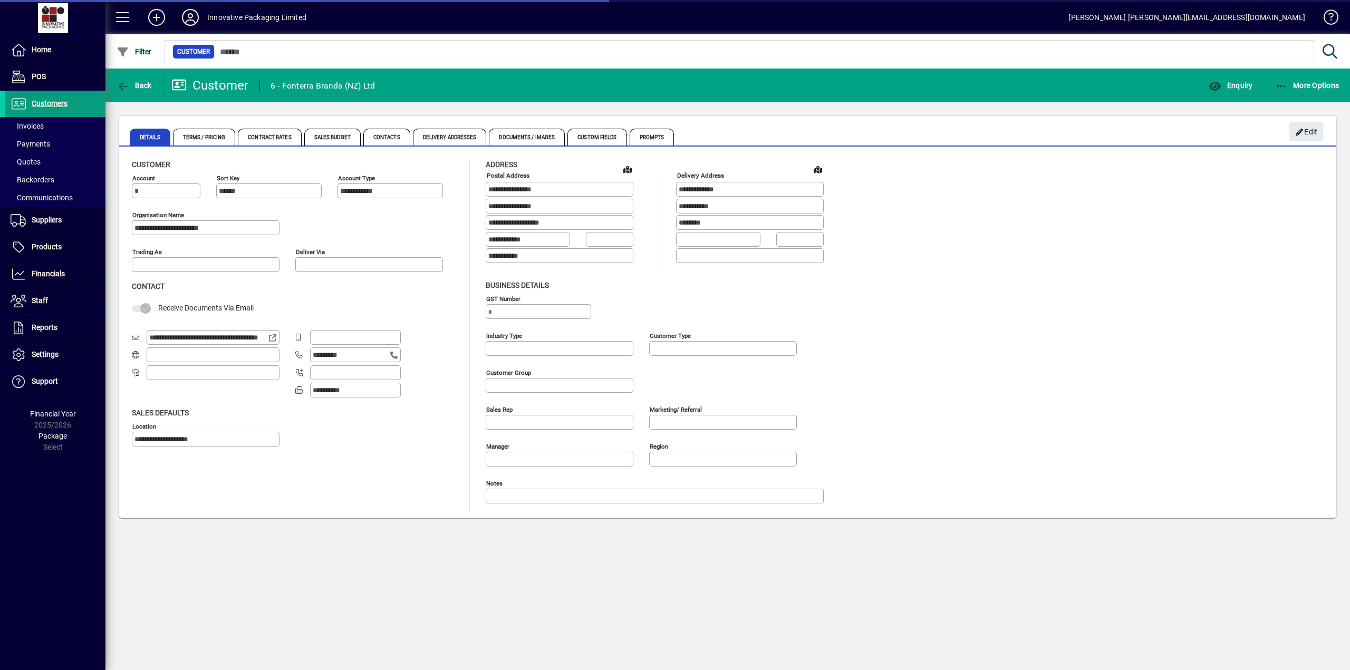
type input "**********"
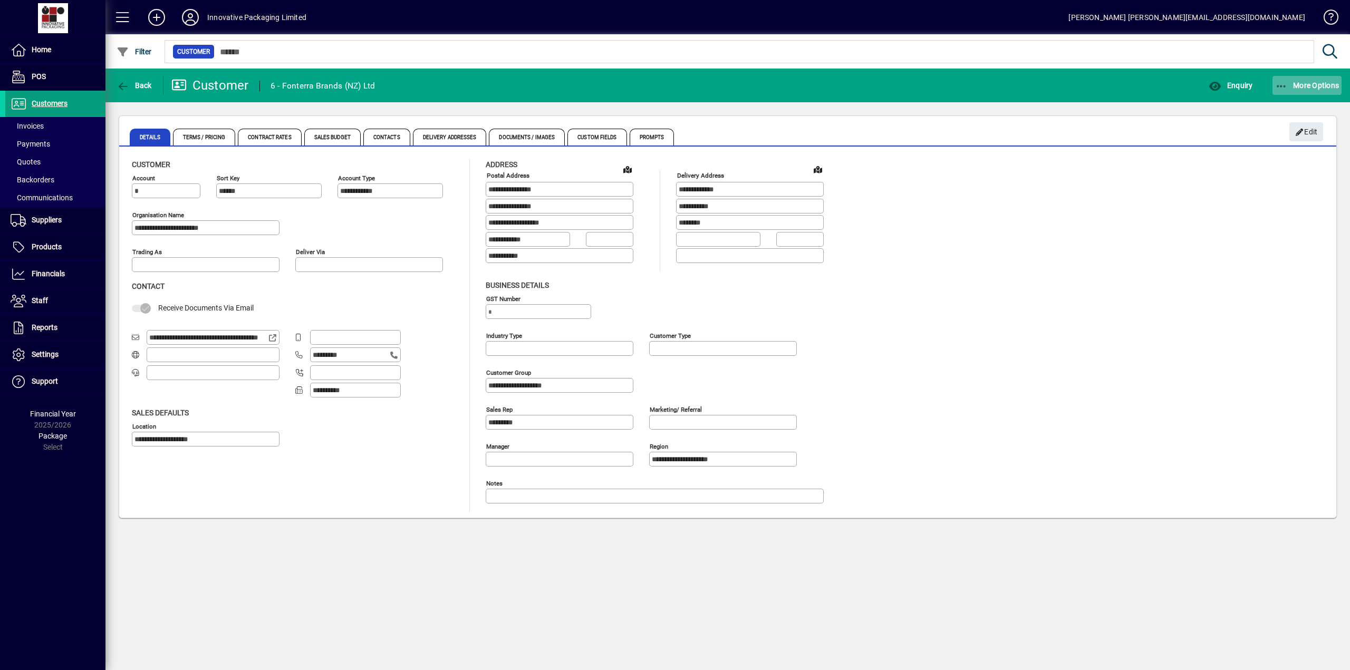
click at [1295, 83] on span "More Options" at bounding box center [1307, 85] width 64 height 8
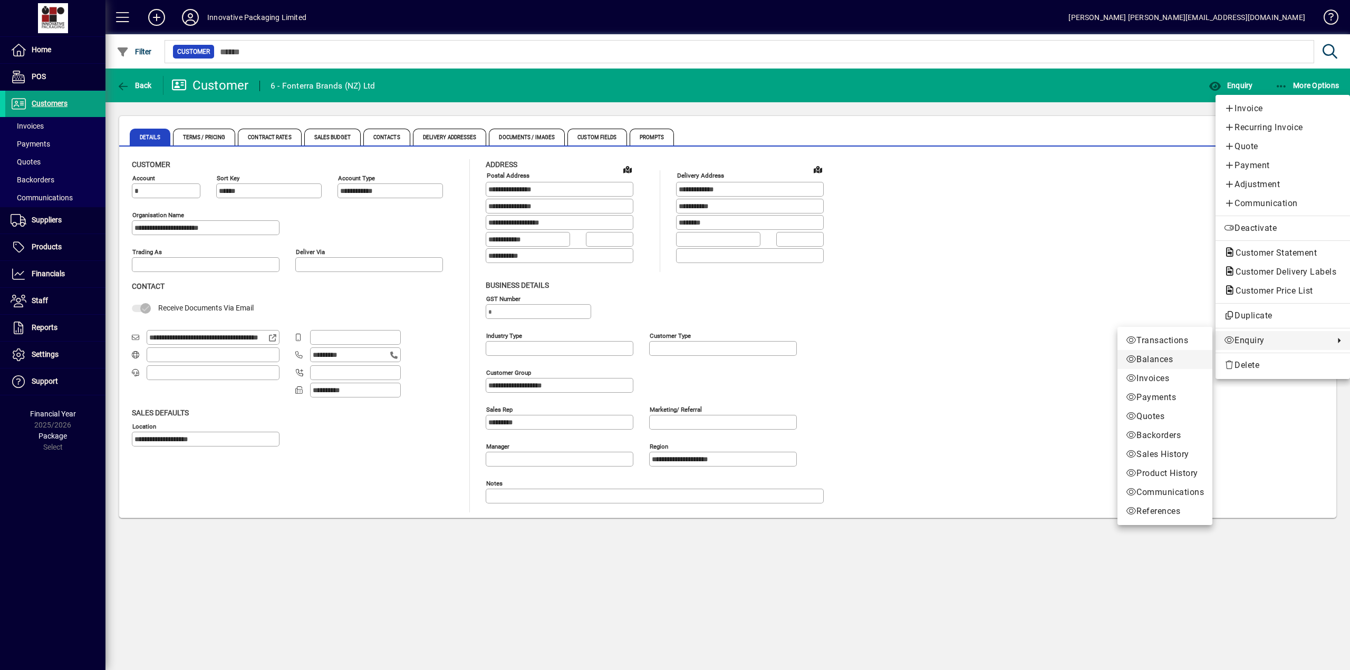
click at [1156, 358] on span "Balances" at bounding box center [1165, 359] width 78 height 13
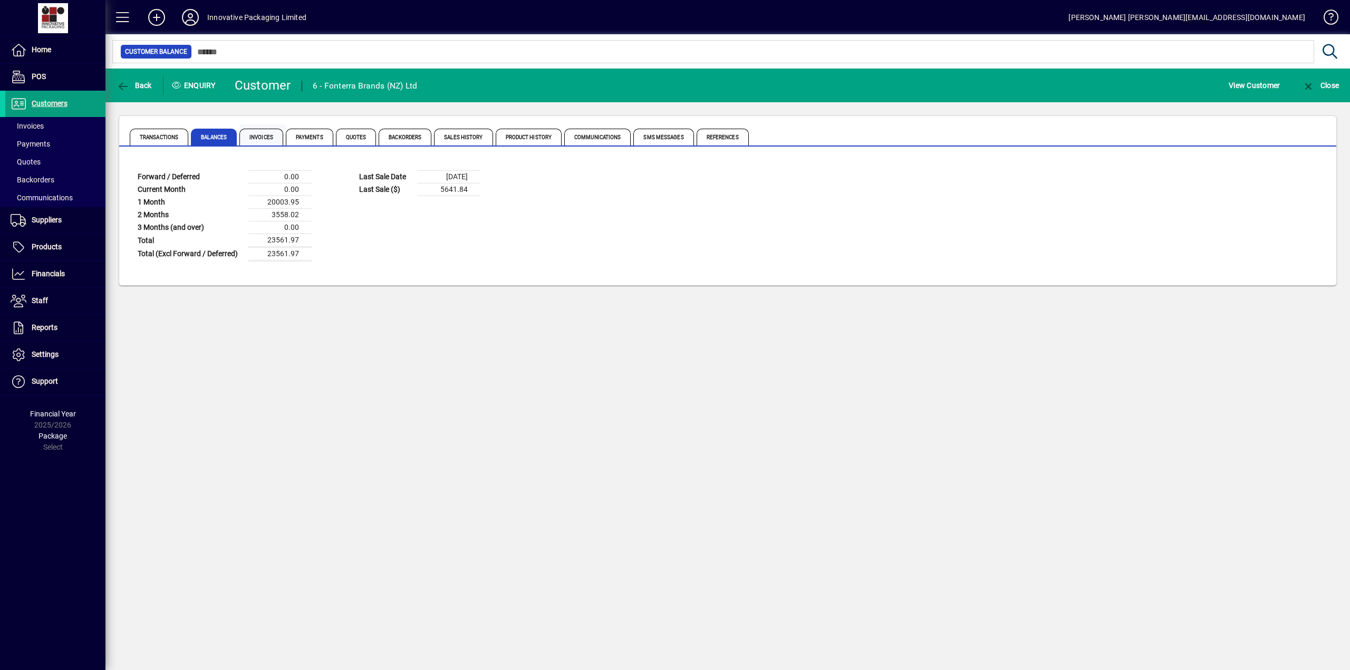
click at [269, 136] on span "Invoices" at bounding box center [261, 137] width 44 height 17
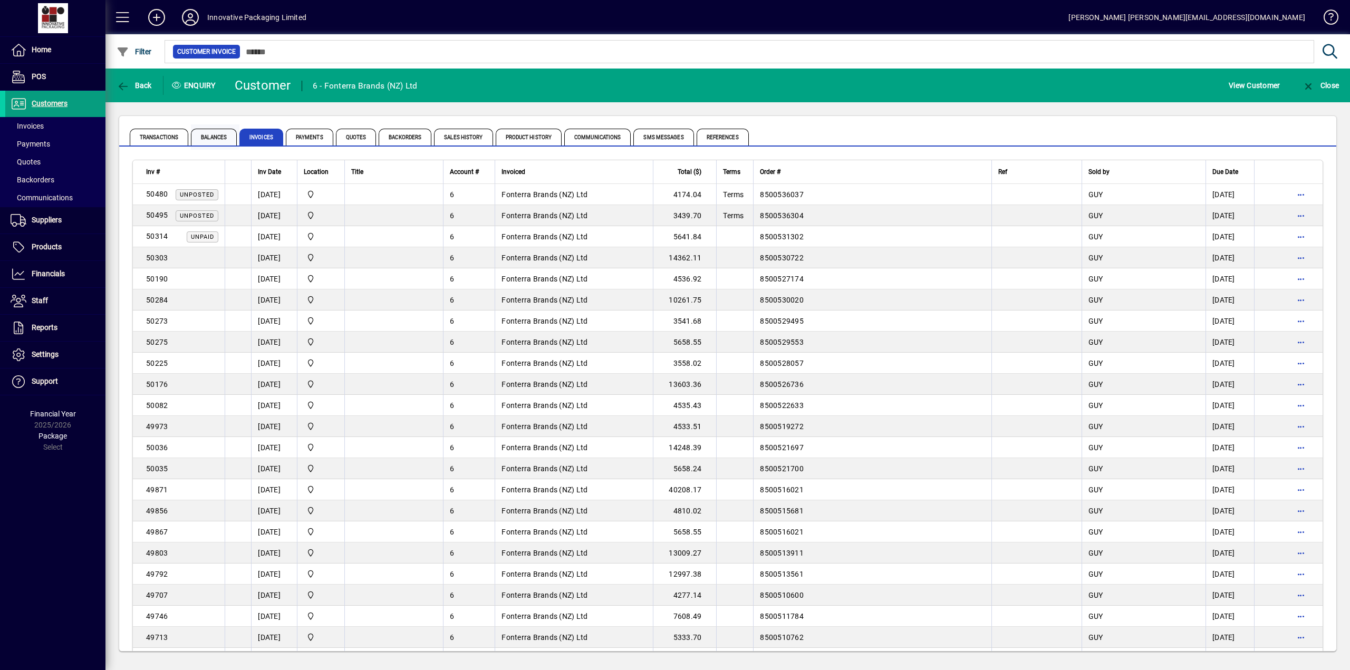
click at [207, 138] on span "Balances" at bounding box center [214, 137] width 46 height 17
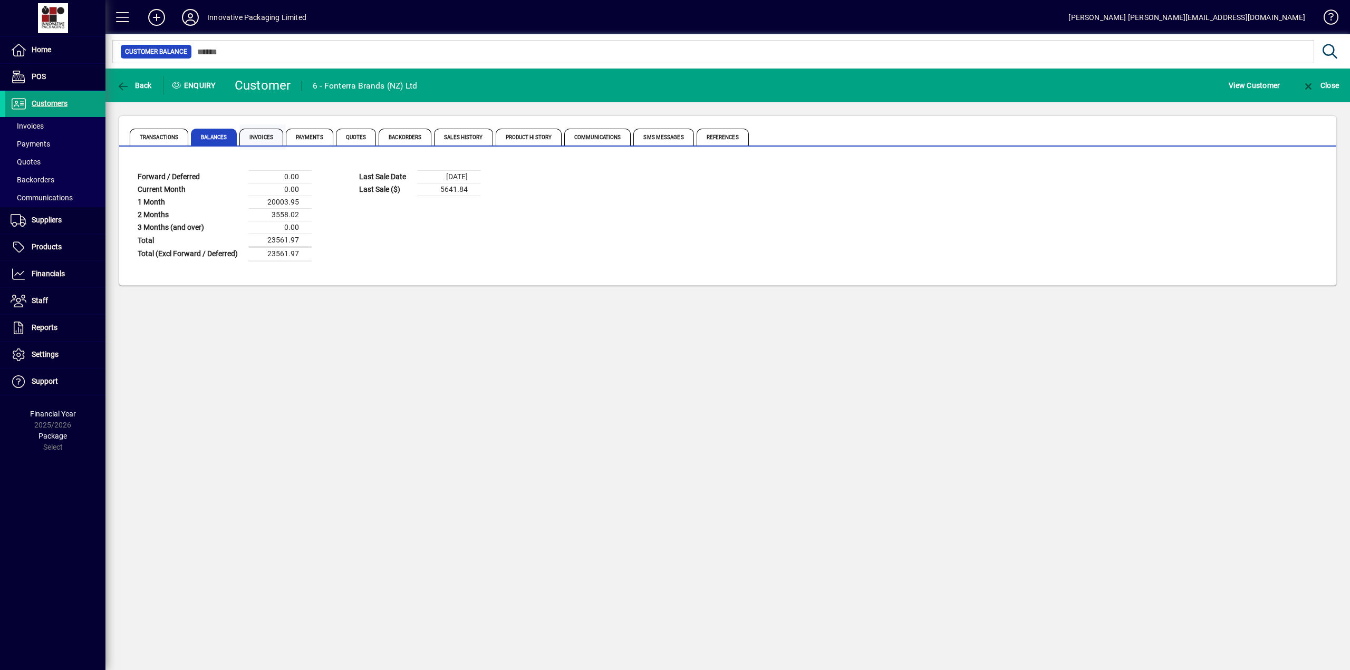
click at [261, 137] on span "Invoices" at bounding box center [261, 137] width 44 height 17
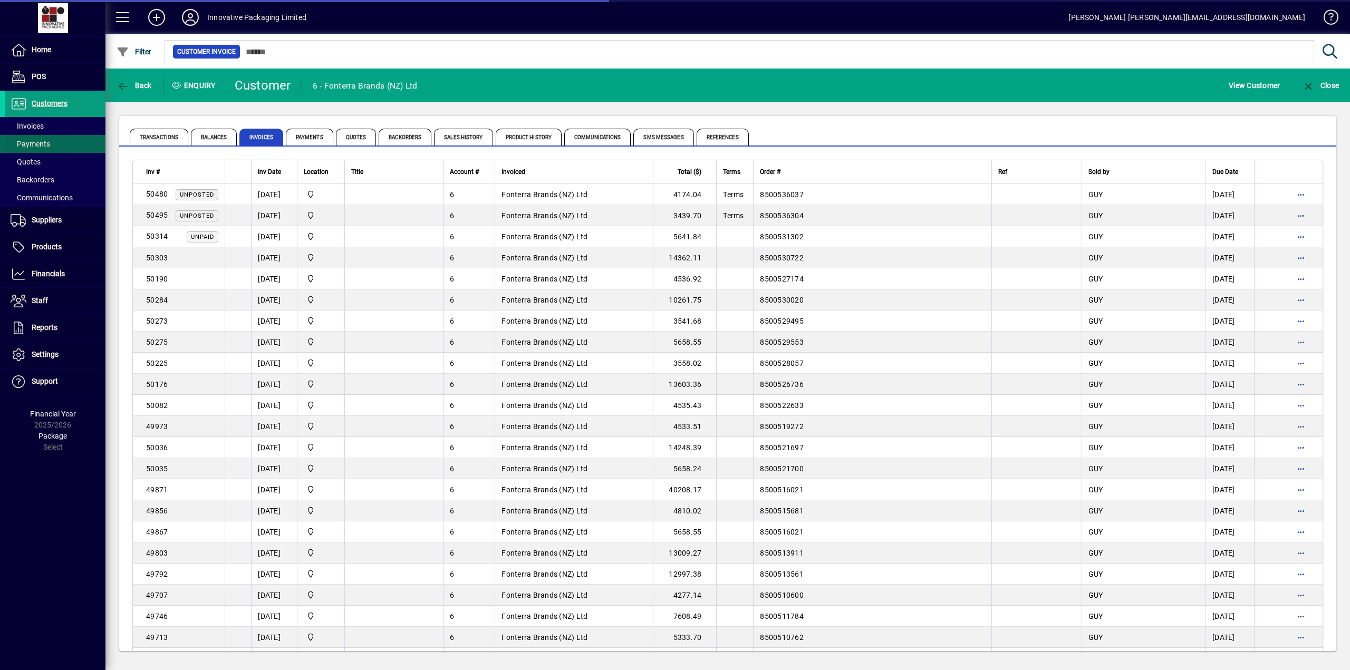
click at [32, 143] on span "Payments" at bounding box center [31, 144] width 40 height 8
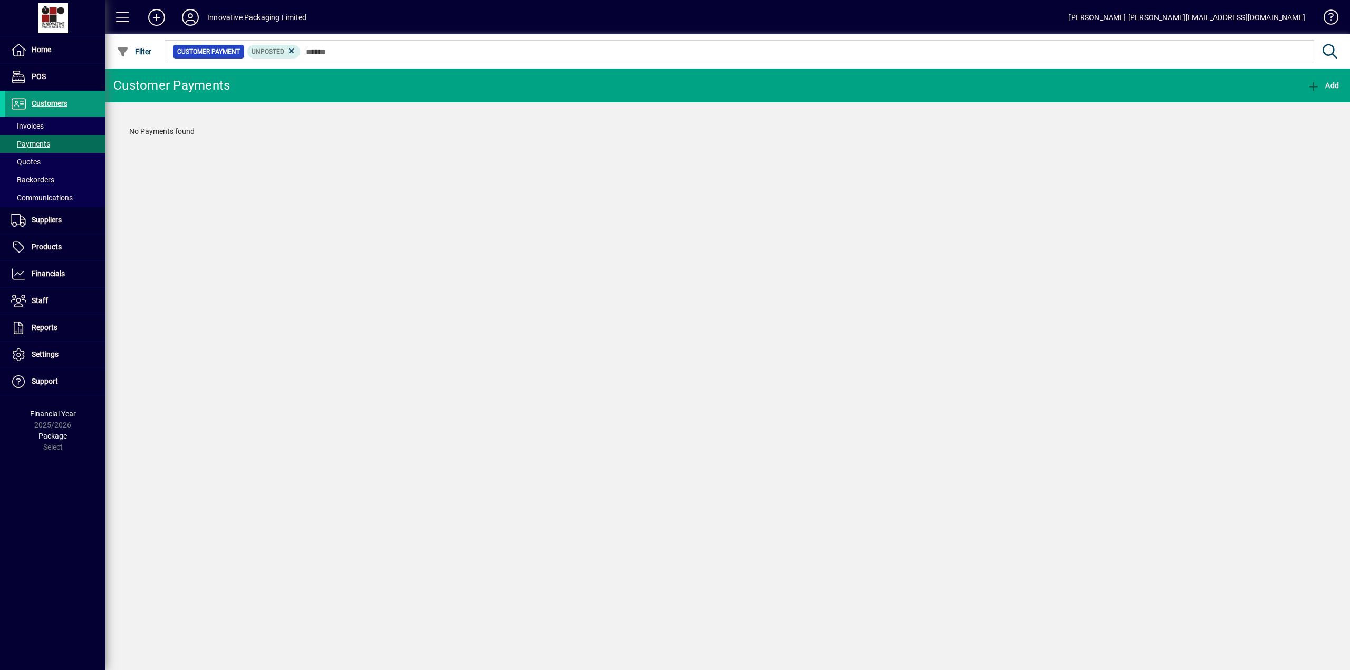
click at [49, 98] on span "Customers" at bounding box center [36, 104] width 62 height 13
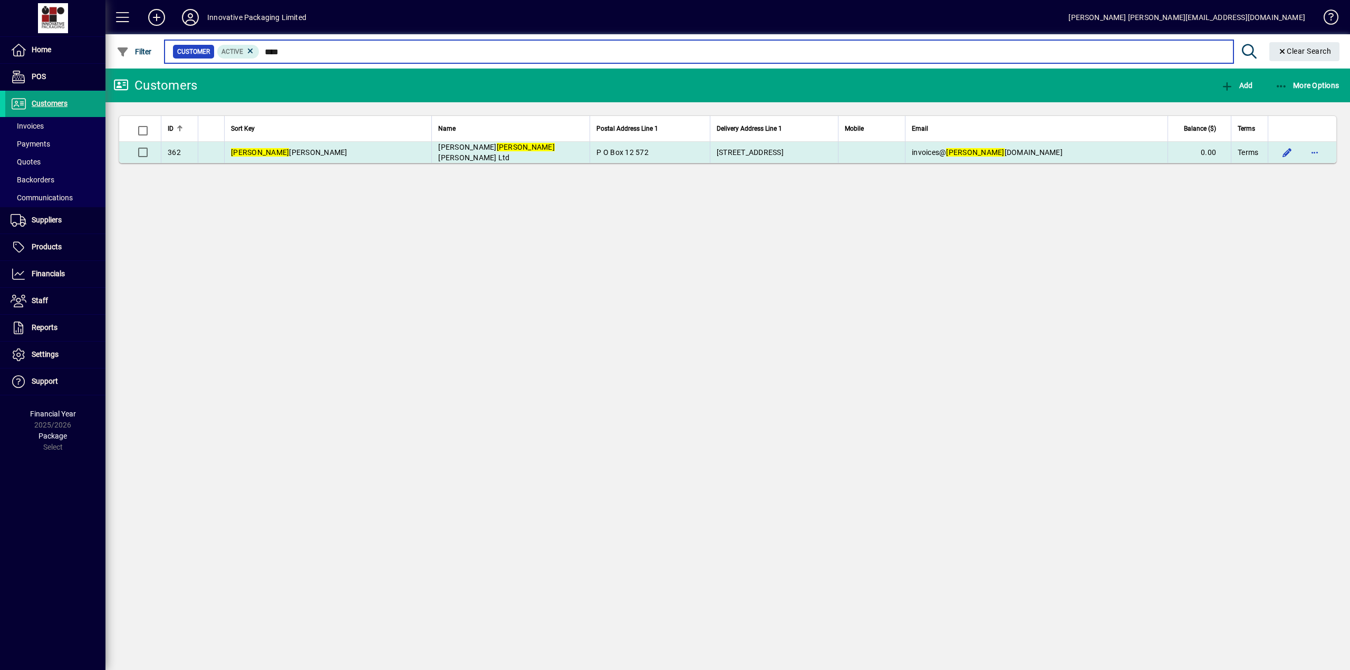
type input "****"
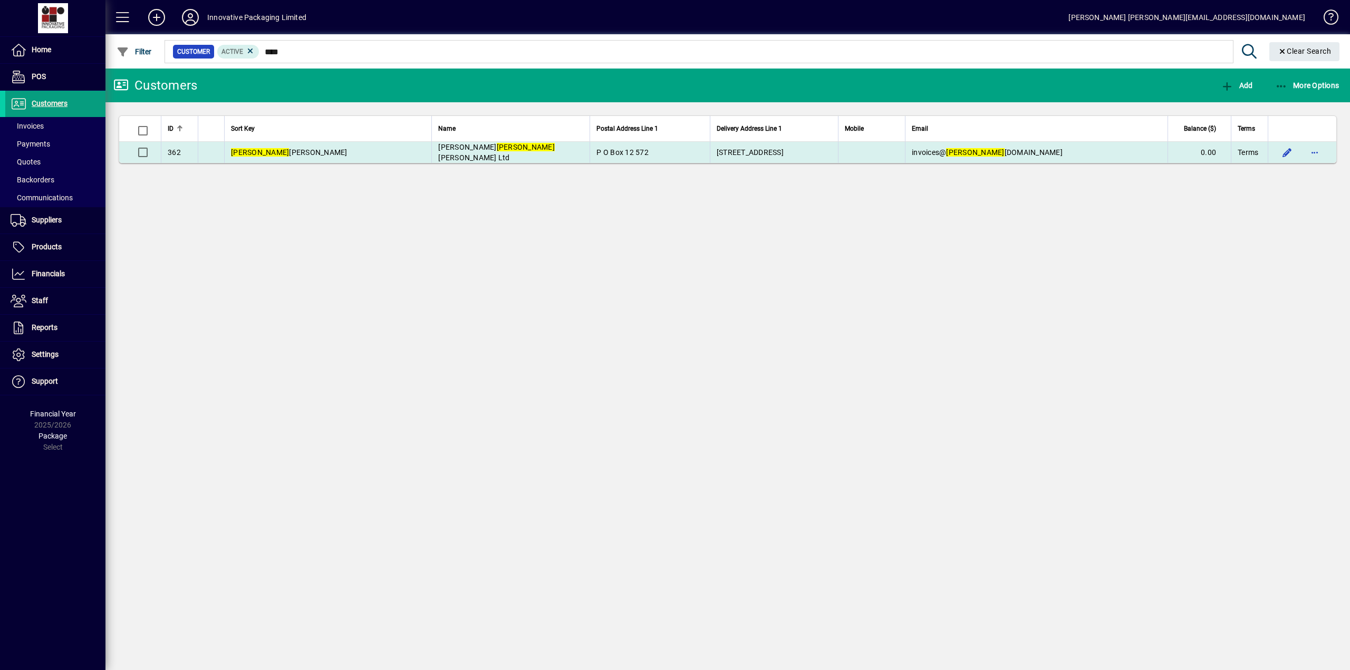
click at [438, 149] on span "D M Dunn ingham Ltd" at bounding box center [496, 152] width 117 height 19
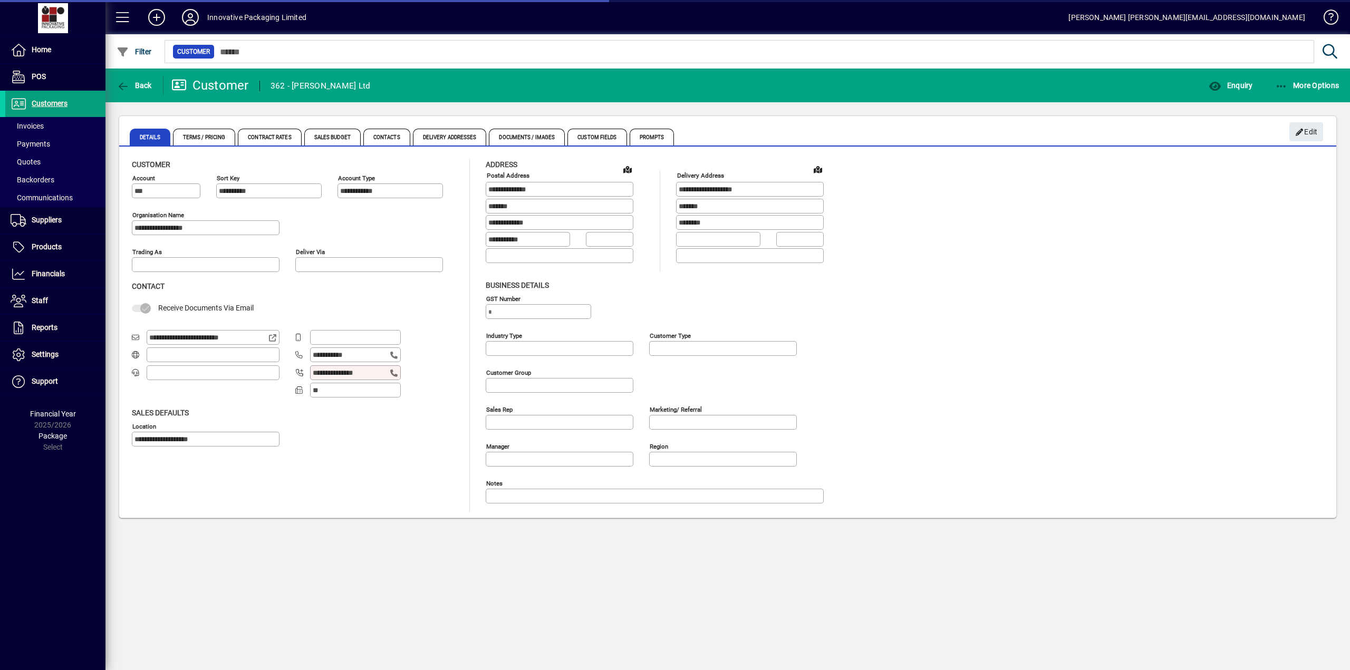
type input "**********"
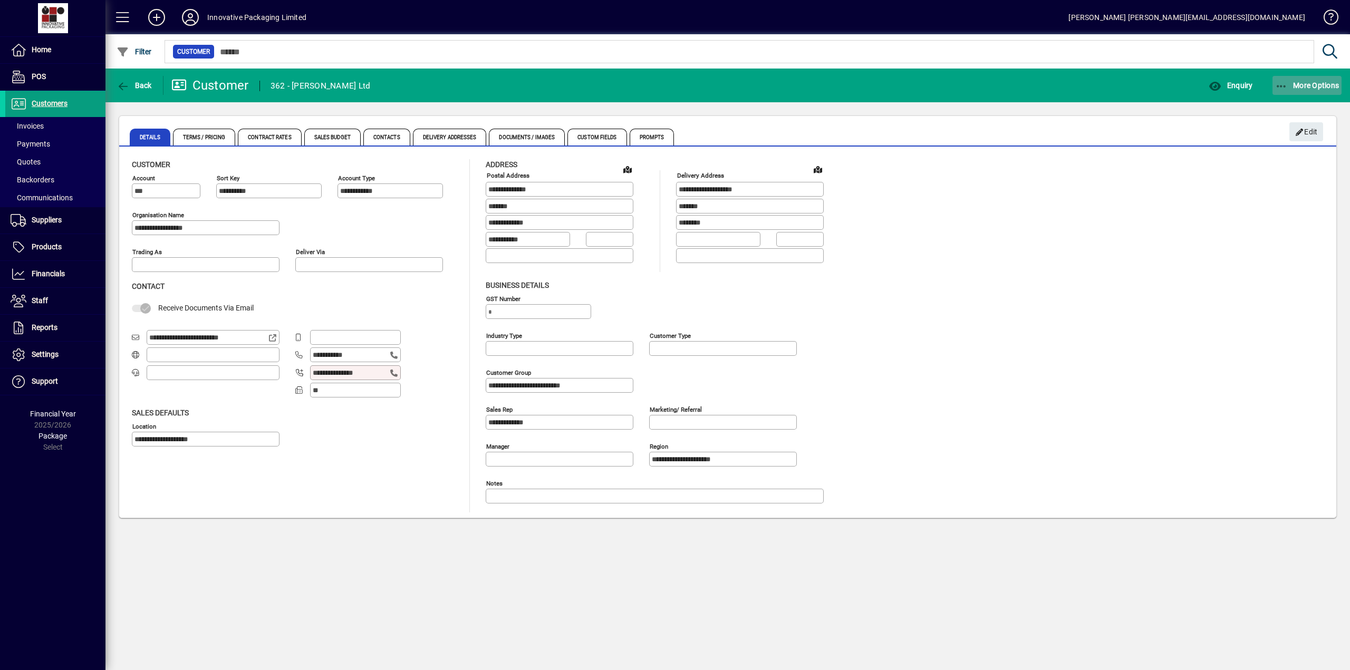
click at [1309, 81] on span "More Options" at bounding box center [1307, 85] width 64 height 8
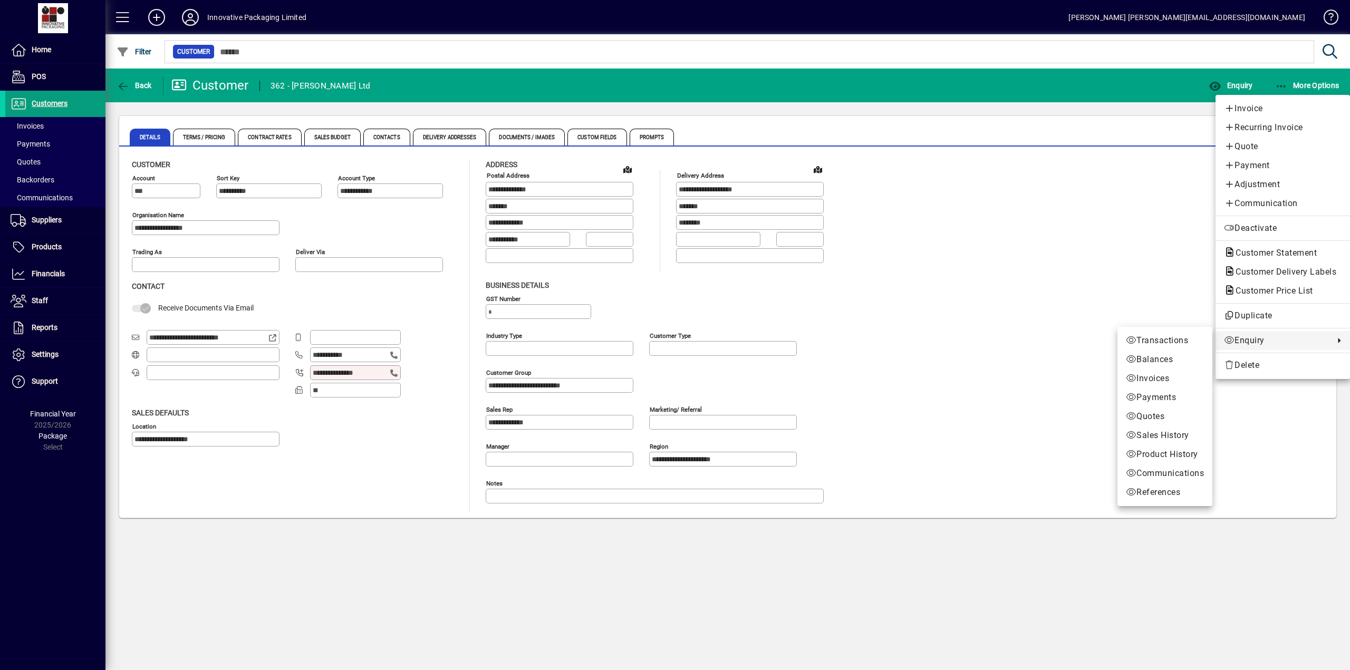
click at [1156, 355] on span "Balances" at bounding box center [1165, 359] width 78 height 13
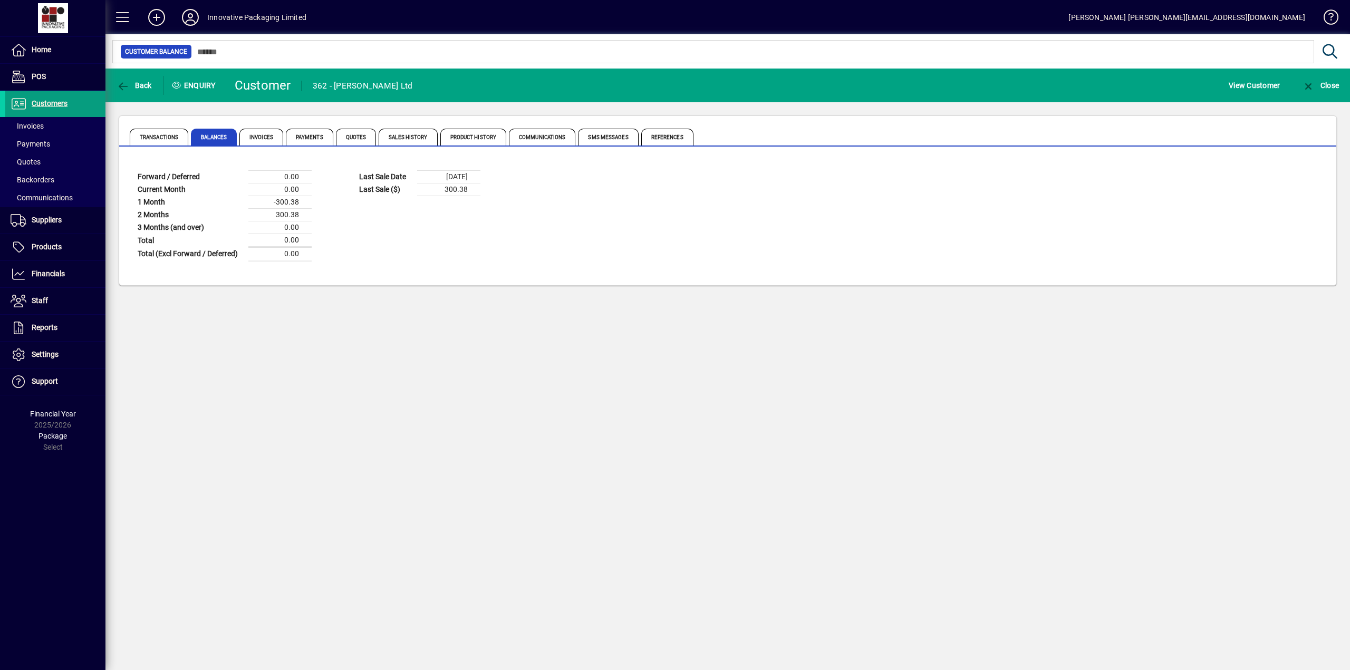
click at [174, 87] on icon at bounding box center [176, 85] width 10 height 8
click at [196, 85] on div "Enquiry" at bounding box center [195, 85] width 63 height 17
click at [163, 135] on span "Transactions" at bounding box center [159, 137] width 59 height 17
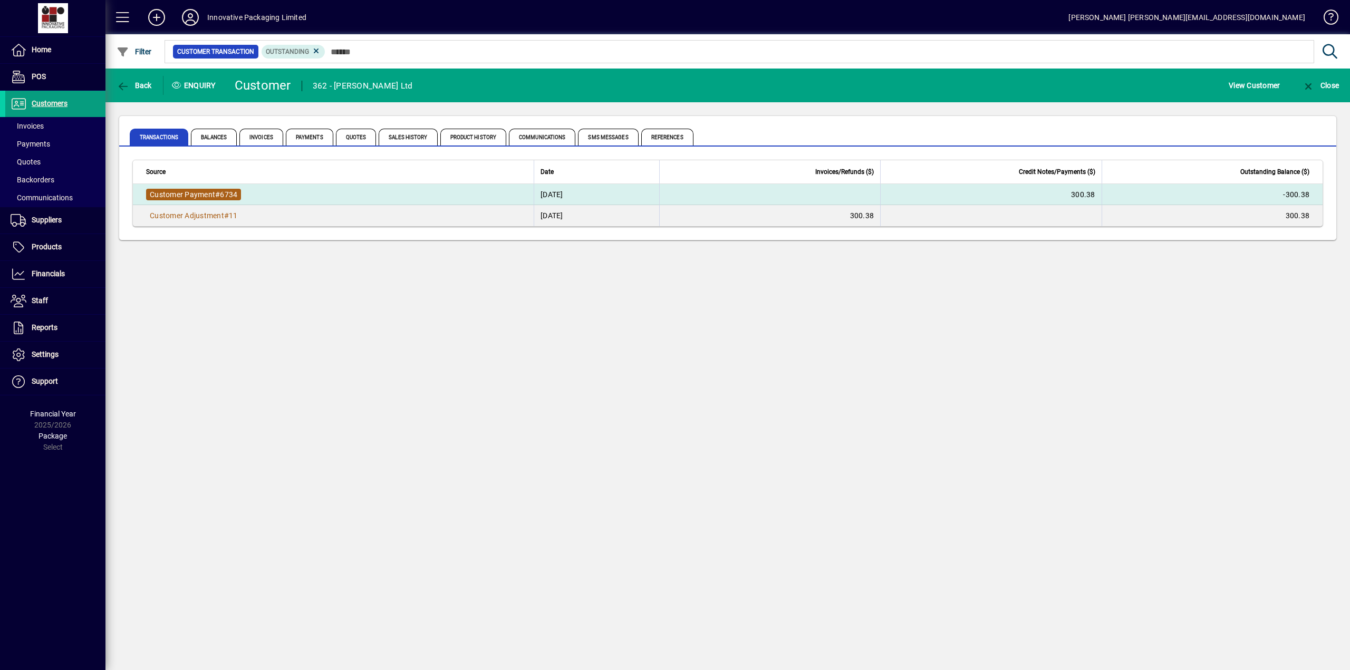
click at [195, 190] on span "Customer Payment" at bounding box center [182, 194] width 65 height 8
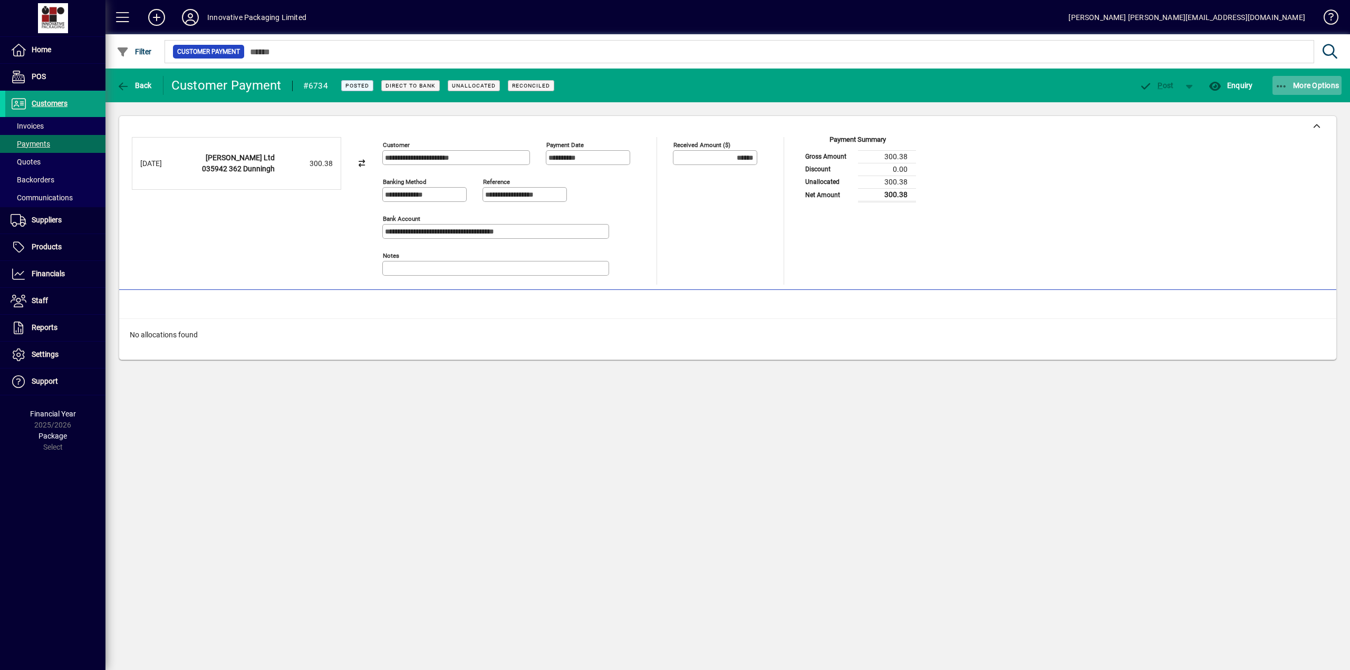
click at [1302, 80] on span "button" at bounding box center [1308, 85] width 70 height 25
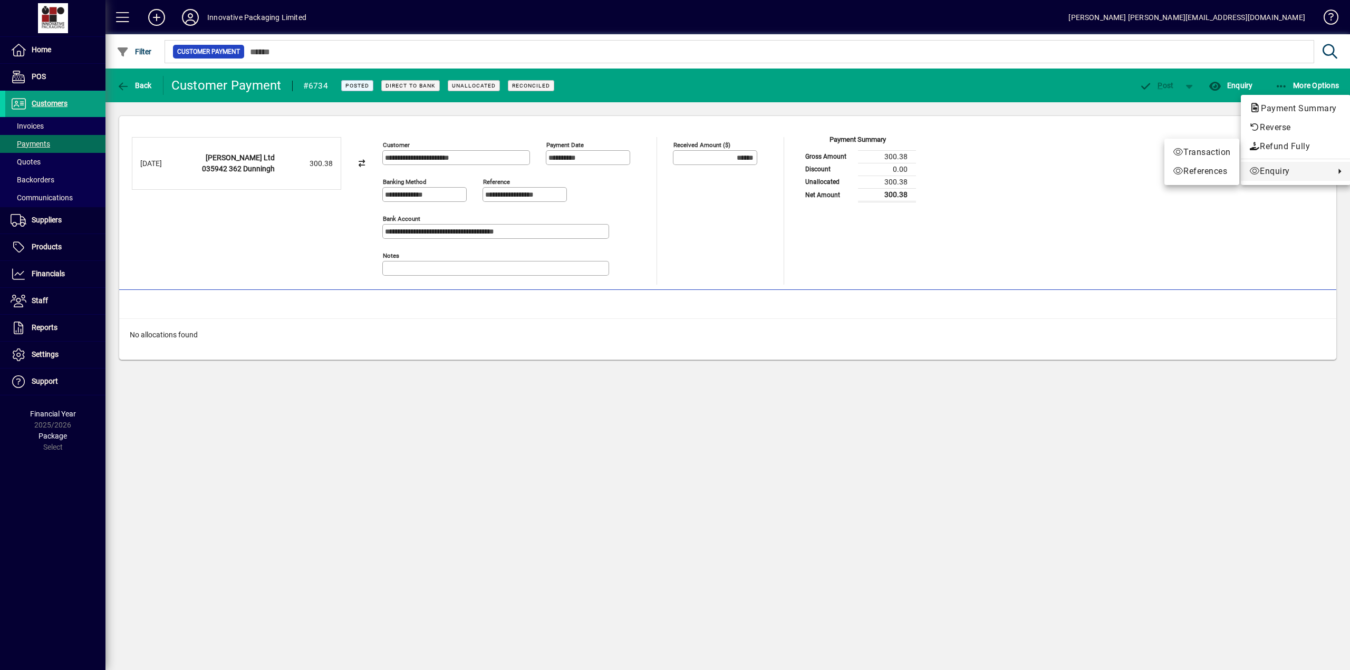
click at [52, 105] on div at bounding box center [675, 335] width 1350 height 670
click at [52, 104] on span "Customers" at bounding box center [50, 103] width 36 height 8
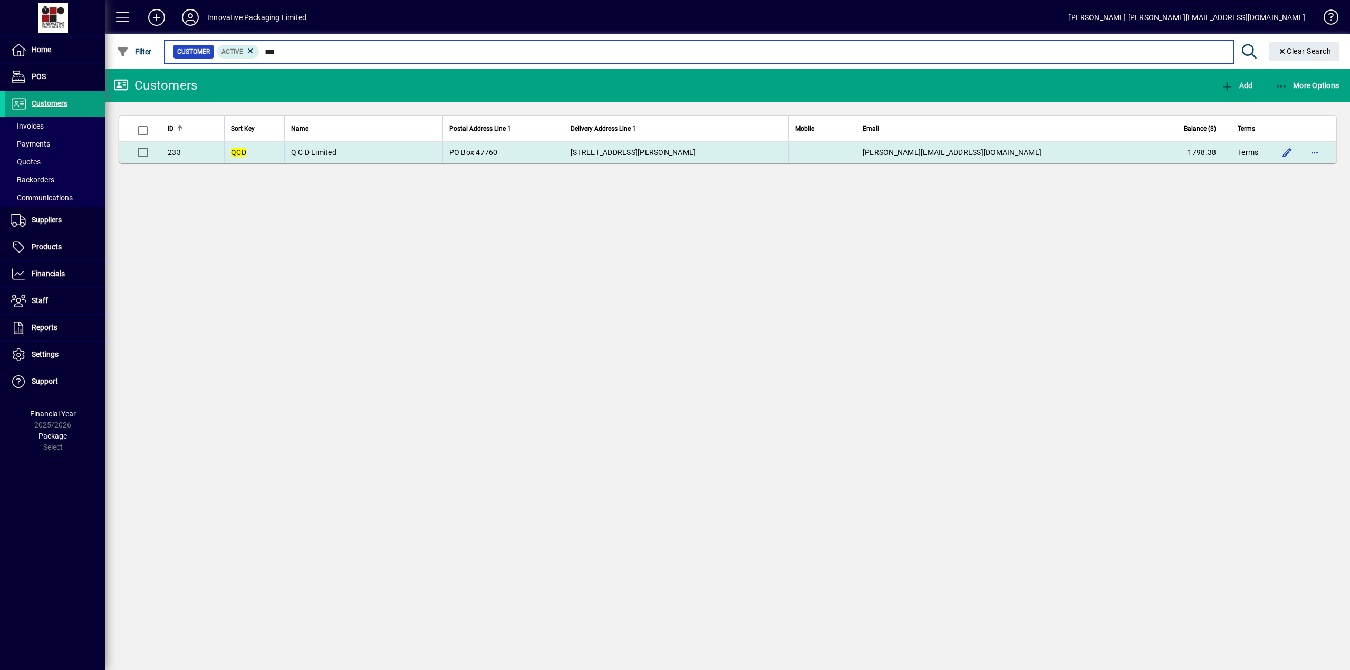
type input "***"
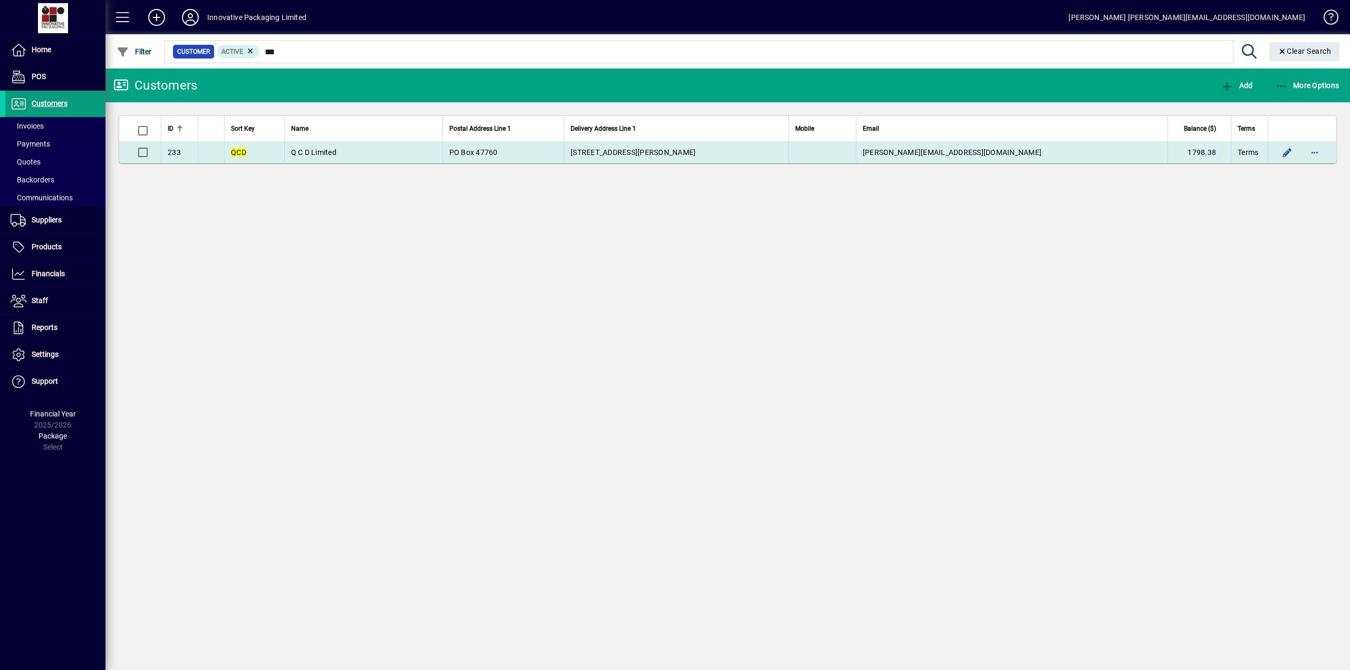
click at [337, 156] on span "Q C D Limited" at bounding box center [313, 152] width 45 height 8
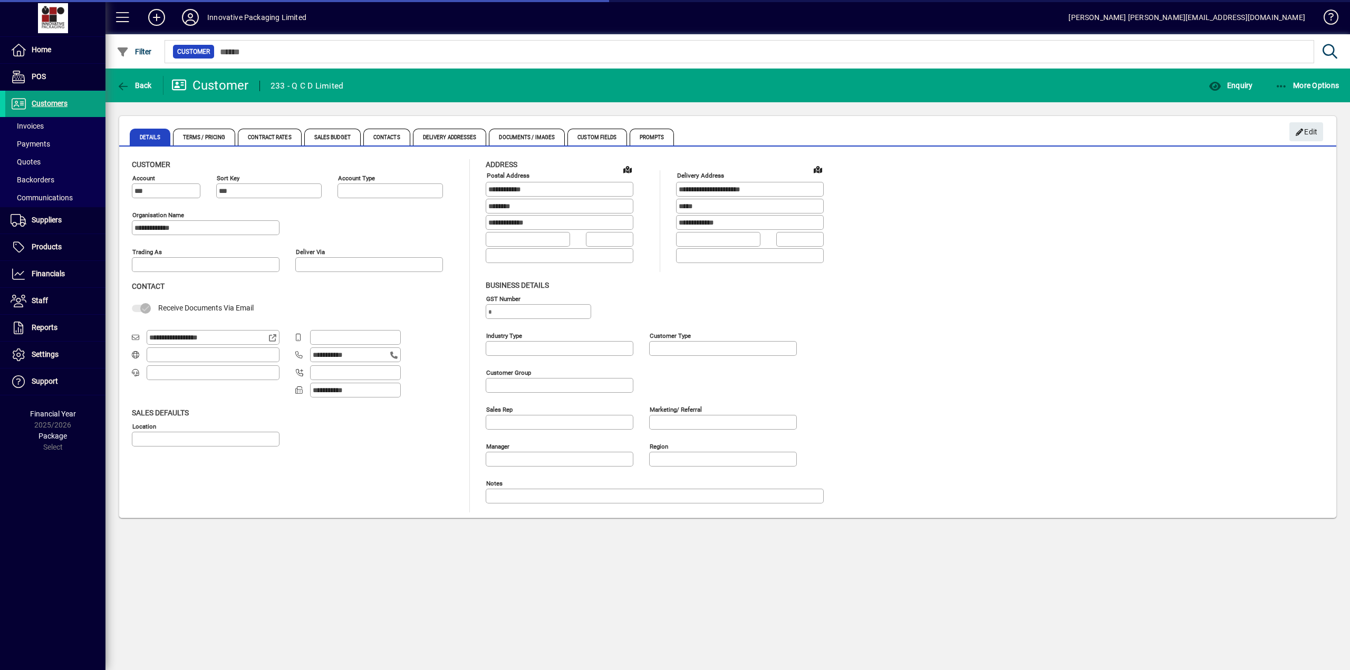
type input "**********"
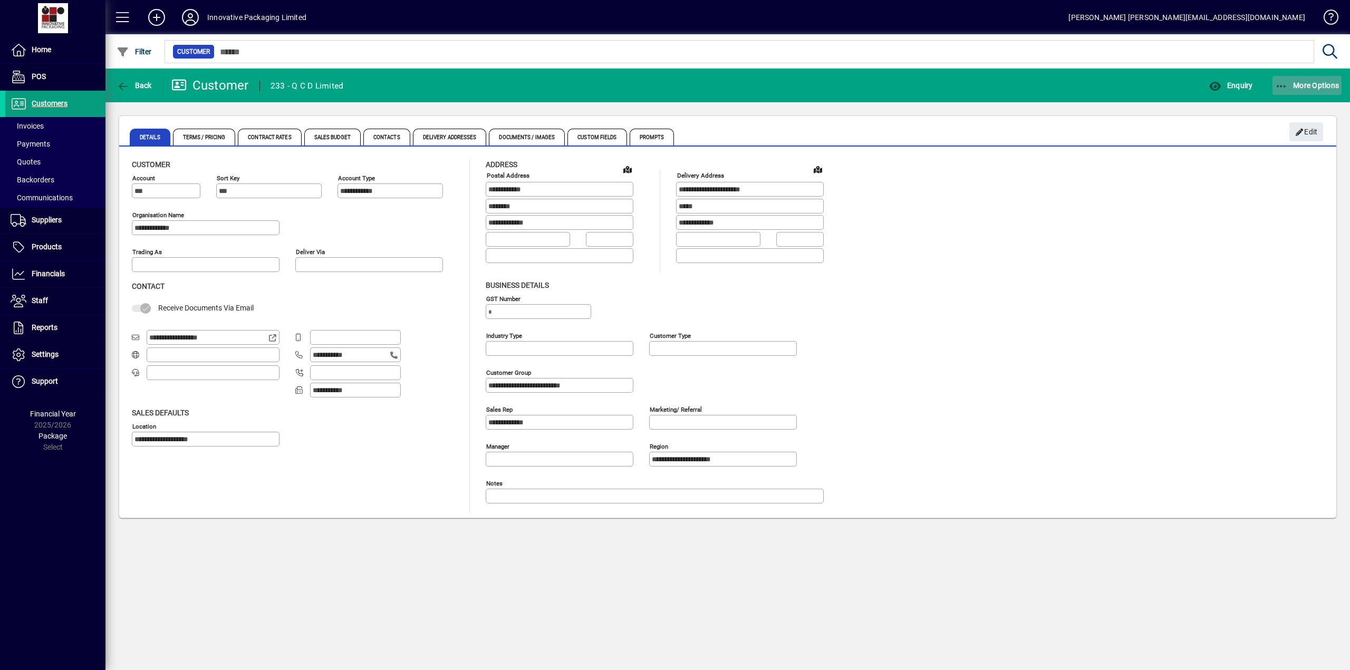
click at [1294, 90] on span "button" at bounding box center [1308, 85] width 70 height 25
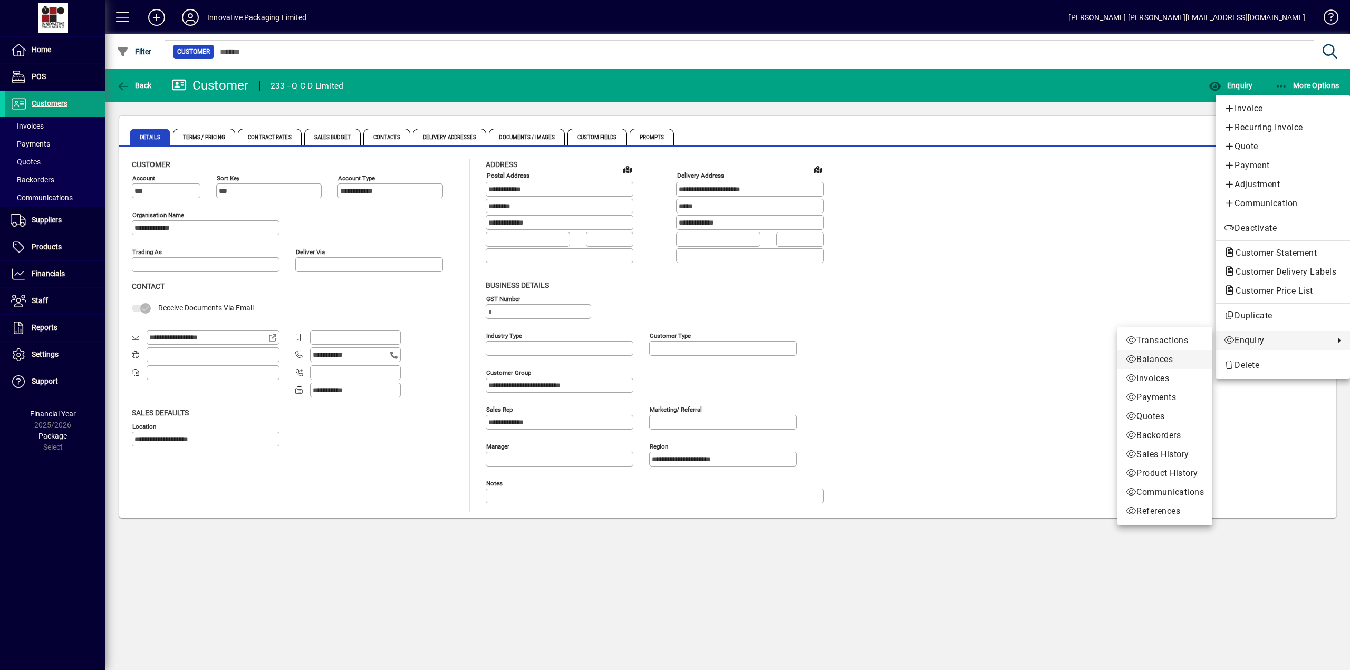
click at [1158, 361] on span "Balances" at bounding box center [1165, 359] width 78 height 13
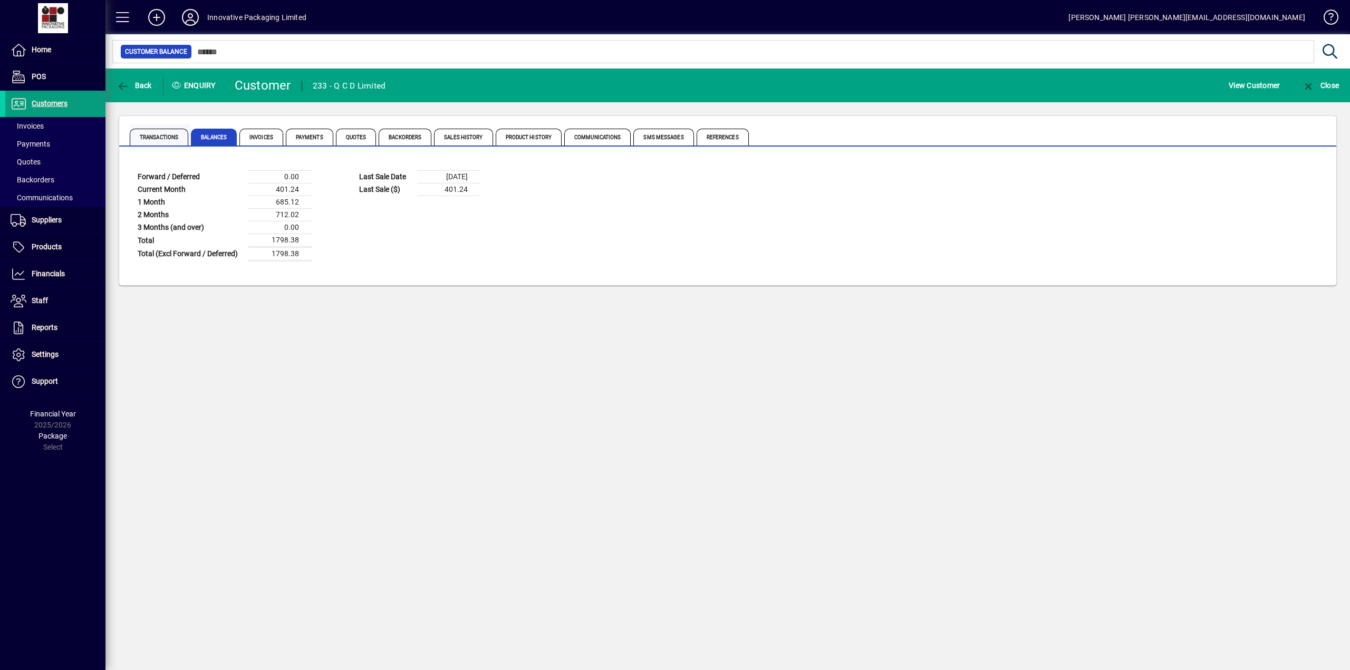
click at [169, 136] on span "Transactions" at bounding box center [159, 137] width 59 height 17
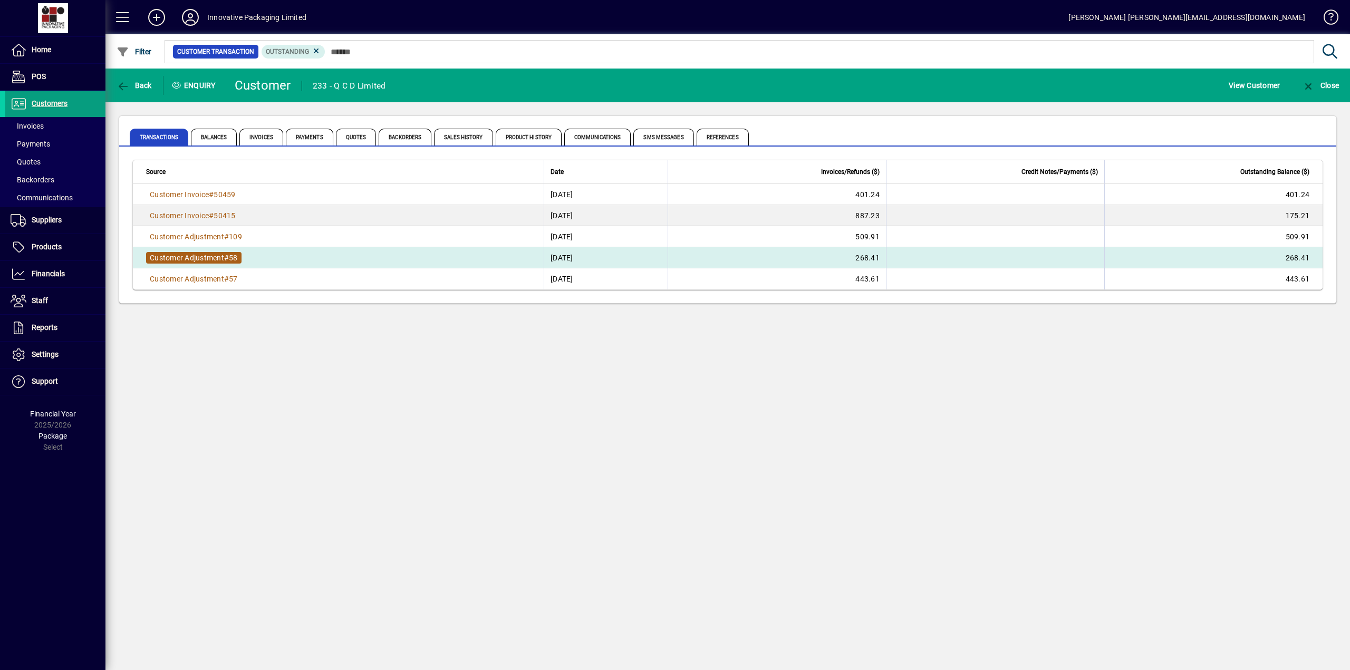
click at [216, 256] on span "Customer Adjustment" at bounding box center [187, 258] width 74 height 8
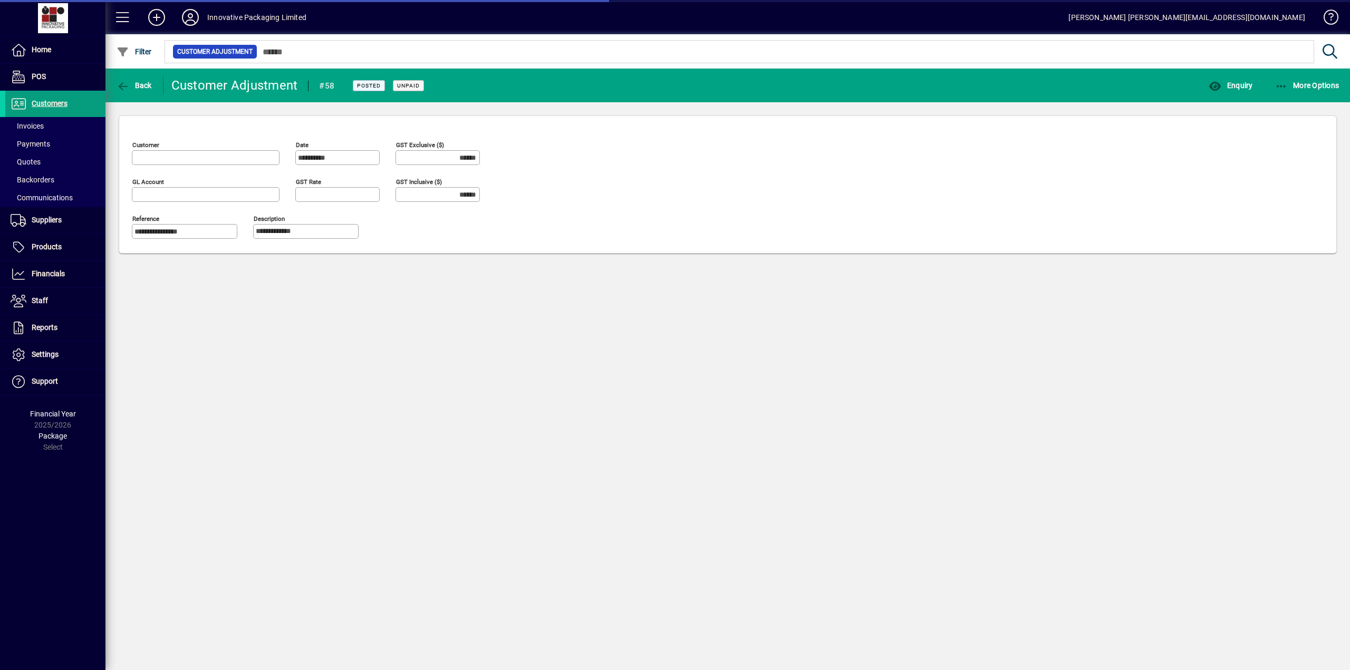
type input "******"
type input "**********"
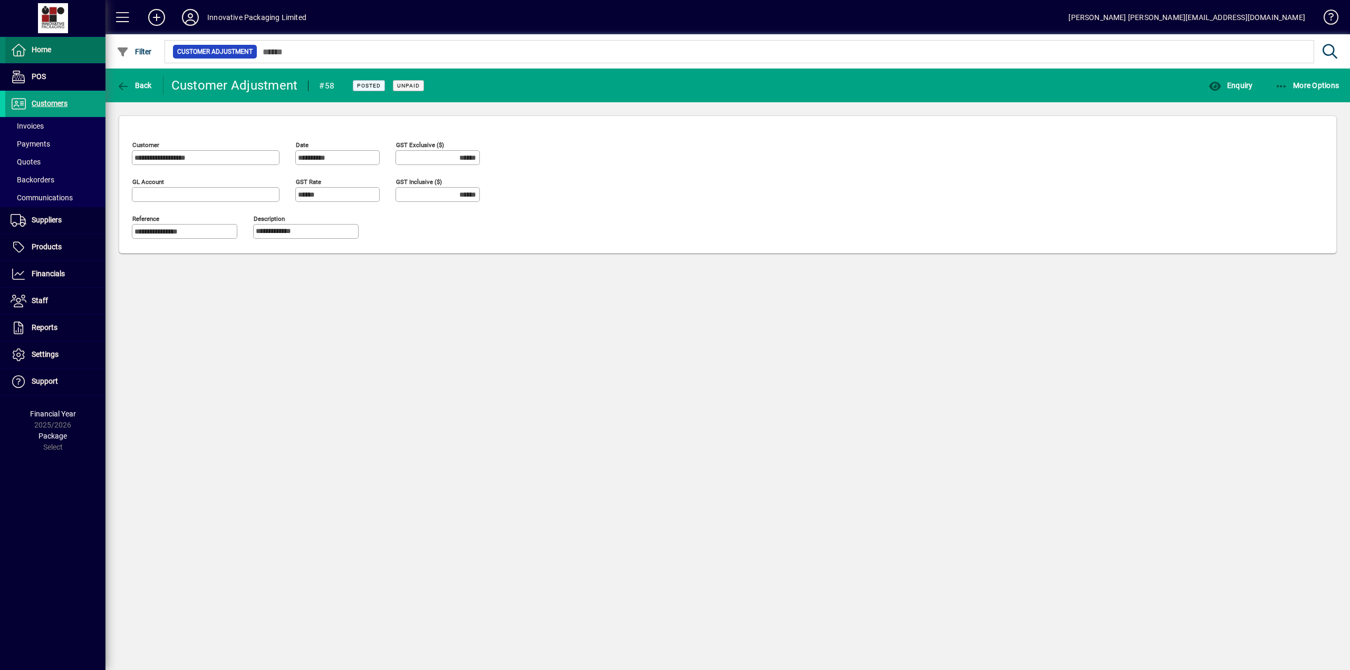
click at [44, 49] on span "Home" at bounding box center [42, 49] width 20 height 8
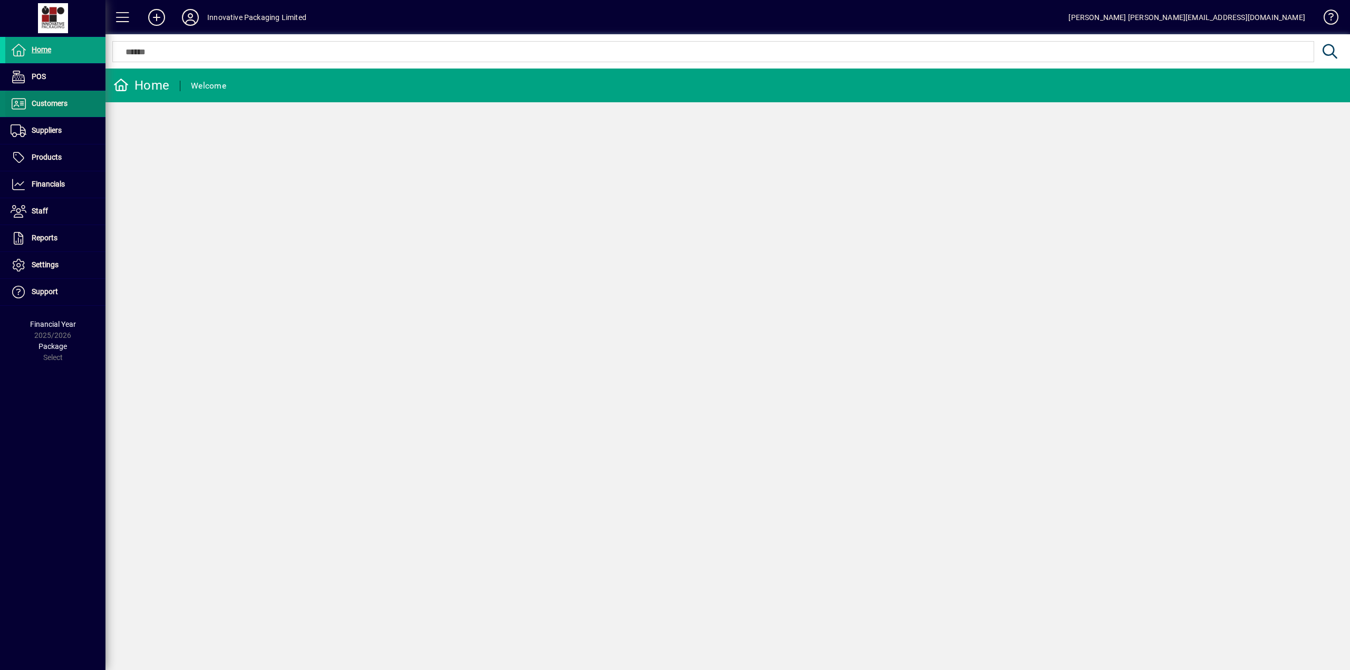
click at [53, 104] on span "Customers" at bounding box center [50, 103] width 36 height 8
